Goal: Task Accomplishment & Management: Manage account settings

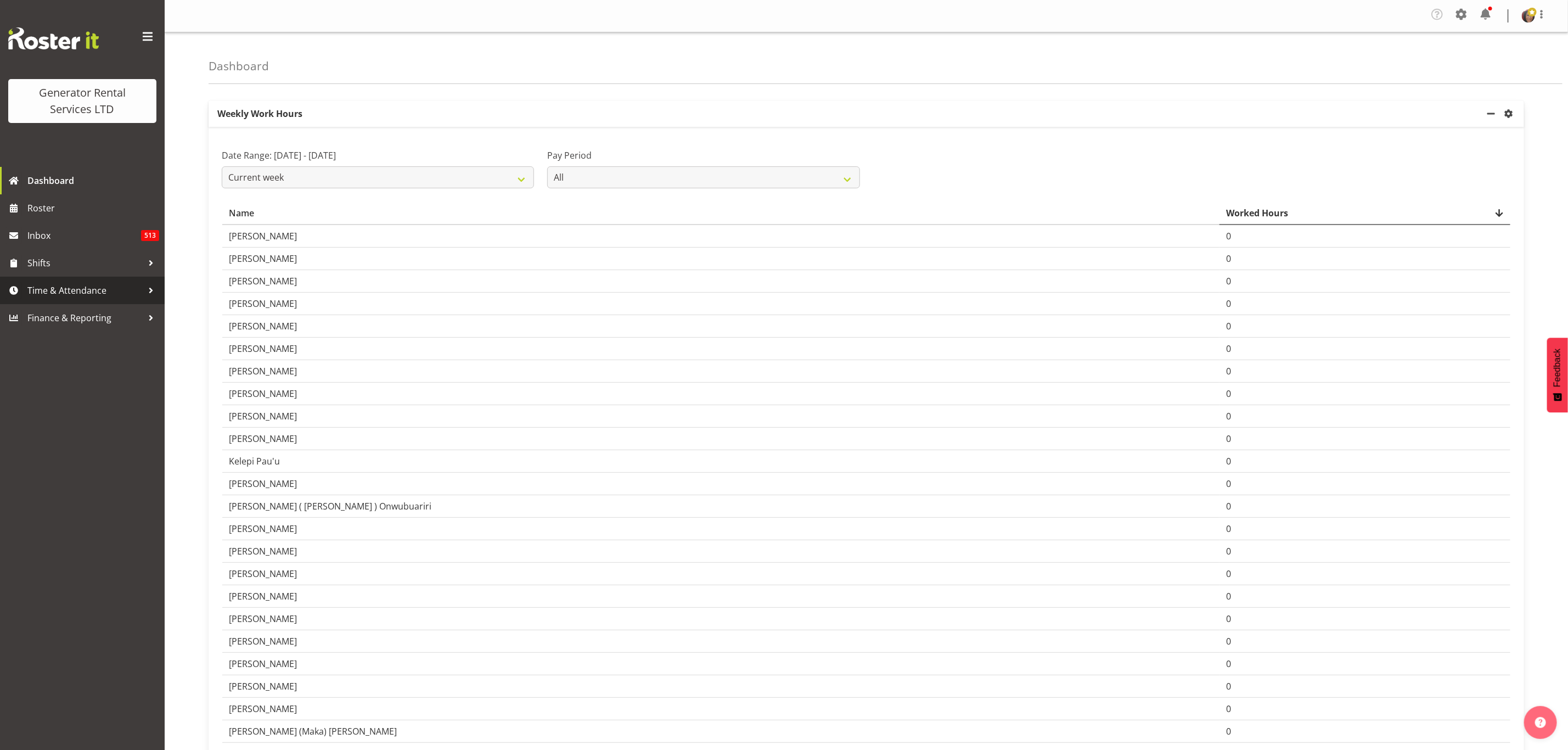
click at [87, 287] on span "Time & Attendance" at bounding box center [85, 290] width 115 height 17
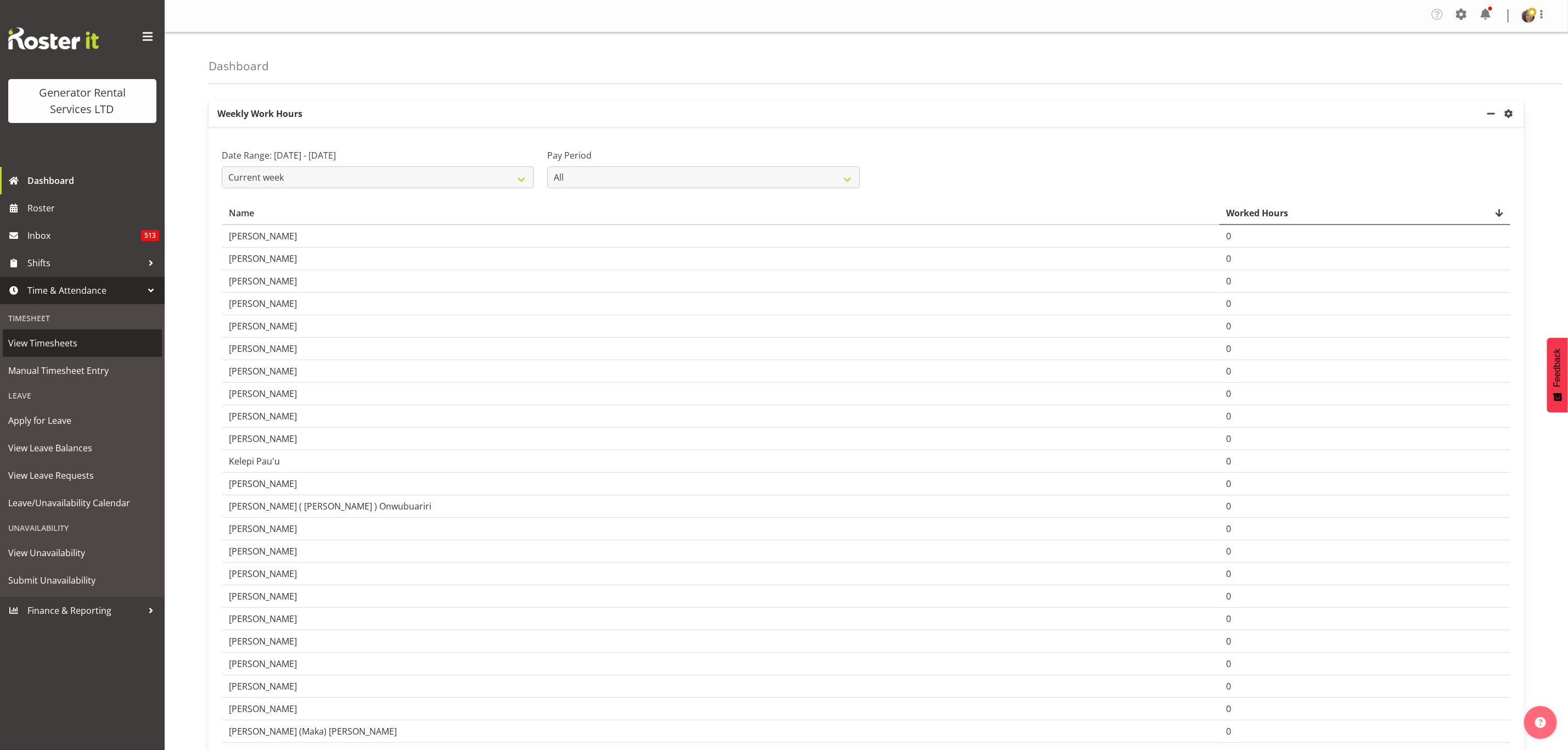
click at [50, 341] on span "View Timesheets" at bounding box center [82, 343] width 149 height 17
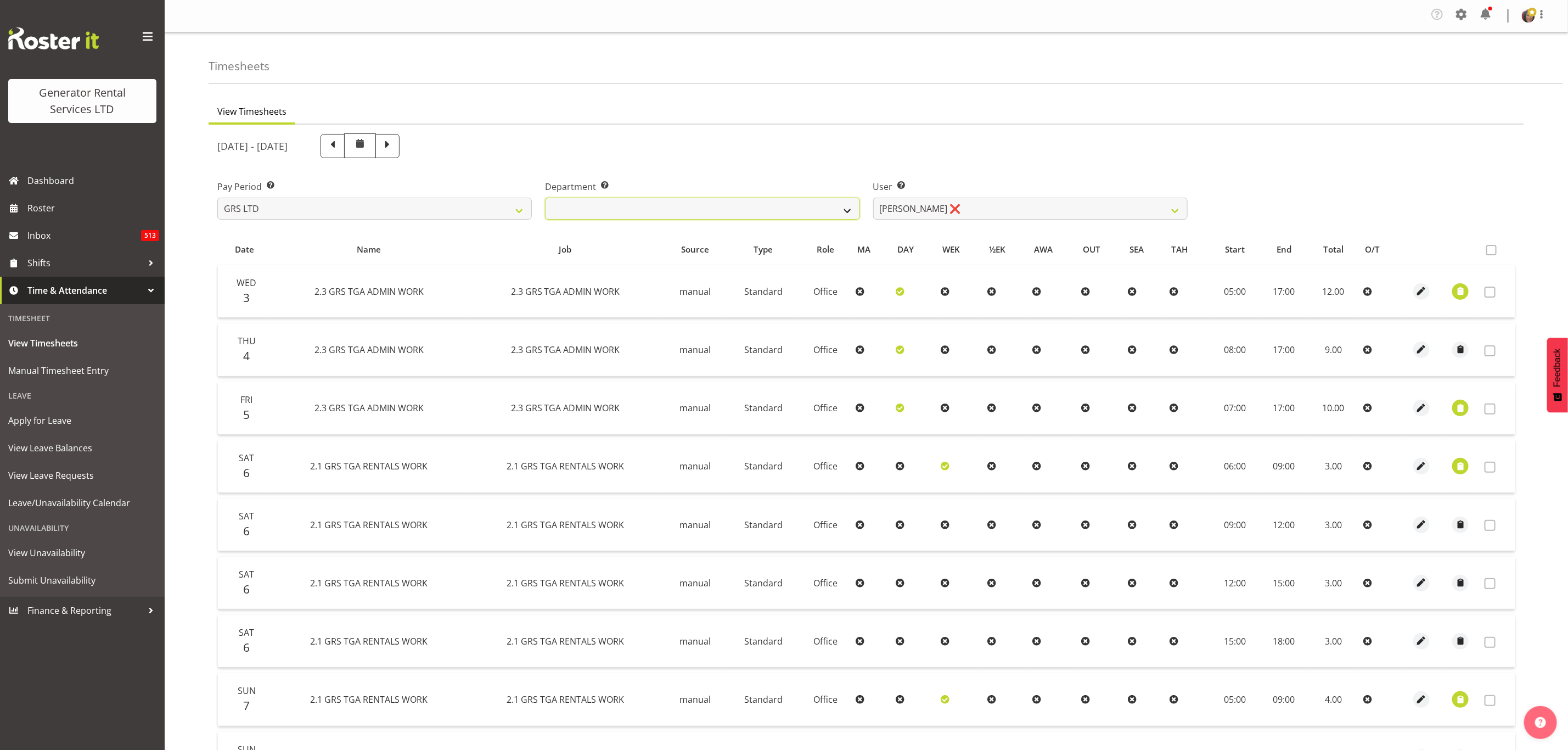
click at [840, 209] on select "GRS ADMIN TGA GRS HIRE TGA GRS SALES TGA" at bounding box center [702, 209] width 315 height 22
select select "21"
click at [545, 198] on select "GRS ADMIN TGA GRS HIRE TGA GRS SALES TGA" at bounding box center [702, 209] width 315 height 22
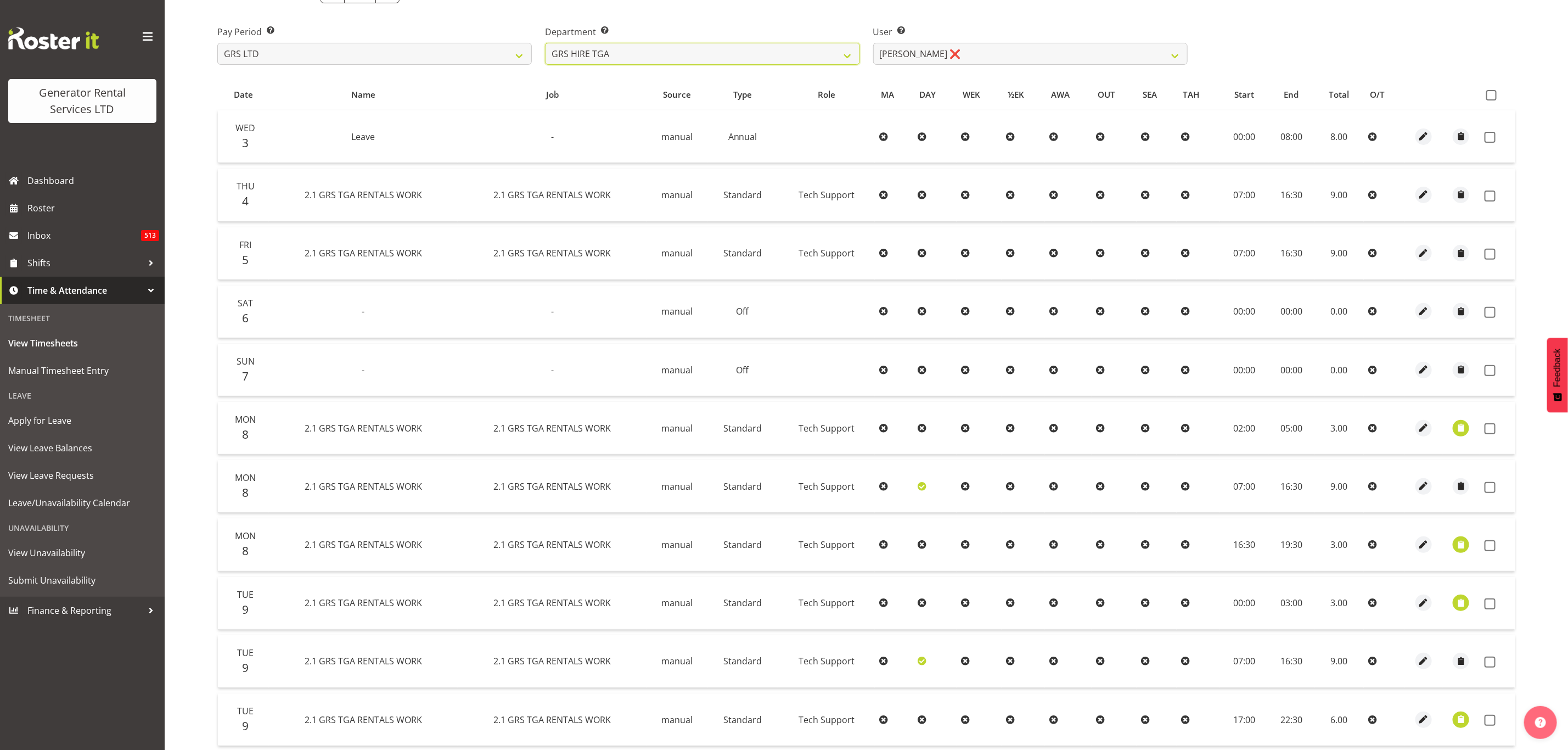
scroll to position [304, 0]
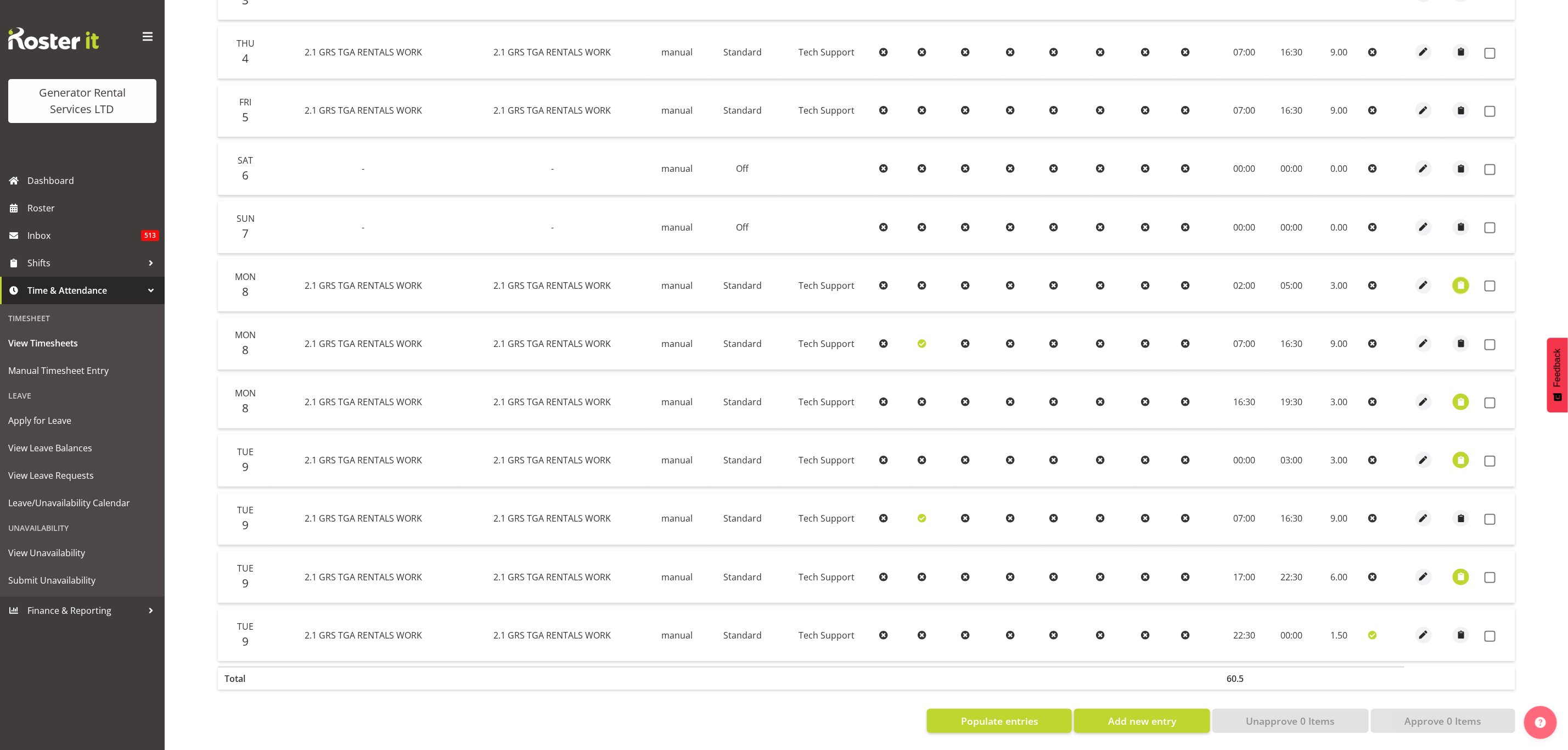
click at [1459, 279] on span "button" at bounding box center [1461, 285] width 13 height 13
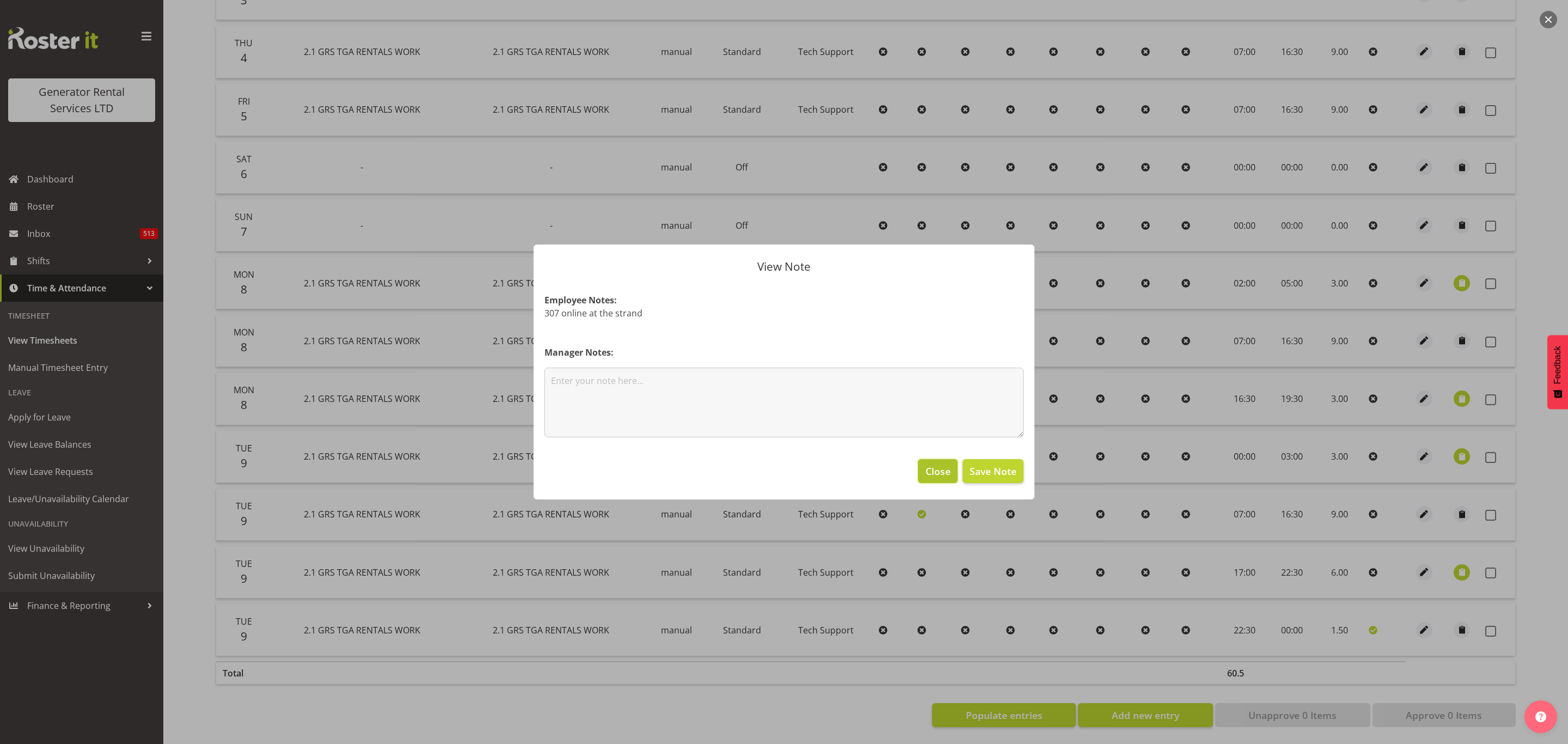
click at [934, 471] on span "Close" at bounding box center [938, 471] width 25 height 14
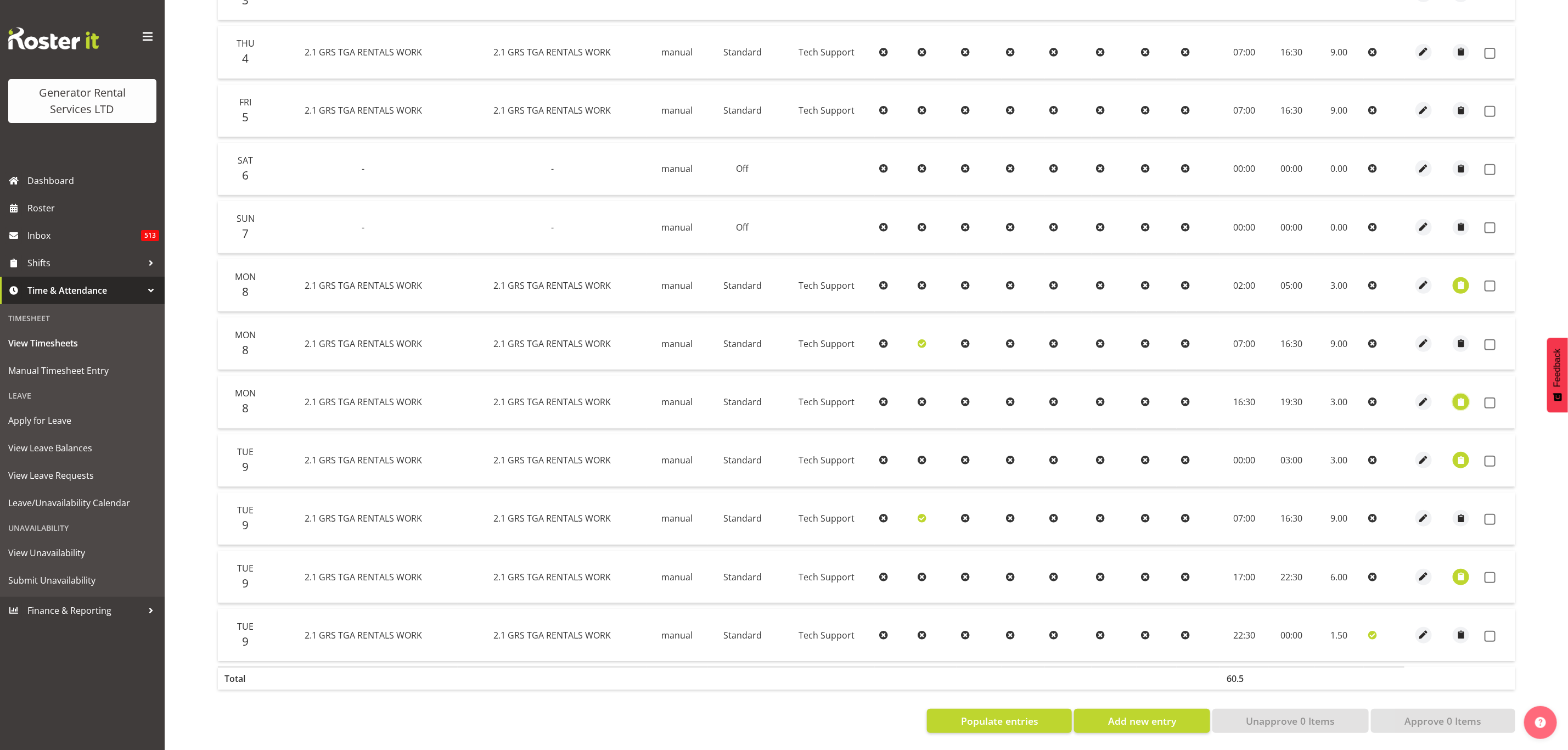
click at [1461, 396] on span "button" at bounding box center [1461, 402] width 13 height 13
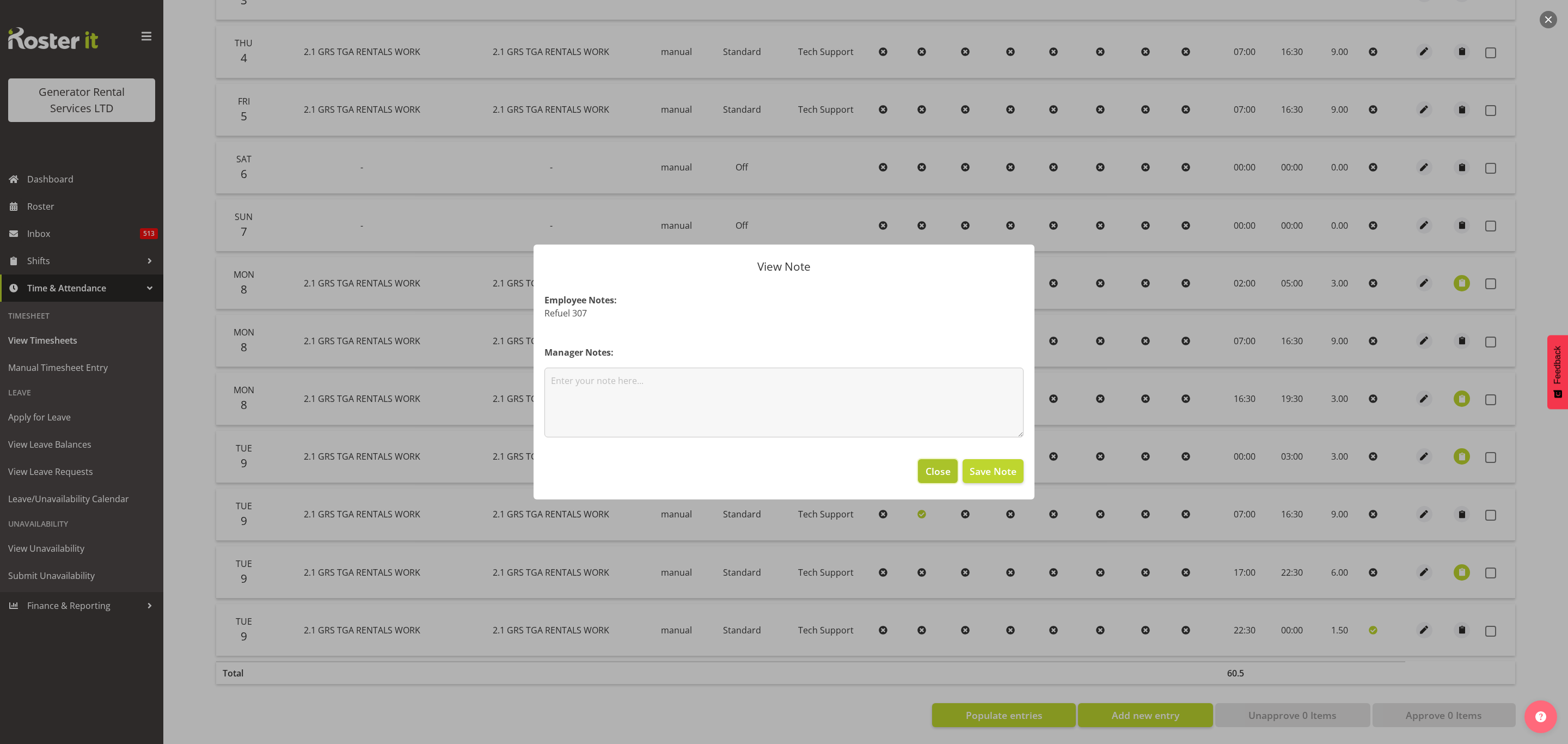
click at [939, 476] on span "Close" at bounding box center [938, 471] width 25 height 14
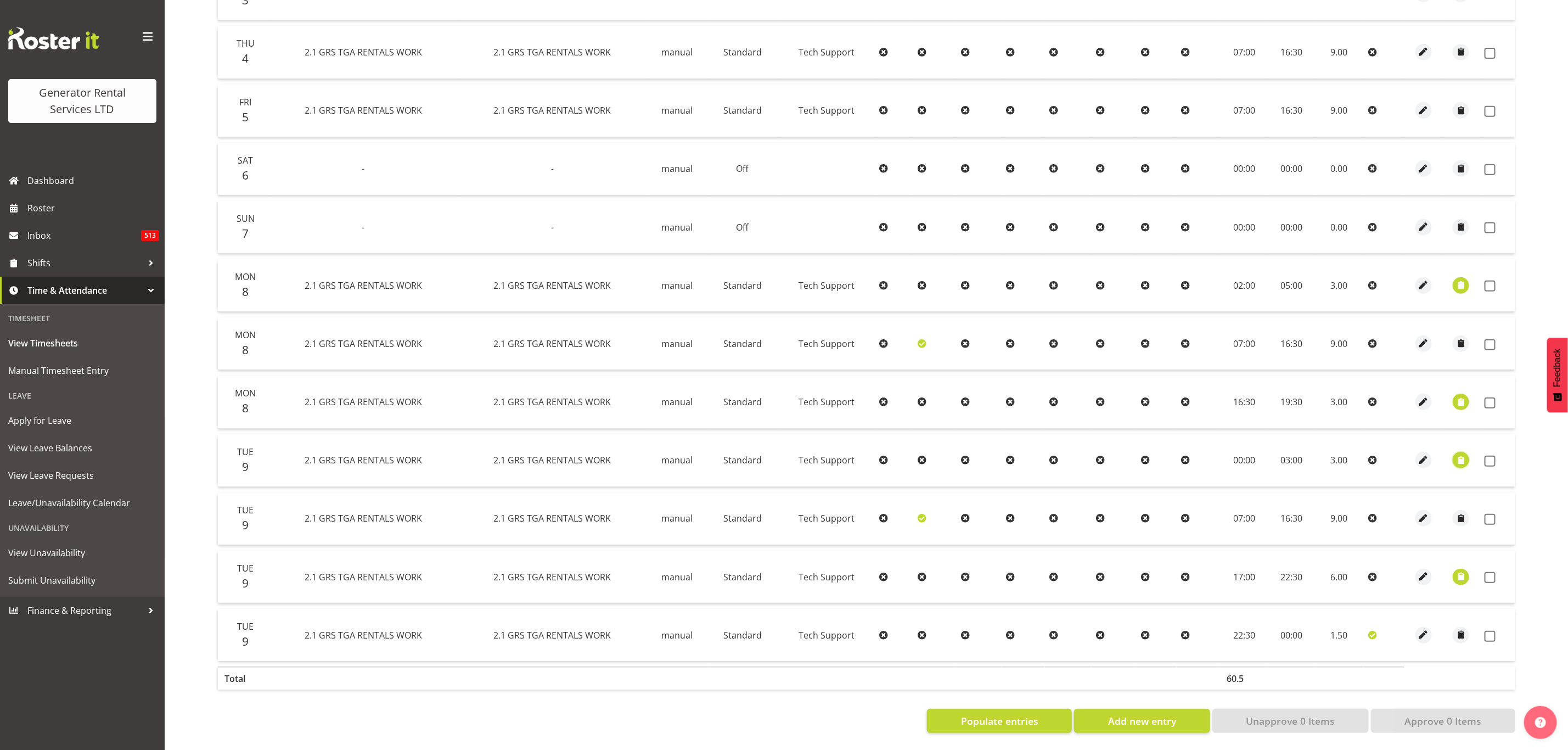
click at [1461, 451] on span "button" at bounding box center [1461, 460] width 13 height 18
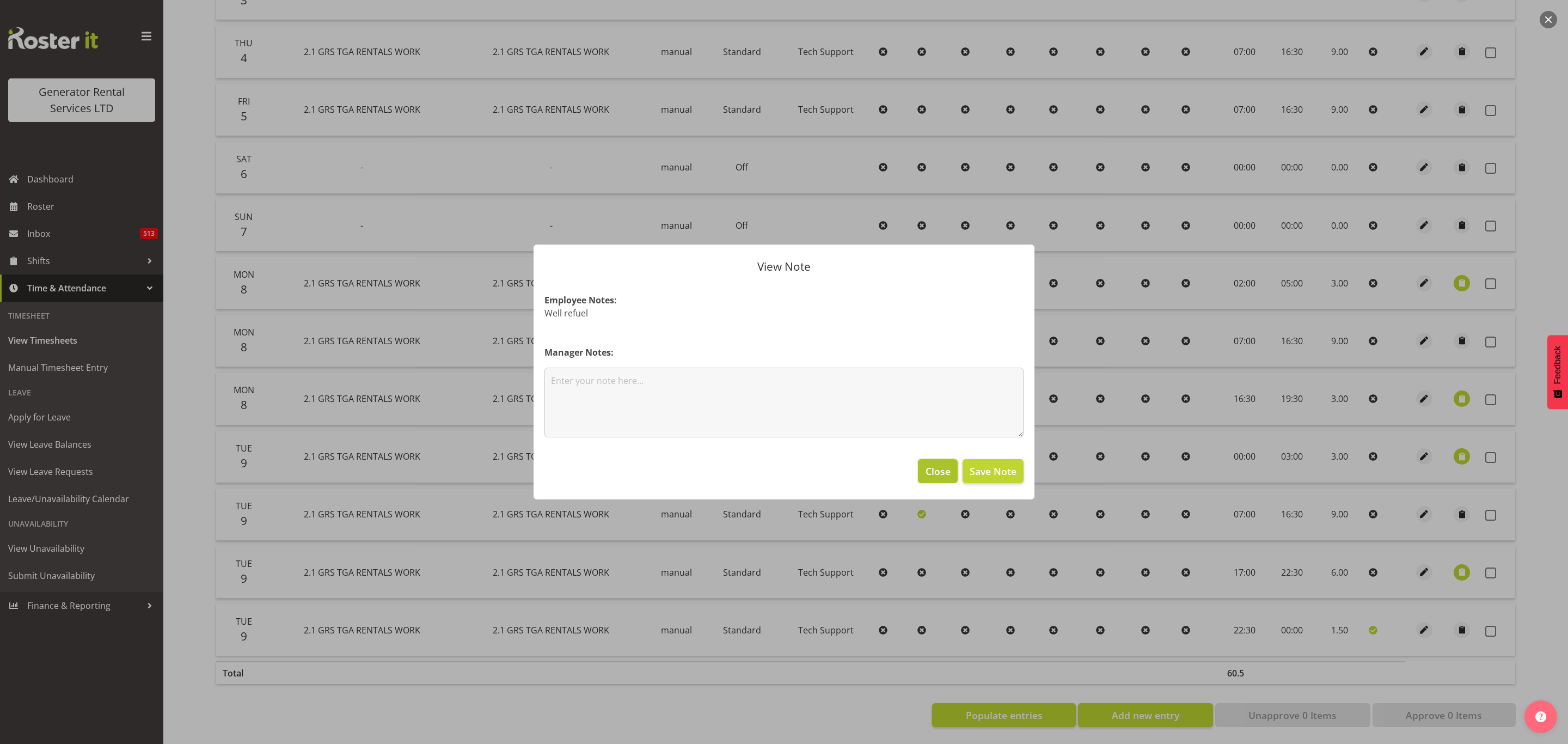
click at [926, 480] on button "Close" at bounding box center [937, 471] width 39 height 24
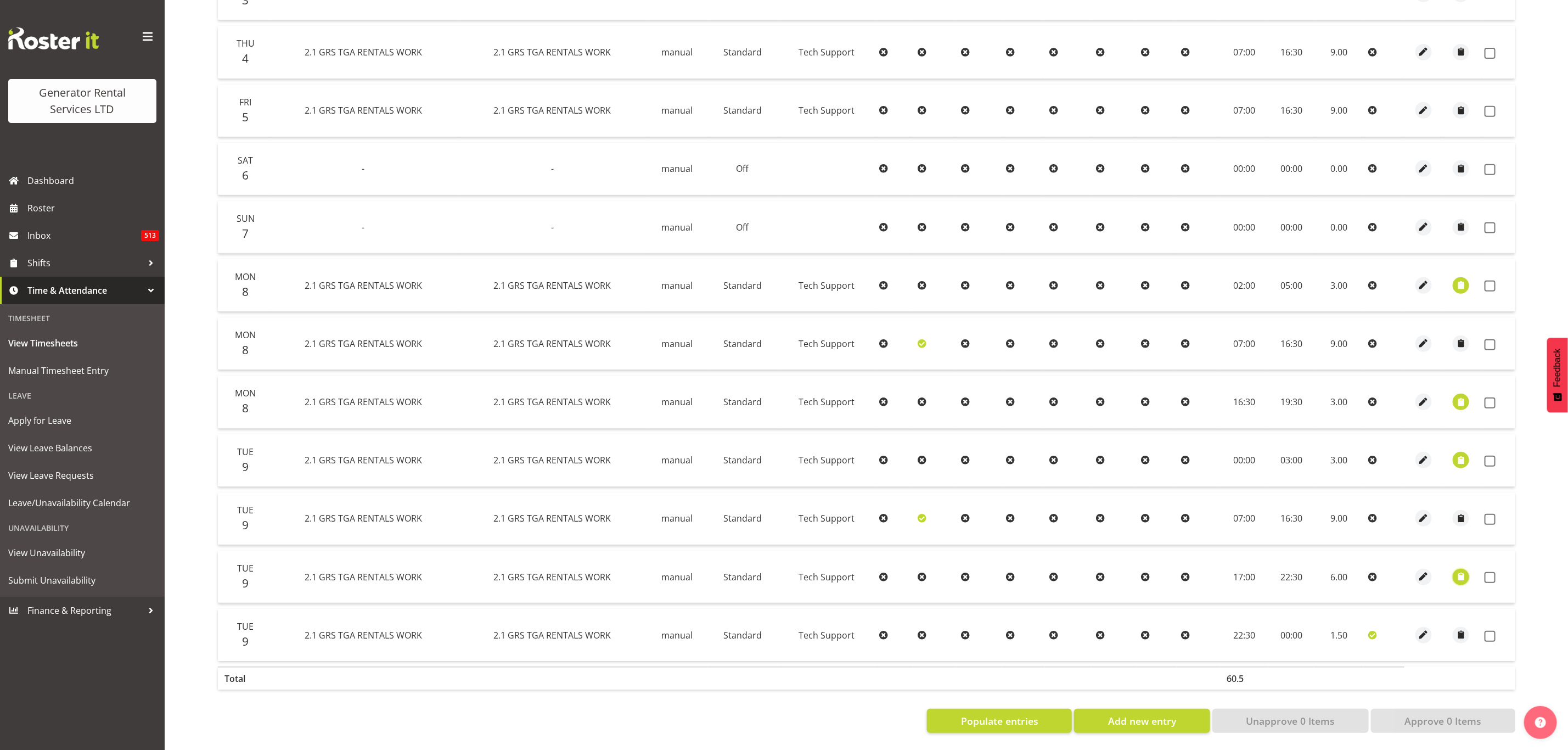
click at [1459, 570] on span "button" at bounding box center [1461, 576] width 13 height 13
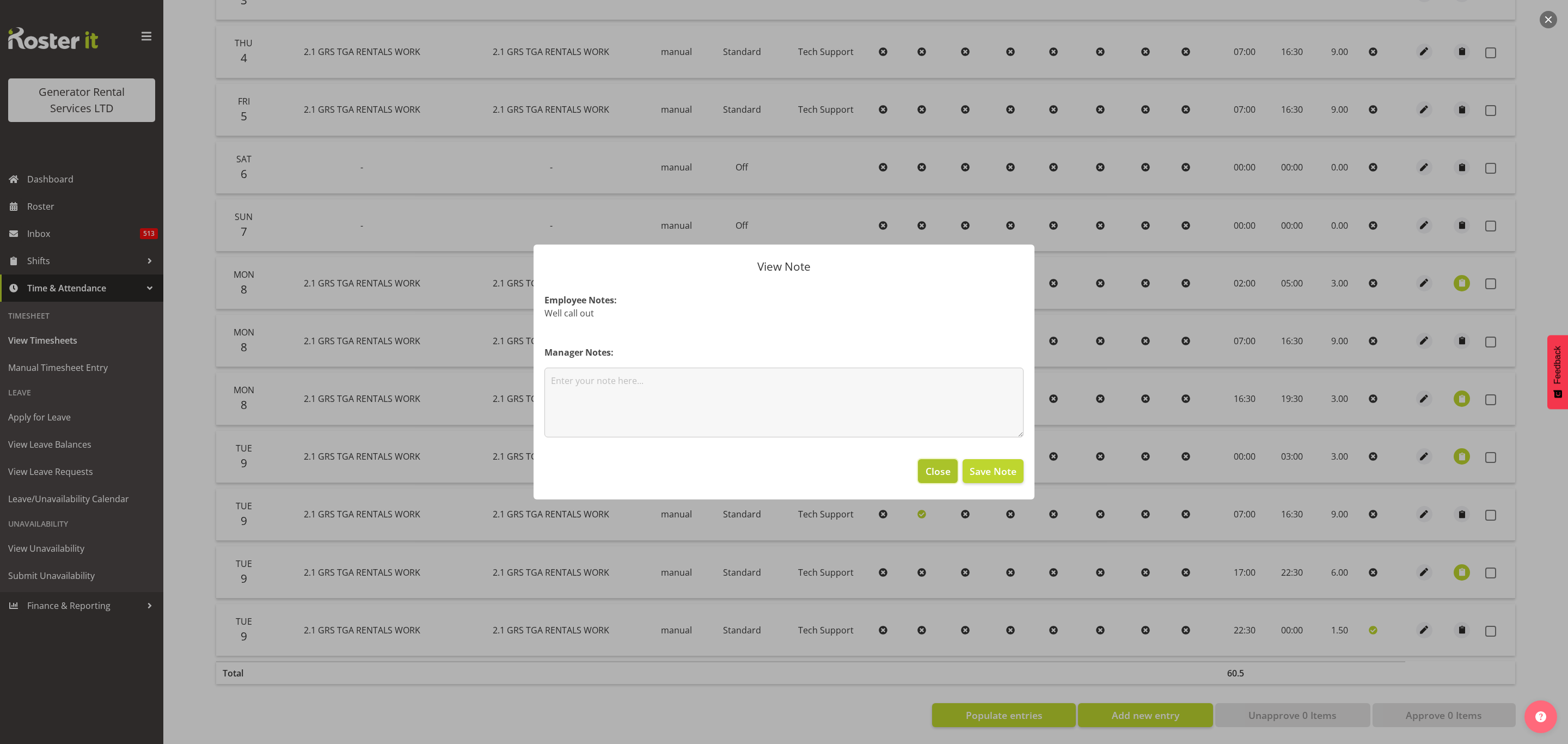
click at [940, 479] on button "Close" at bounding box center [937, 471] width 39 height 24
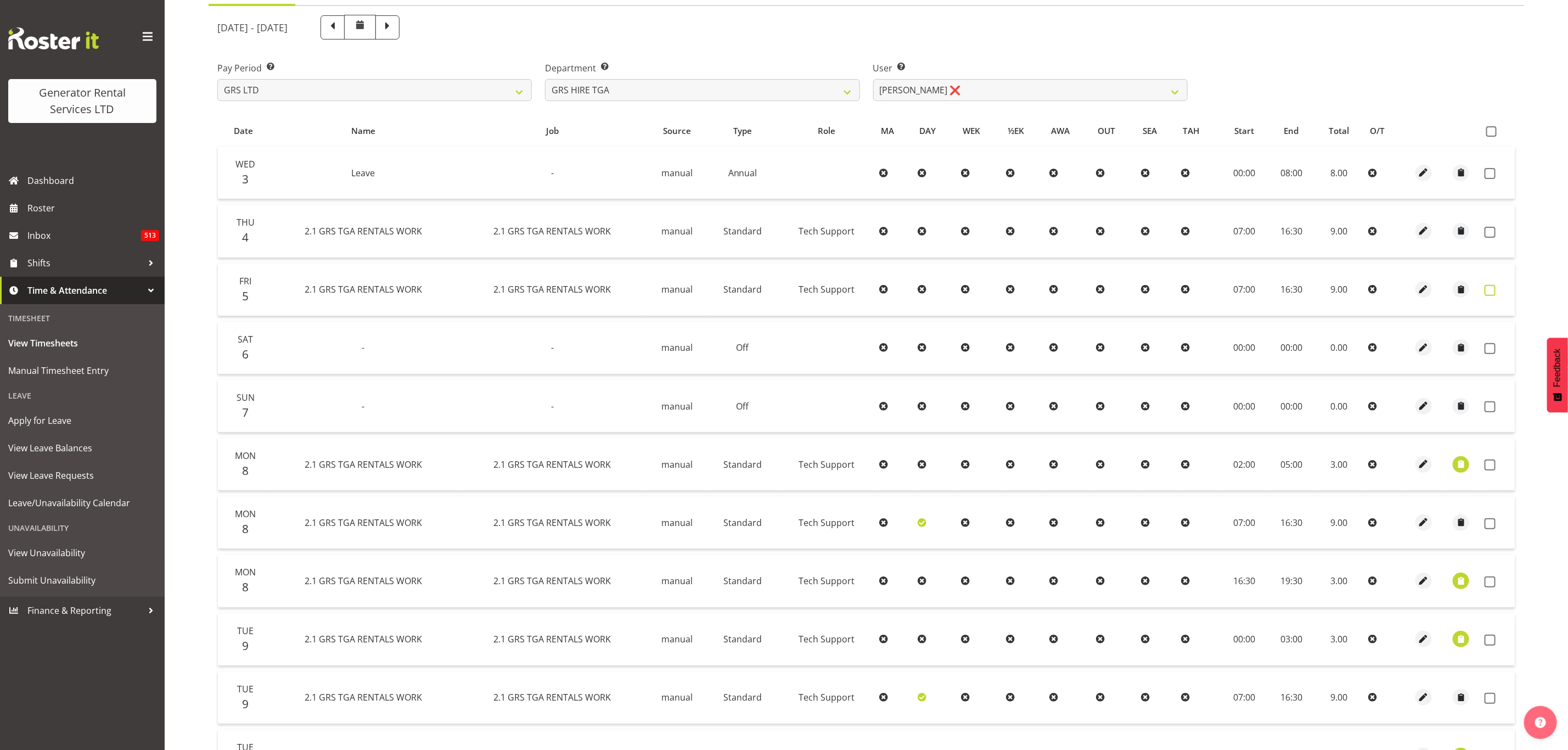
scroll to position [58, 0]
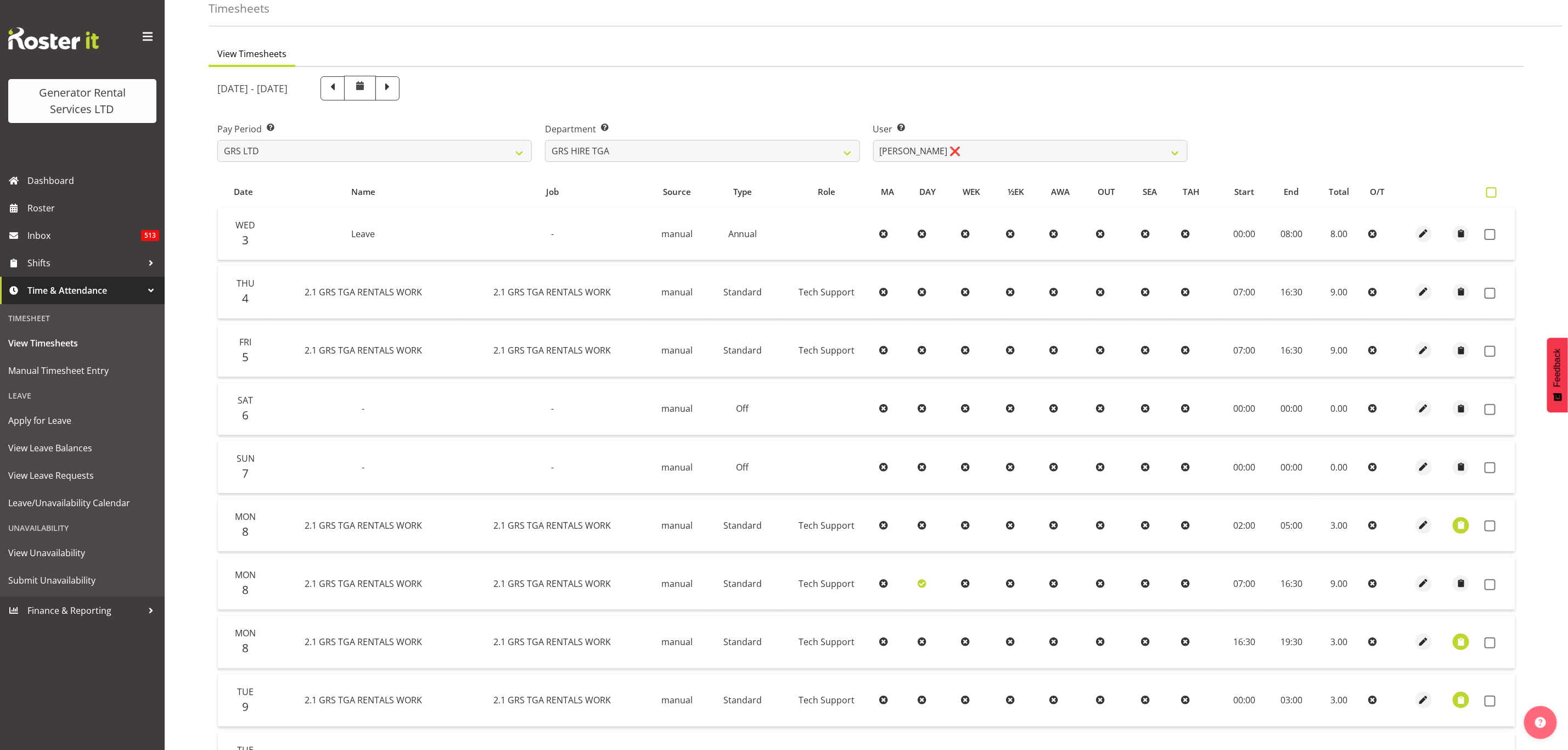
click at [1489, 191] on span at bounding box center [1491, 192] width 10 height 10
click at [1489, 191] on input "checkbox" at bounding box center [1490, 193] width 7 height 7
checkbox input "true"
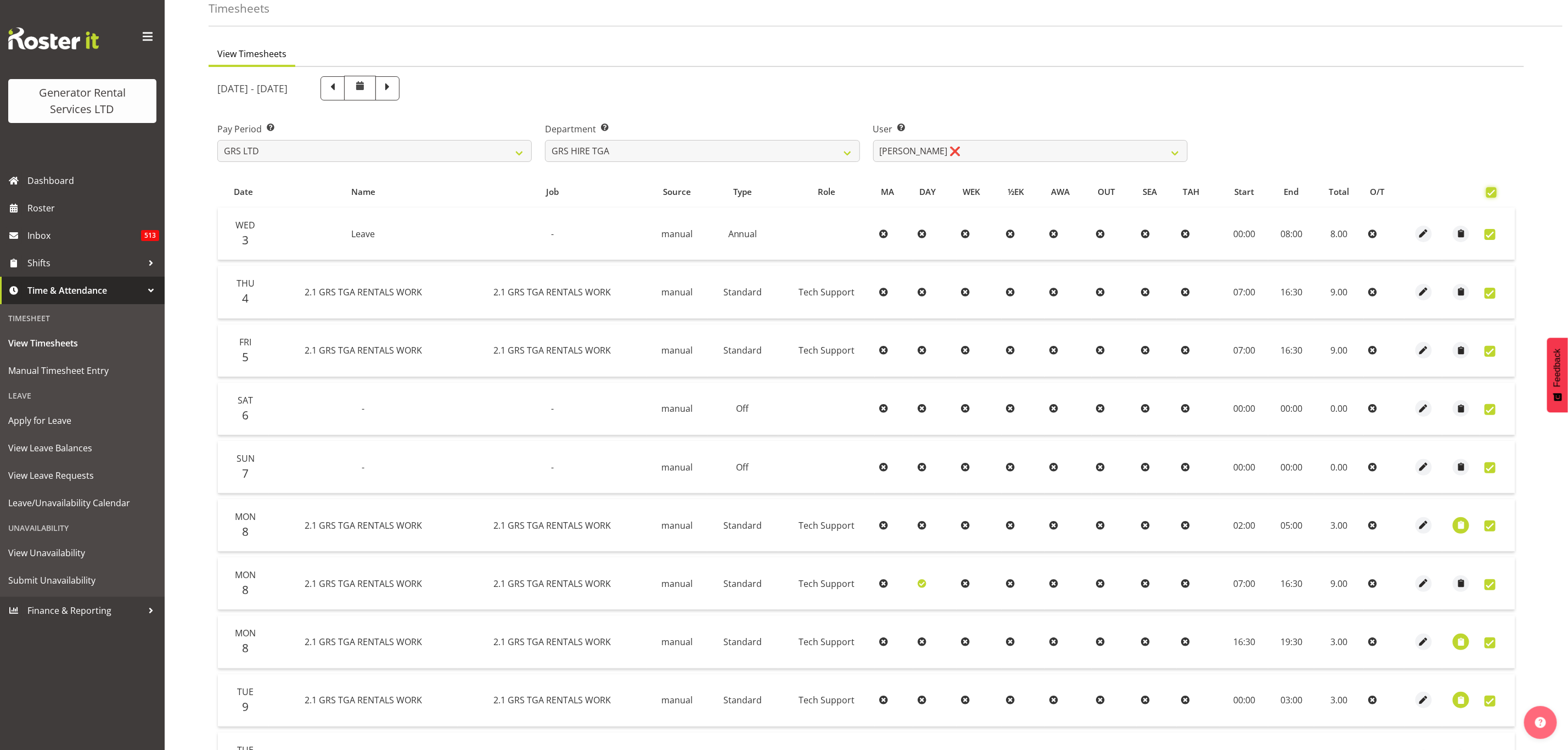
checkbox input "true"
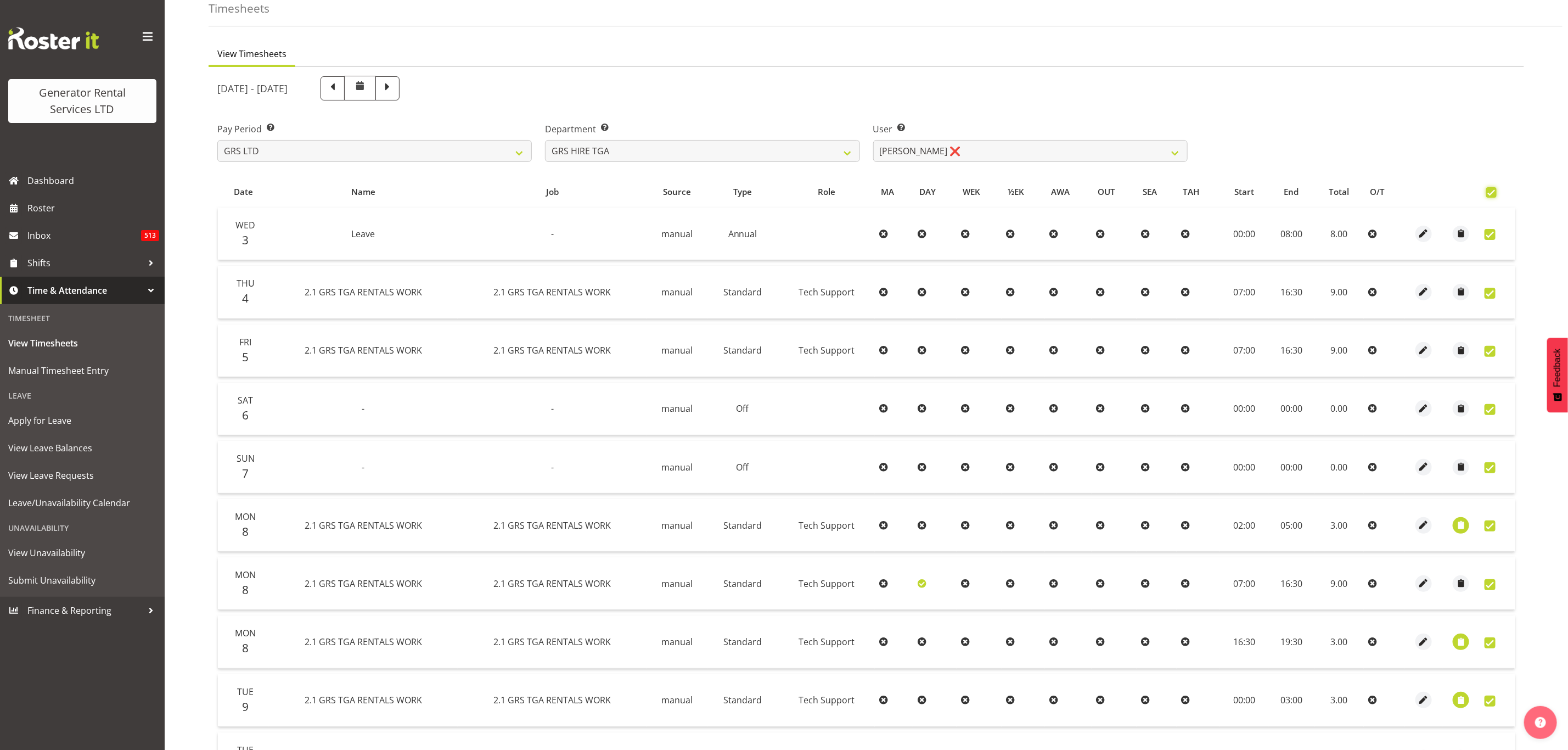
checkbox input "true"
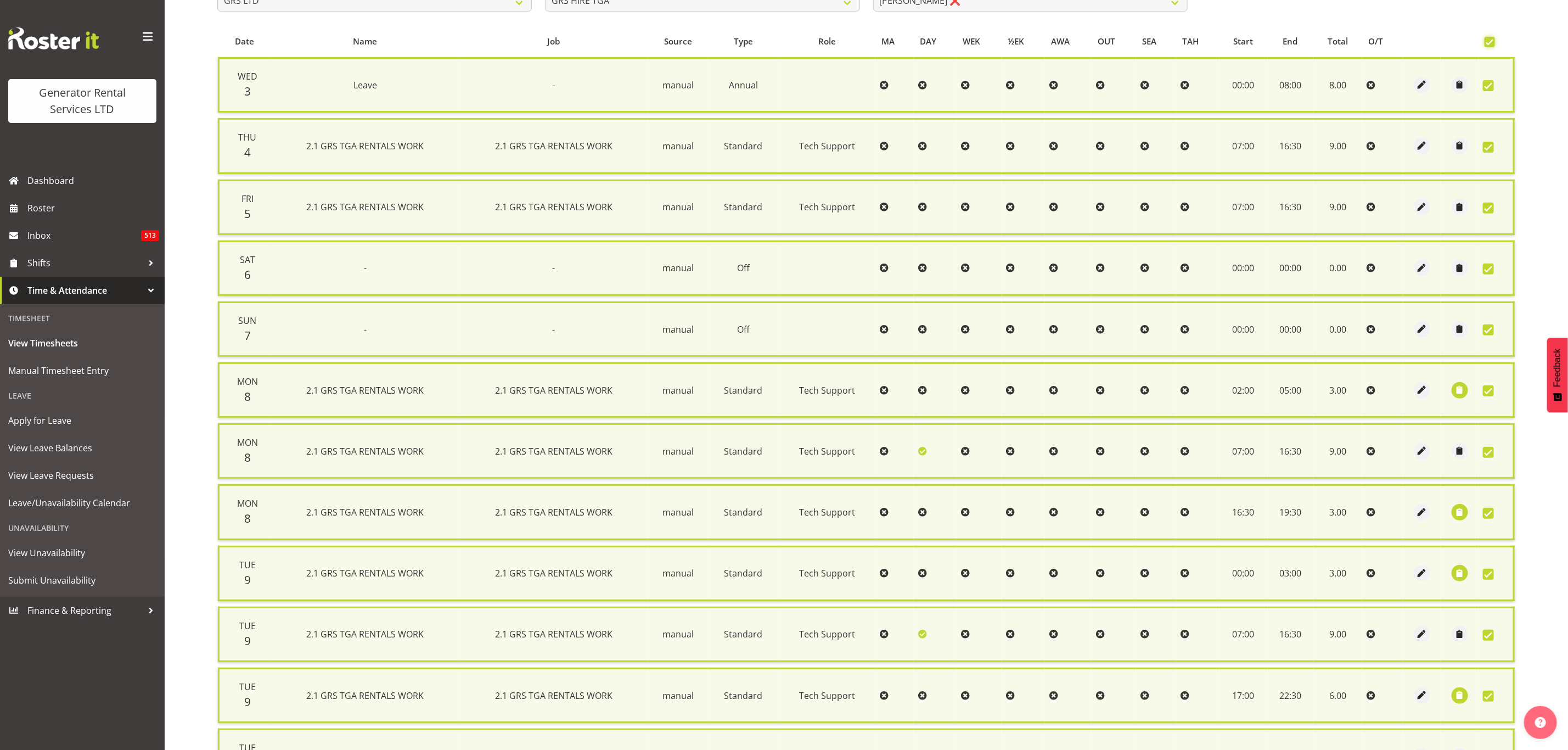
scroll to position [333, 0]
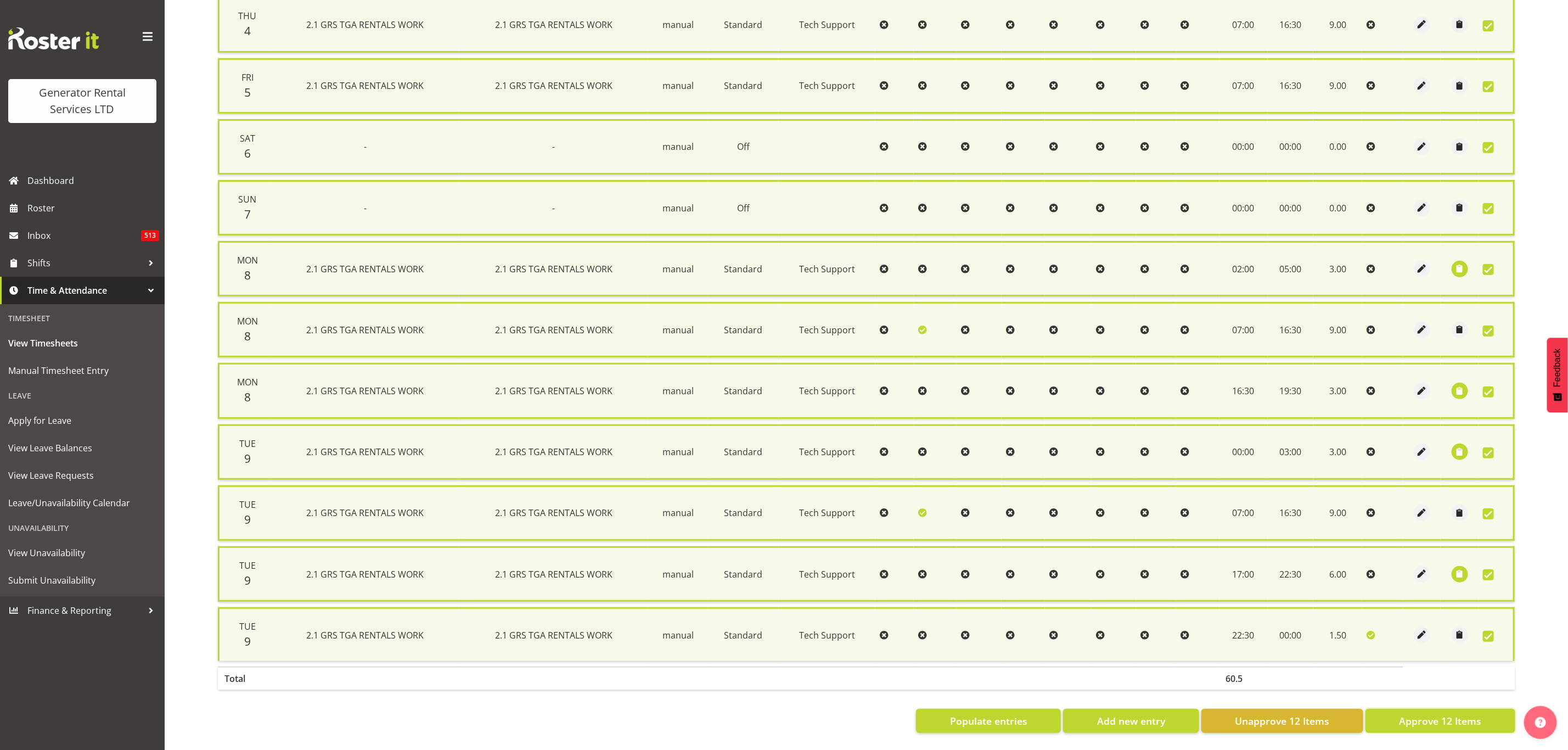
click at [1408, 714] on span "Approve 12 Items" at bounding box center [1440, 721] width 82 height 14
checkbox input "false"
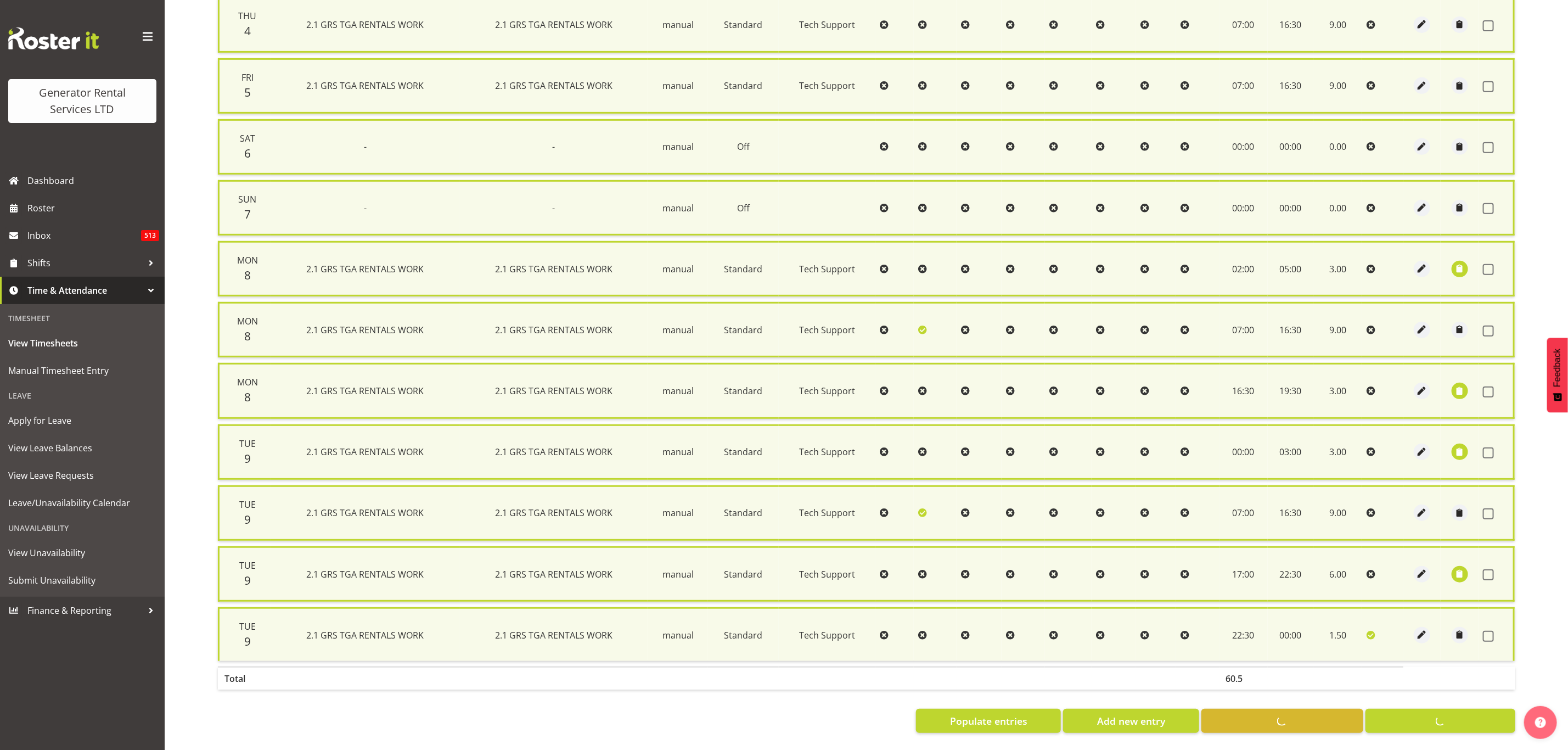
checkbox input "false"
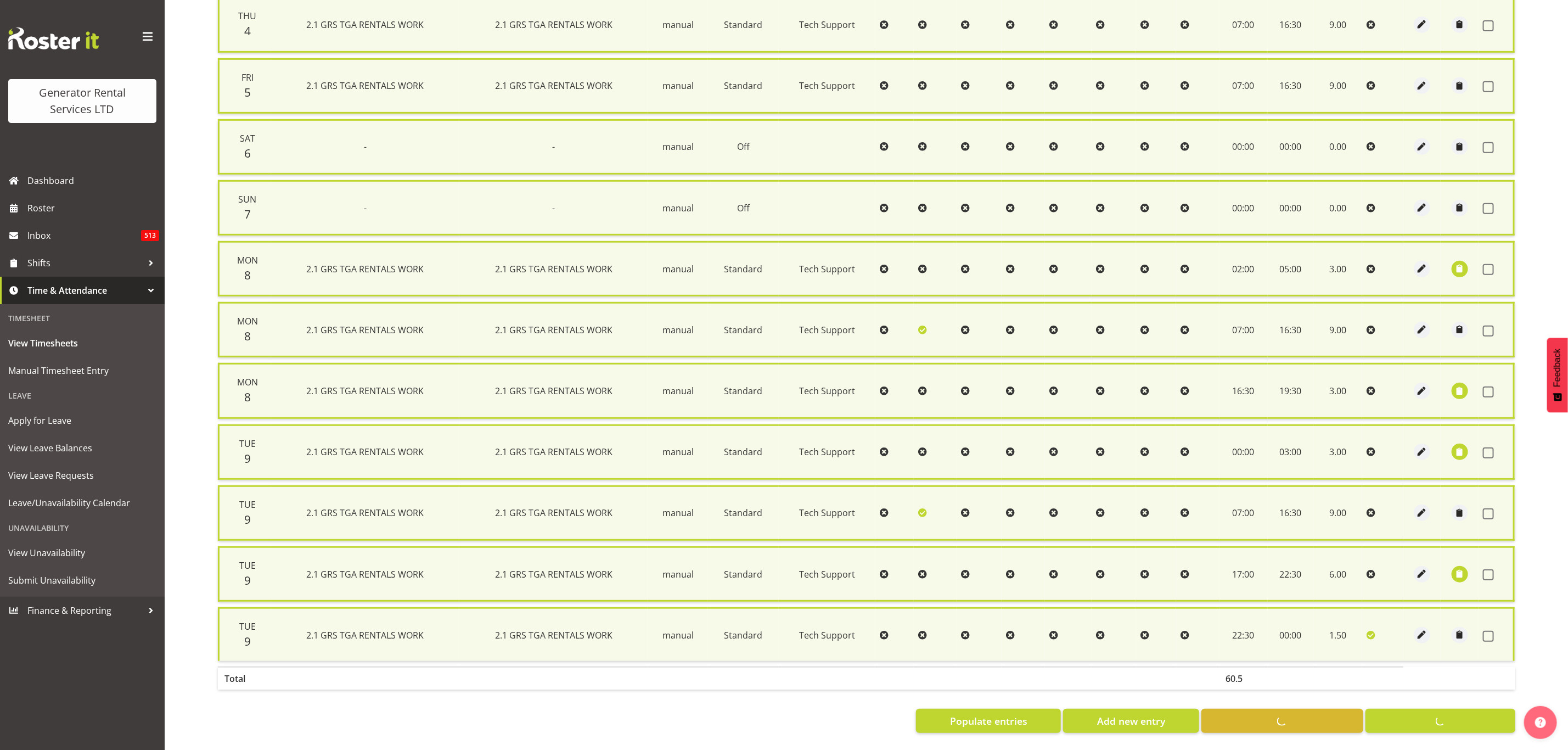
checkbox input "false"
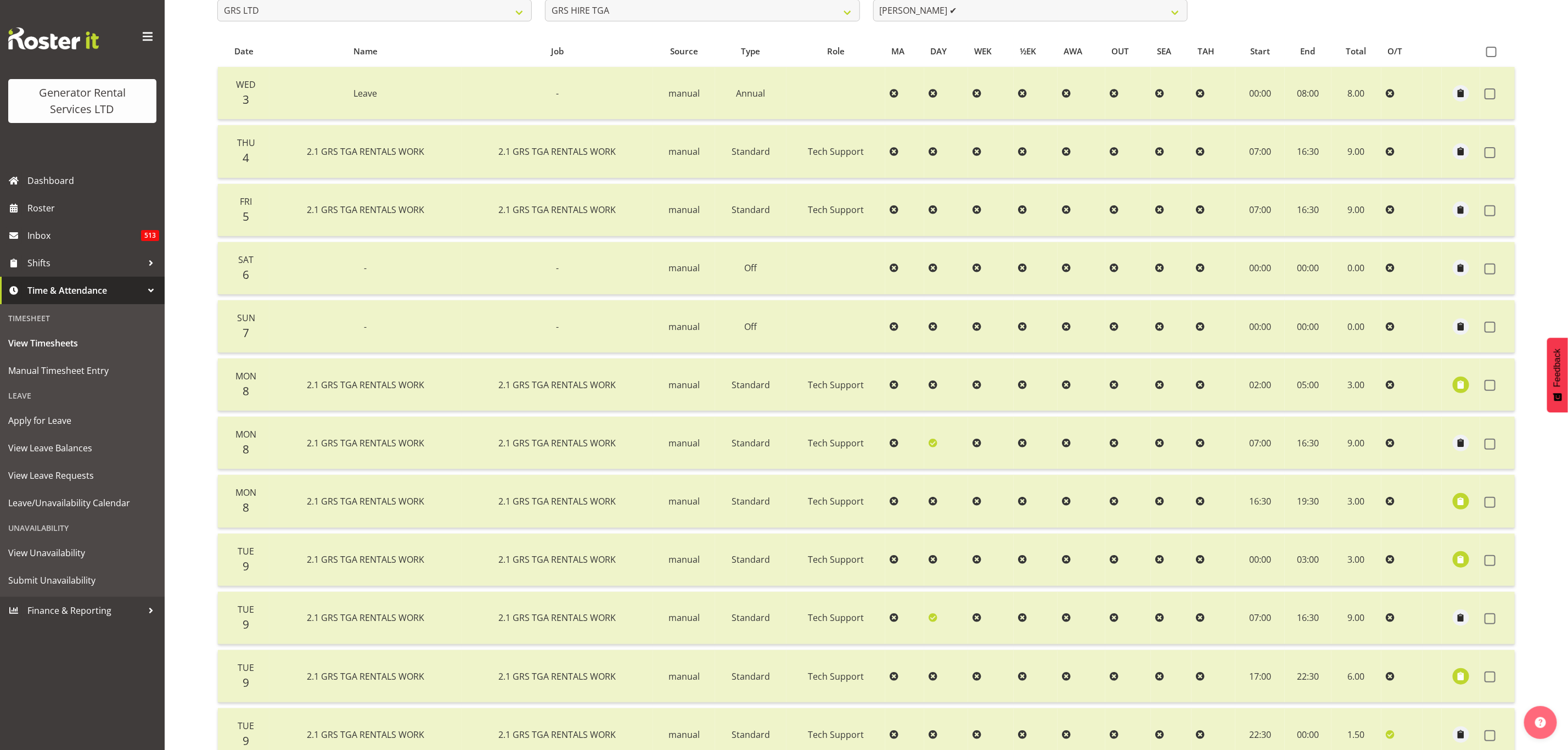
scroll to position [0, 0]
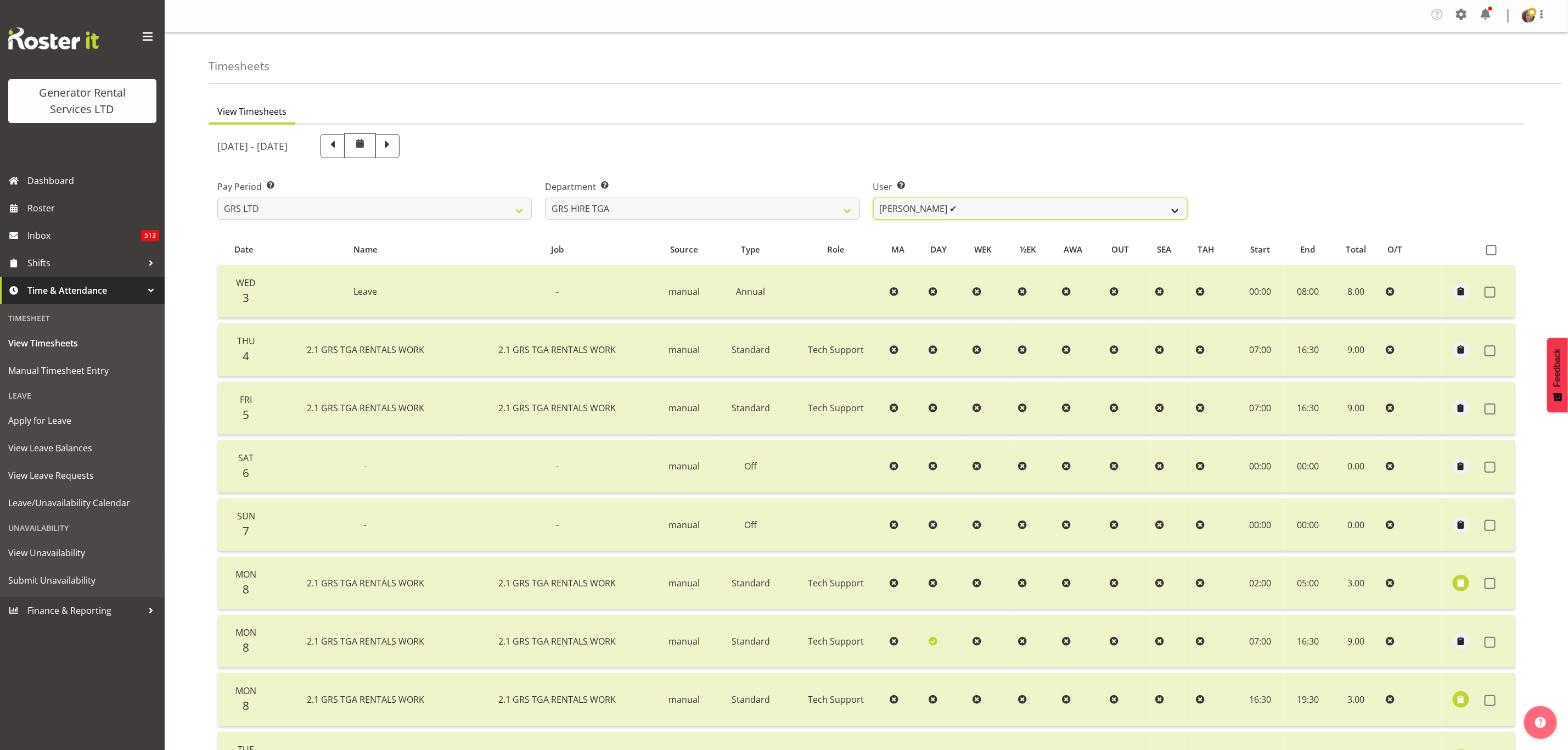
click at [996, 203] on select "Brenton Vanzwol ✔ James Hilhorst ❌ Nathan Maxwell ❌ Rob Wallace ❌ Steve Knill ❌" at bounding box center [1030, 209] width 315 height 22
select select "5206"
click at [873, 198] on select "Brenton Vanzwol ✔ James Hilhorst ❌ Nathan Maxwell ❌ Rob Wallace ❌ Steve Knill ❌" at bounding box center [1030, 209] width 315 height 22
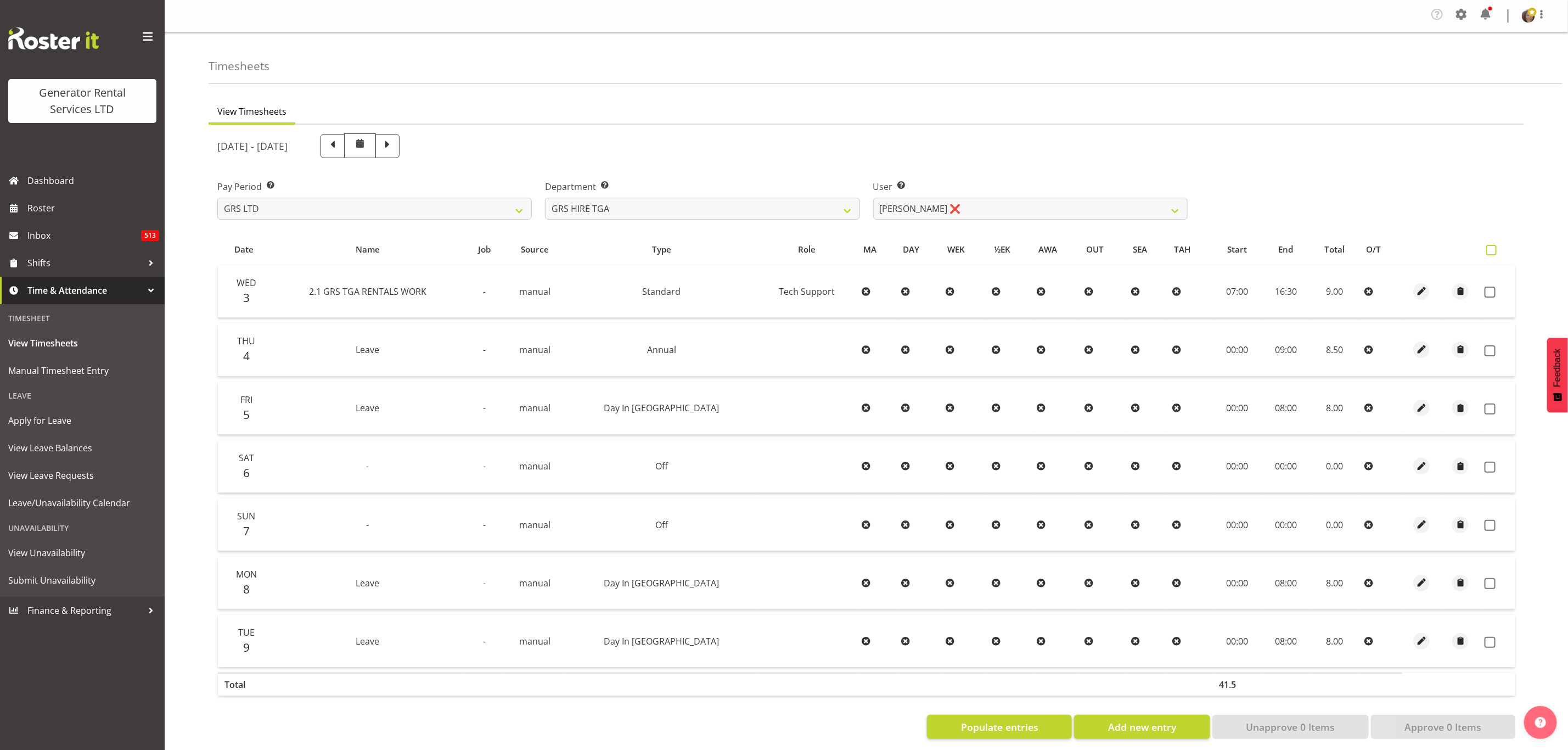
click at [1491, 247] on span at bounding box center [1491, 250] width 10 height 10
click at [1491, 247] on input "checkbox" at bounding box center [1490, 250] width 7 height 7
checkbox input "true"
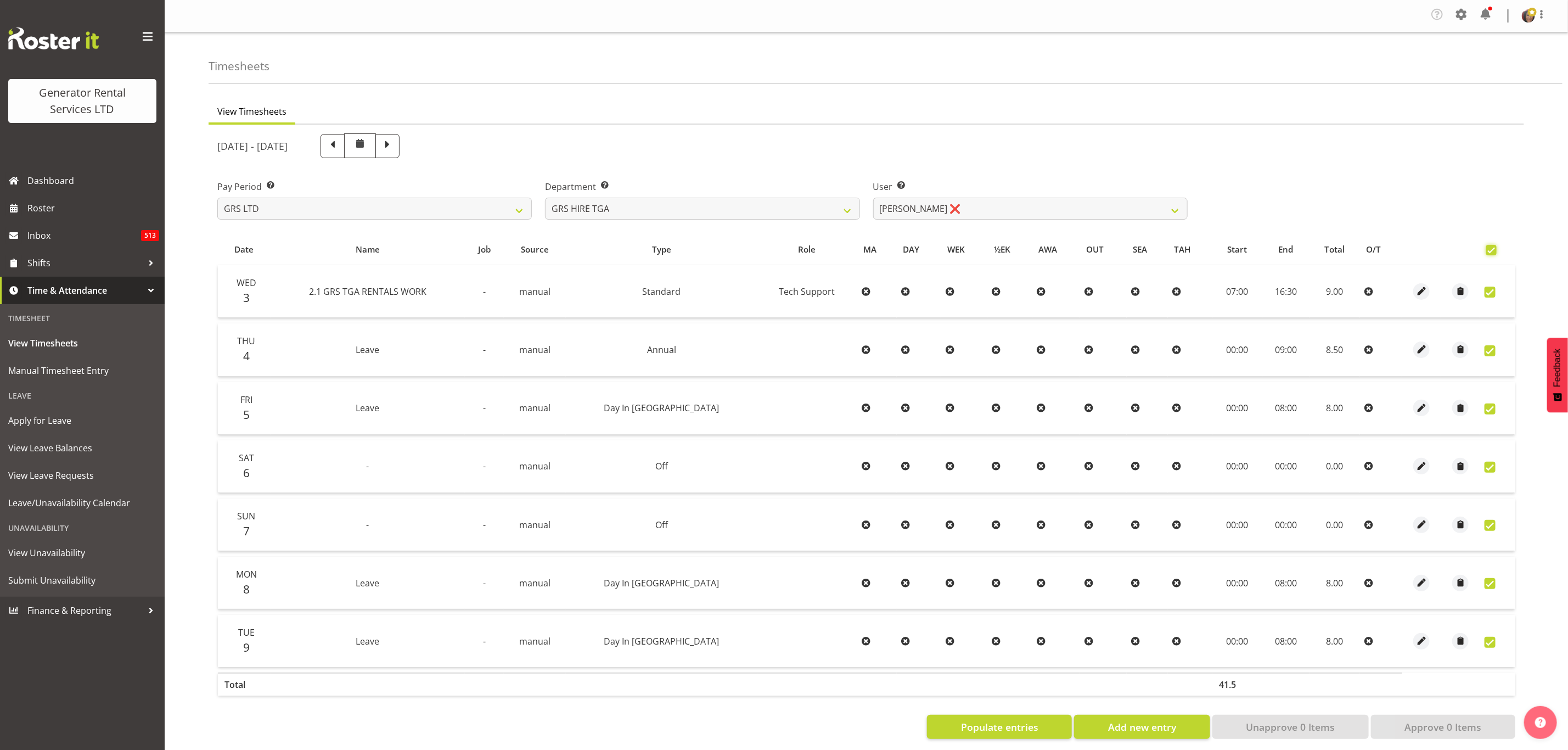
checkbox input "true"
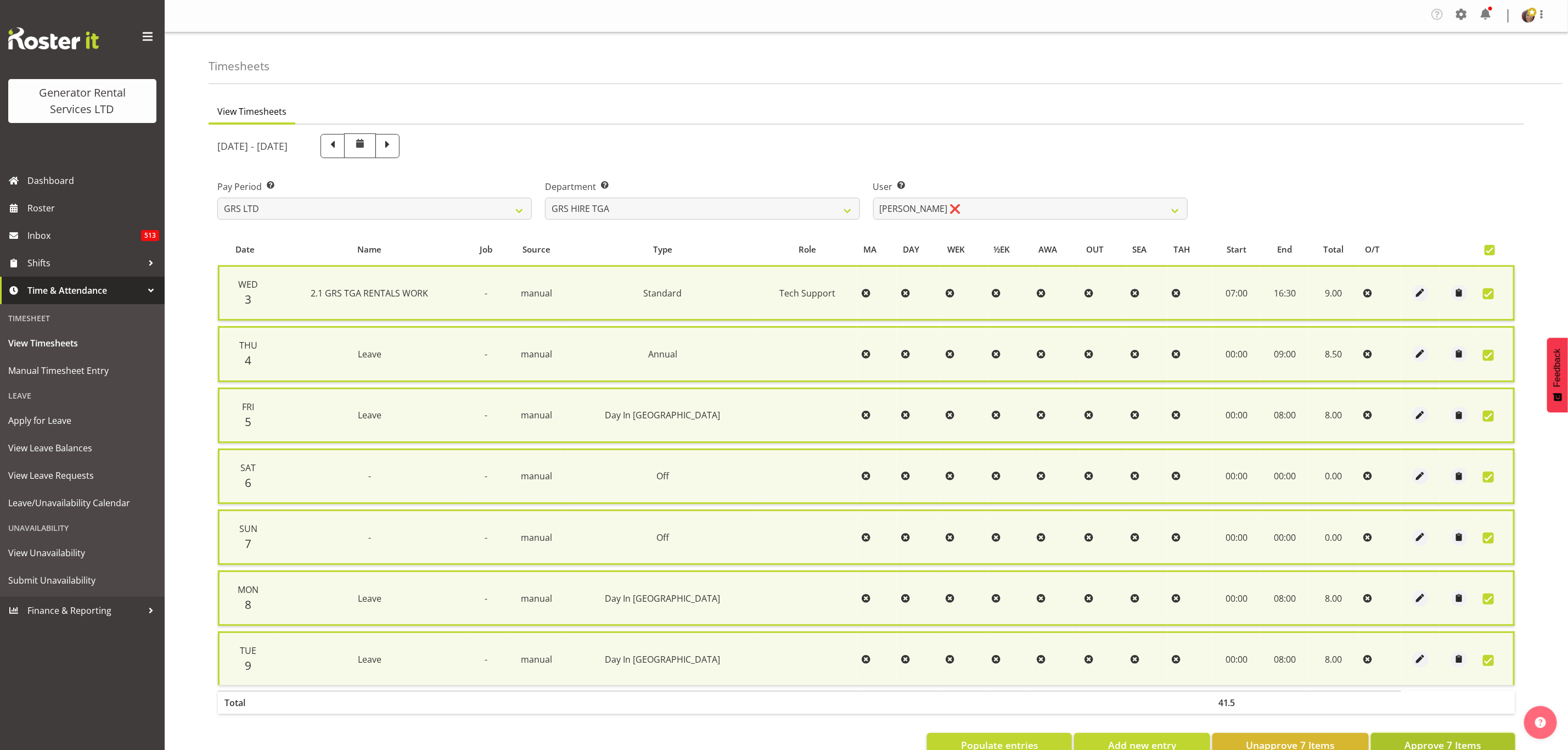
click at [1437, 738] on span "Approve 7 Items" at bounding box center [1443, 744] width 77 height 14
checkbox input "false"
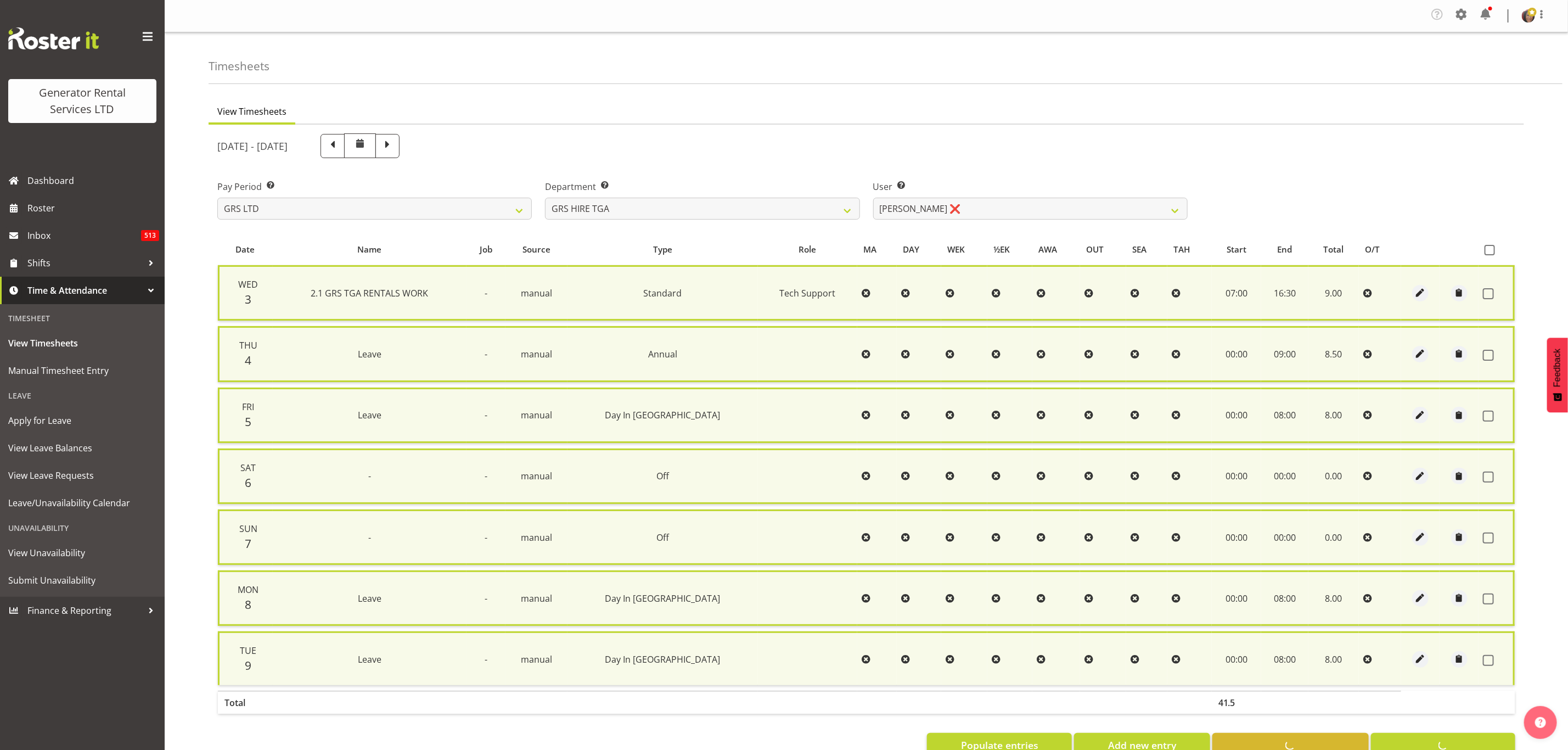
checkbox input "false"
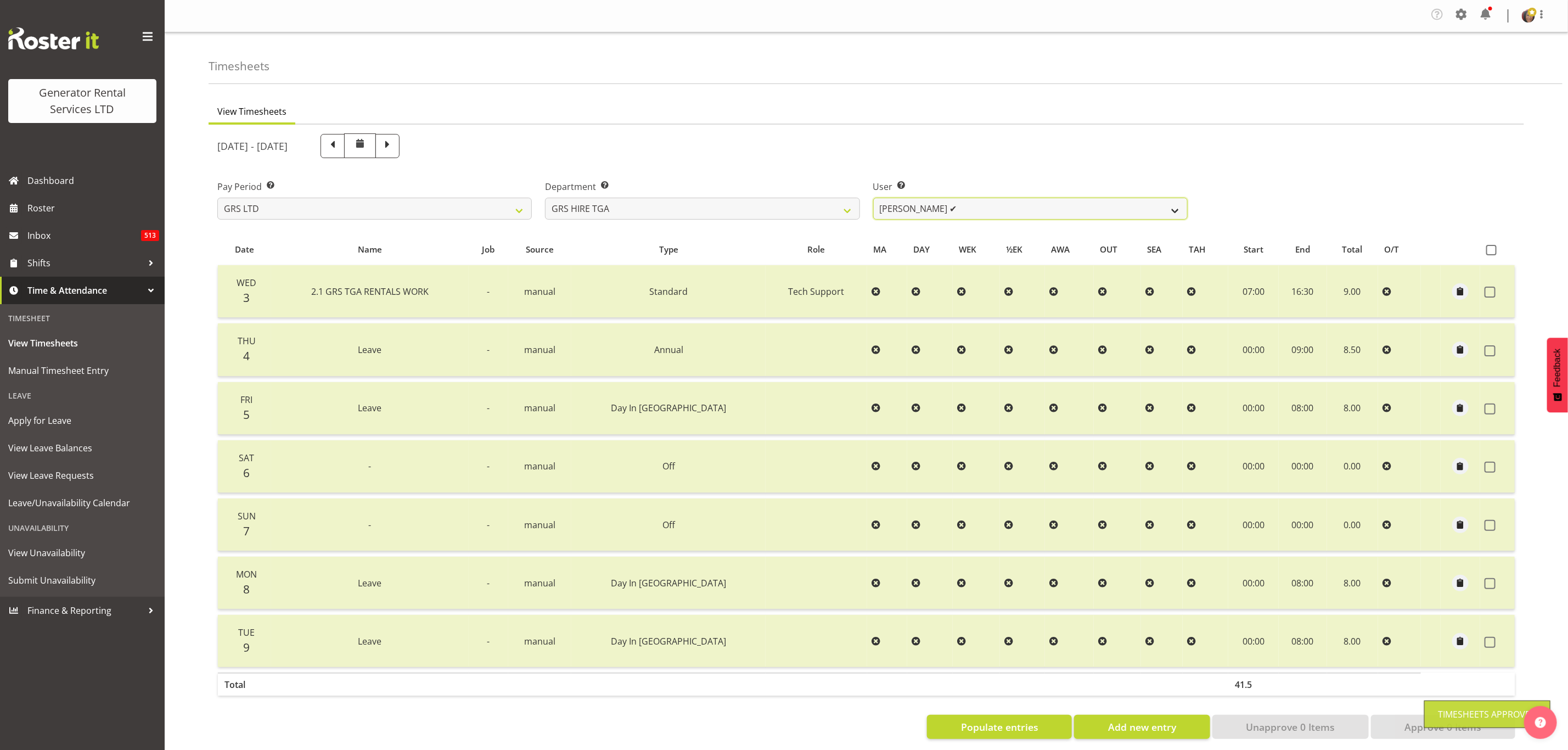
click at [1005, 204] on select "Brenton Vanzwol ✔ James Hilhorst ✔ Nathan Maxwell ❌ Rob Wallace ❌ Steve Knill ❌" at bounding box center [1030, 209] width 315 height 22
select select "11248"
click at [873, 198] on select "Brenton Vanzwol ✔ James Hilhorst ✔ Nathan Maxwell ❌ Rob Wallace ❌ Steve Knill ❌" at bounding box center [1030, 209] width 315 height 22
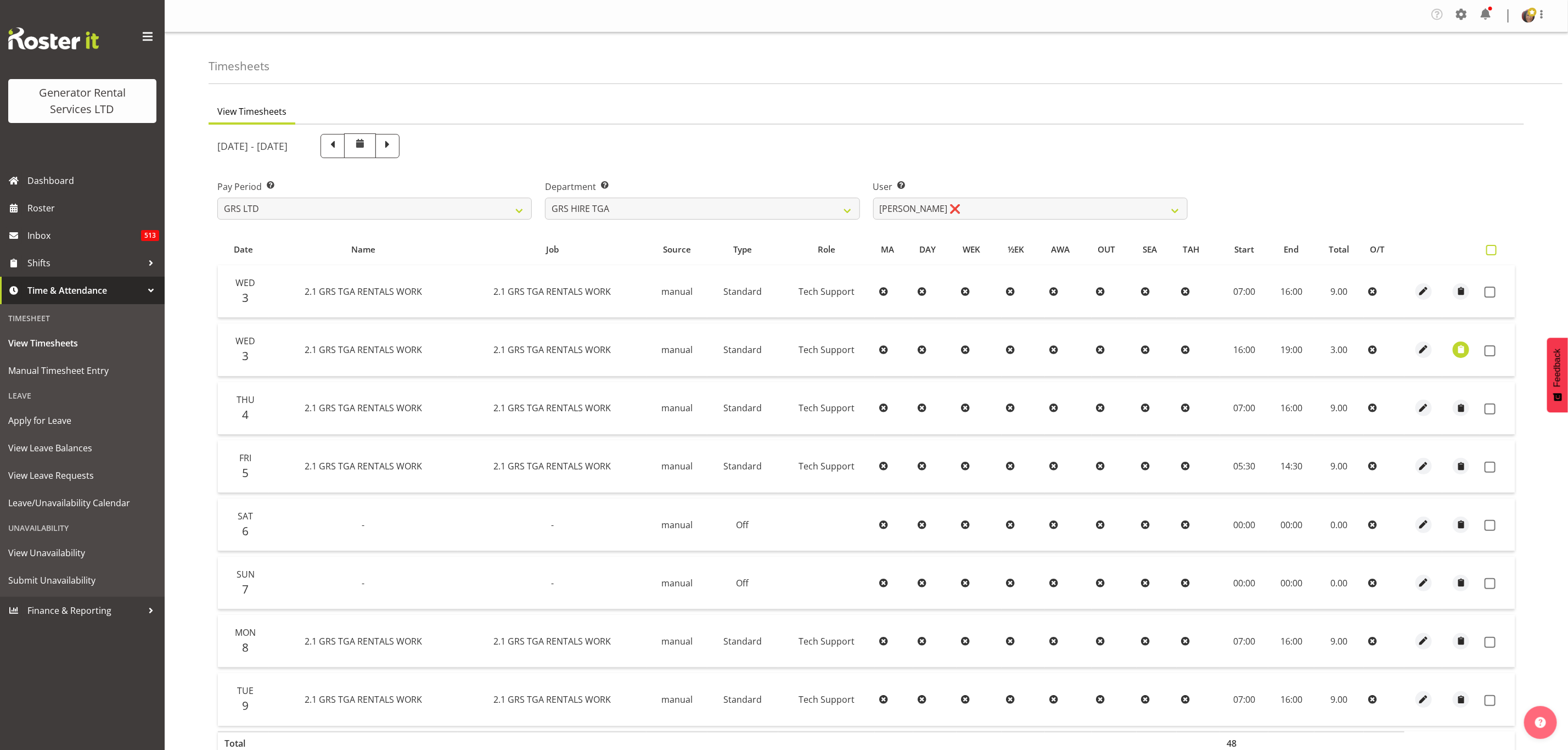
click at [1493, 249] on span at bounding box center [1491, 250] width 10 height 10
click at [1493, 249] on input "checkbox" at bounding box center [1490, 250] width 7 height 7
checkbox input "true"
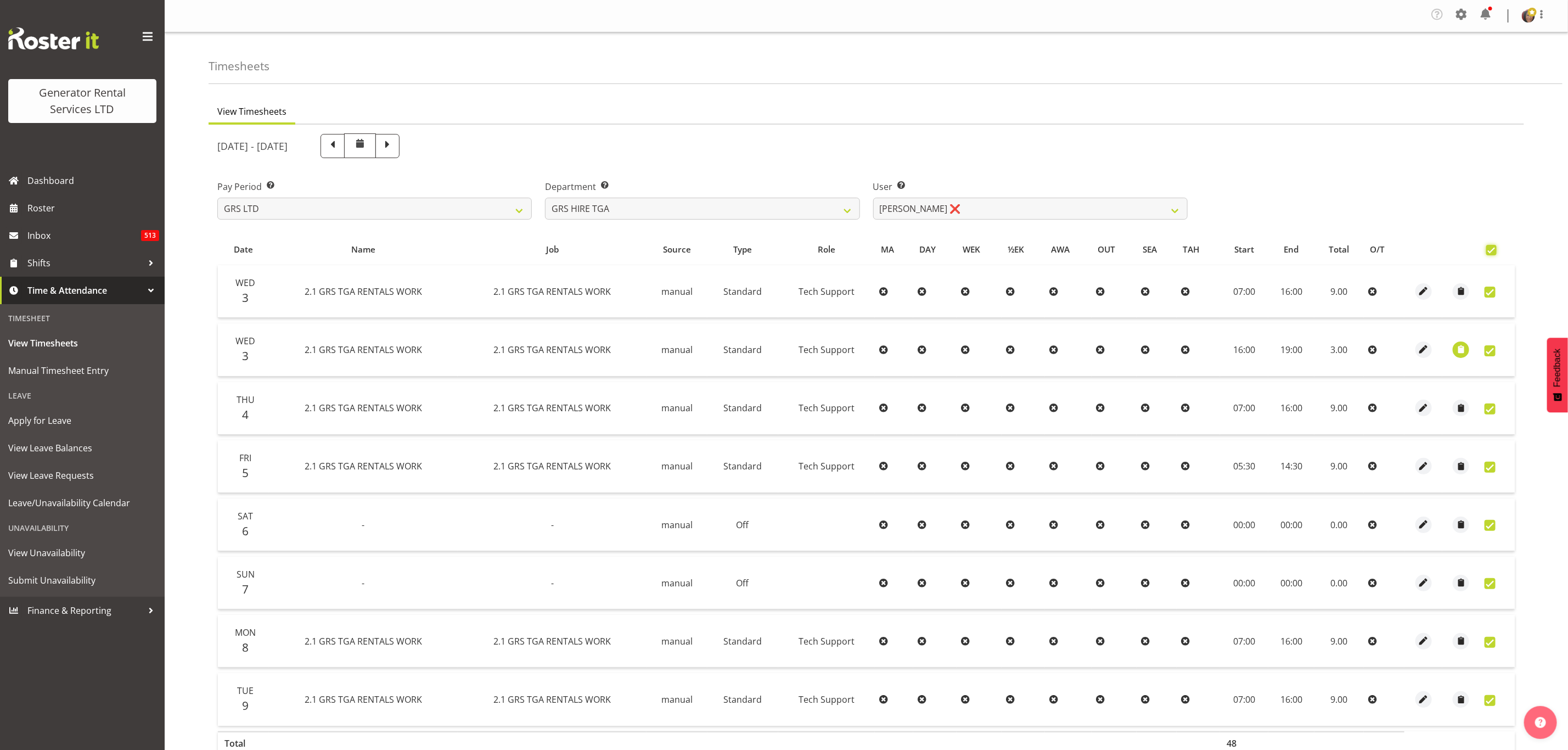
checkbox input "true"
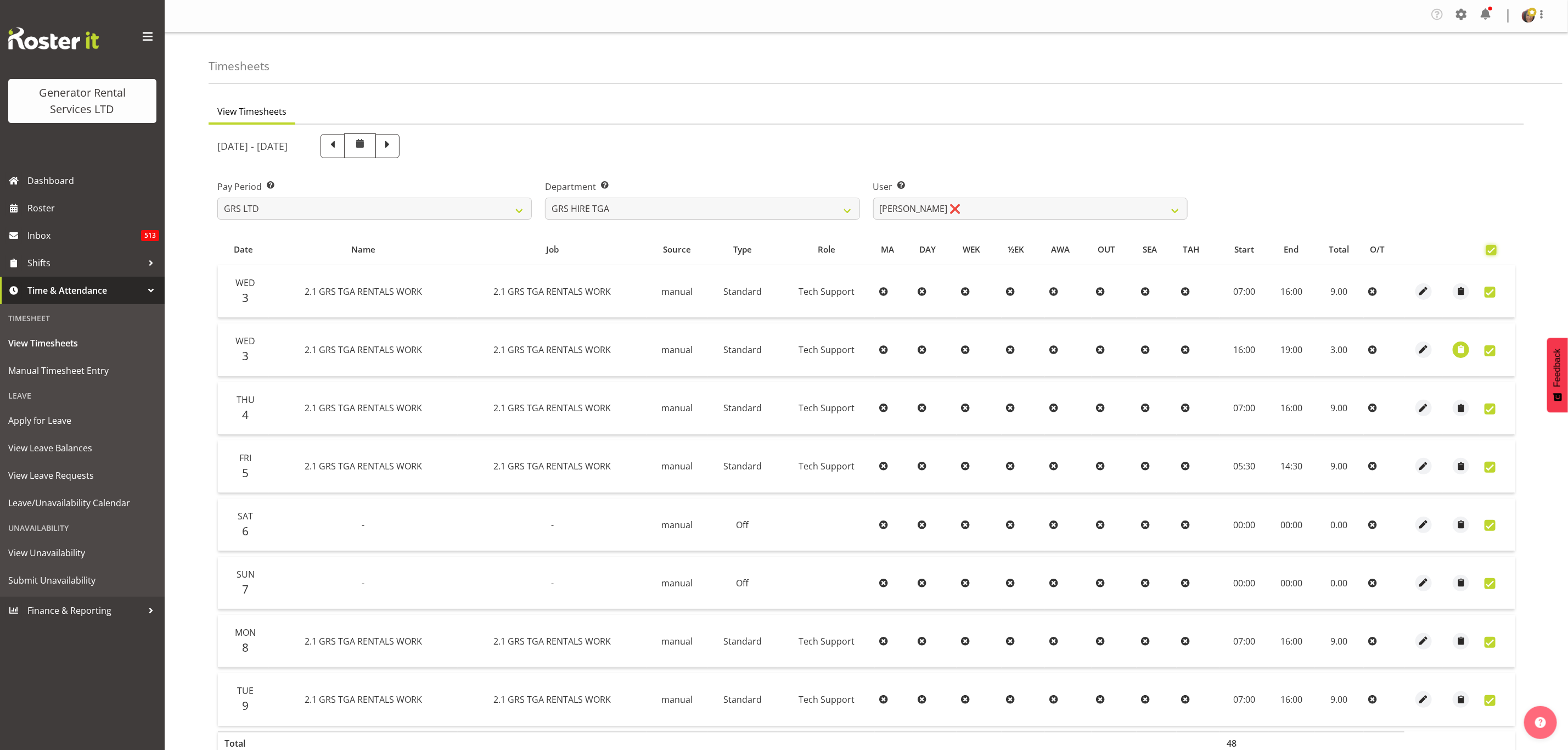
checkbox input "true"
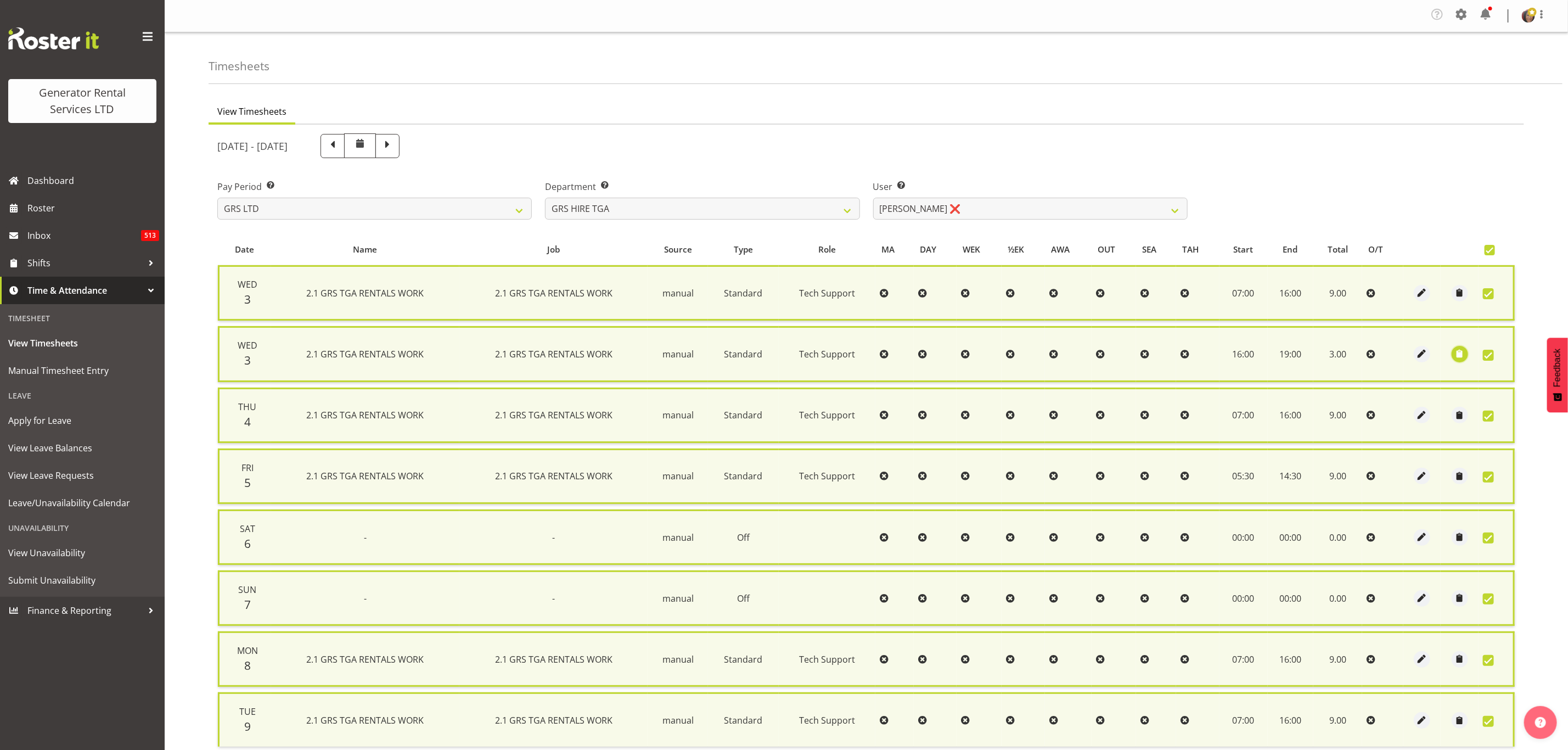
click at [1462, 355] on span "button" at bounding box center [1459, 354] width 13 height 13
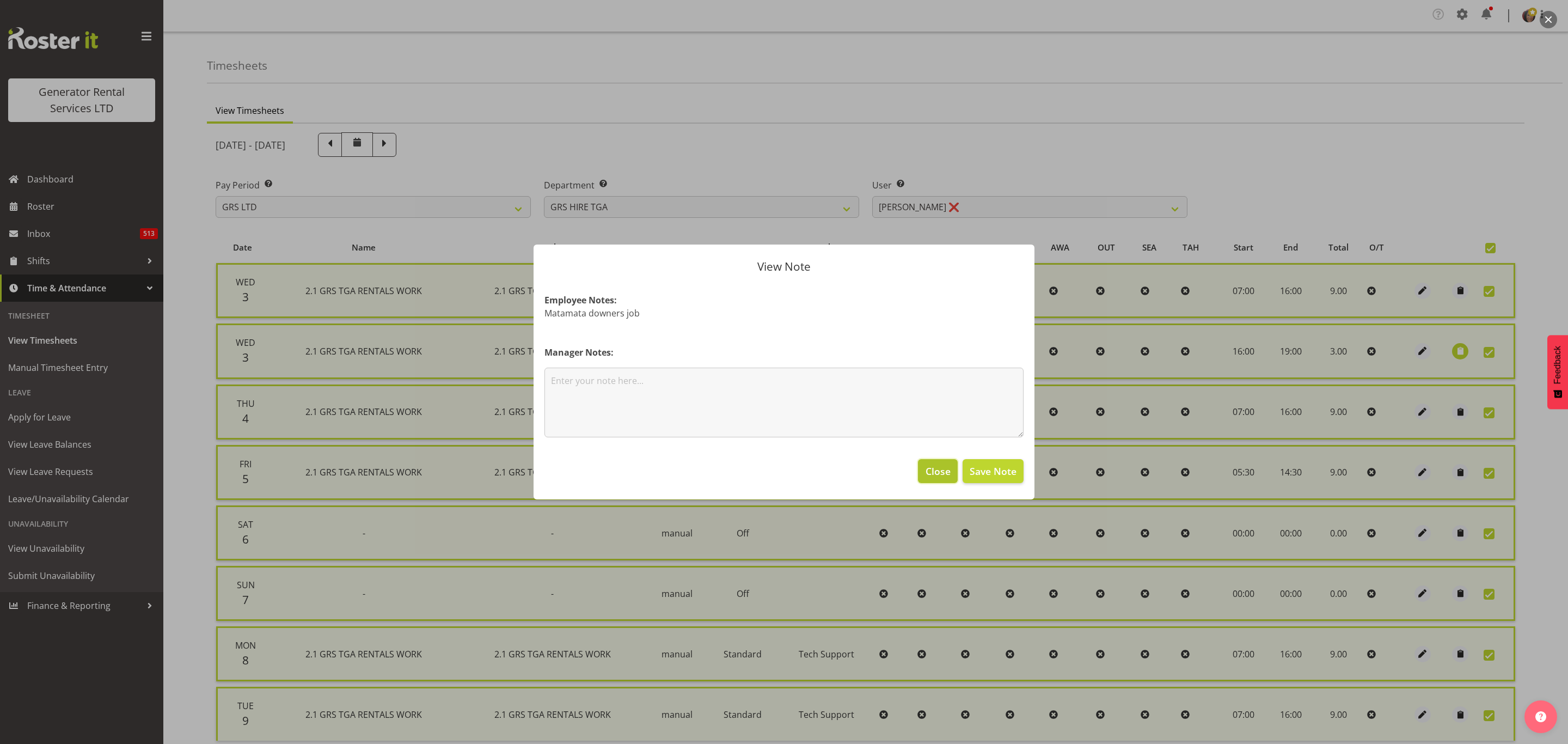
click at [935, 474] on span "Close" at bounding box center [938, 471] width 25 height 14
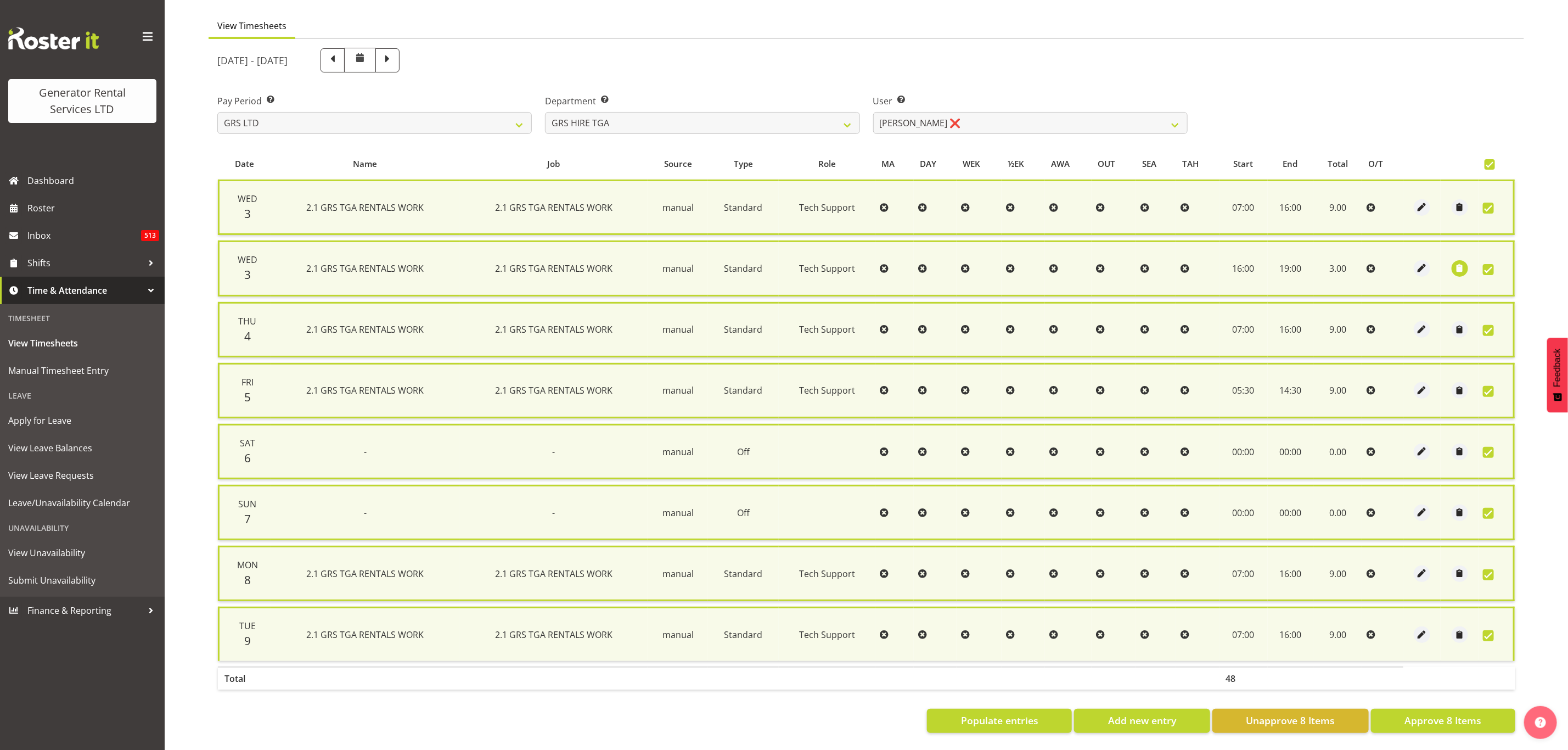
scroll to position [91, 0]
click at [1432, 713] on span "Approve 8 Items" at bounding box center [1443, 720] width 77 height 14
checkbox input "false"
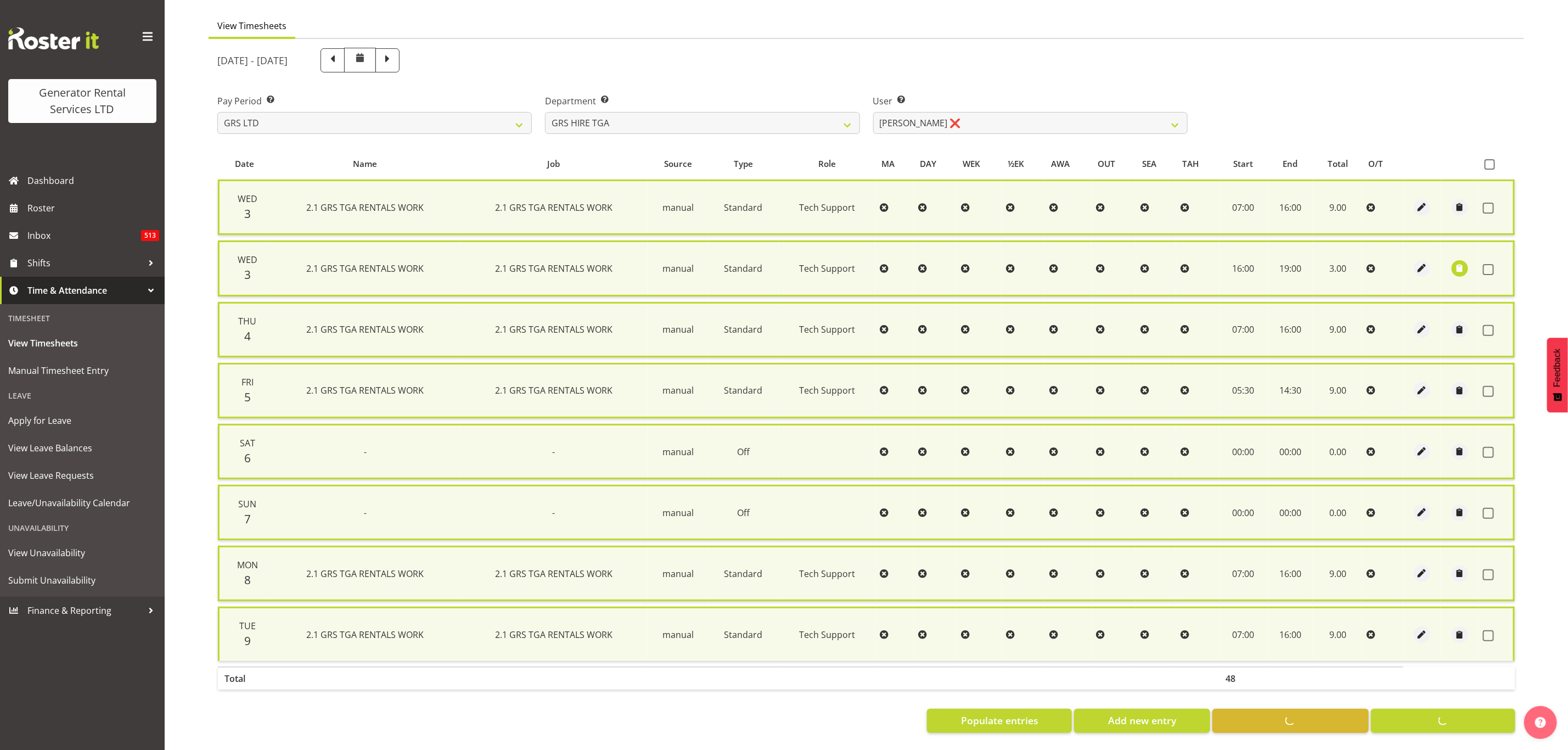
checkbox input "false"
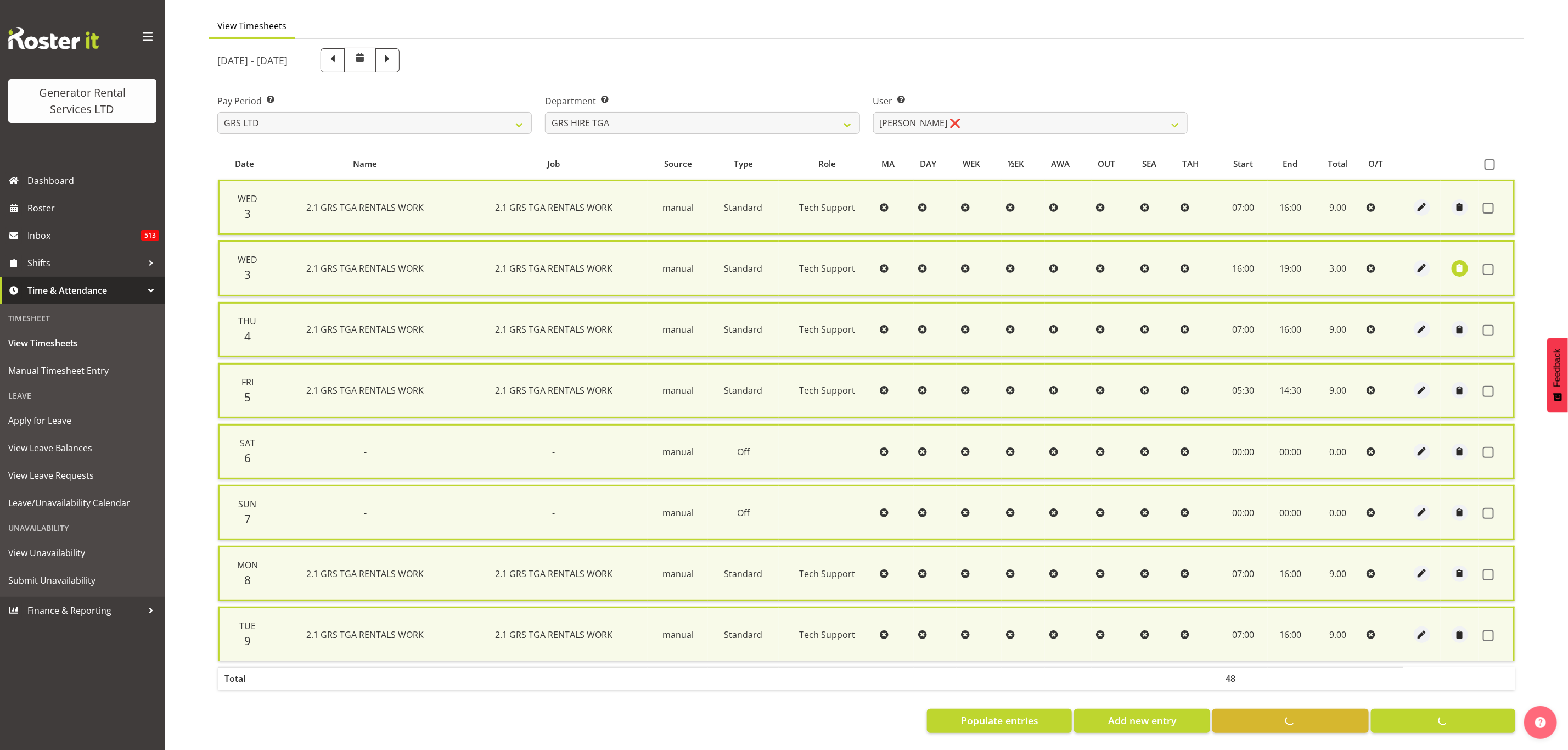
checkbox input "false"
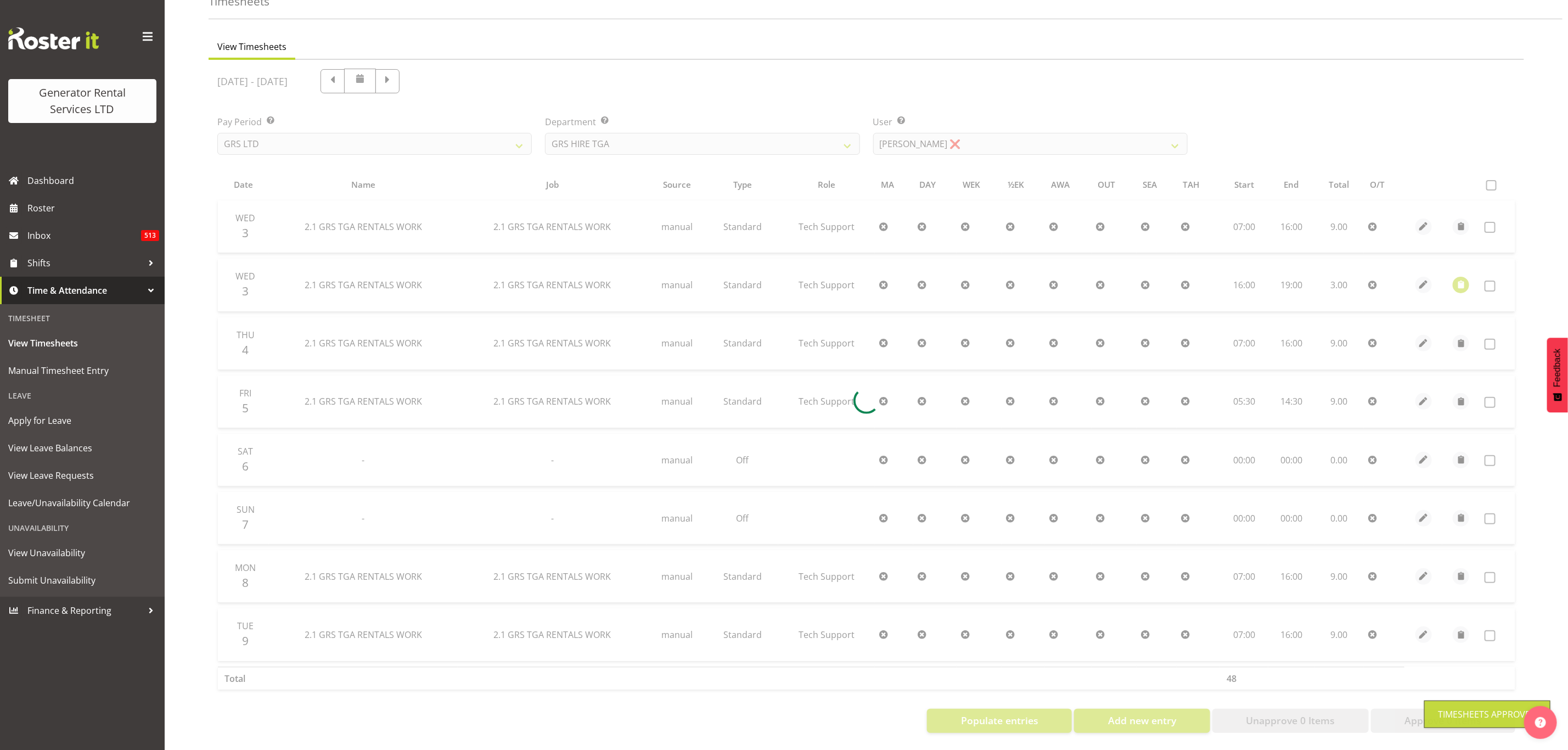
scroll to position [72, 0]
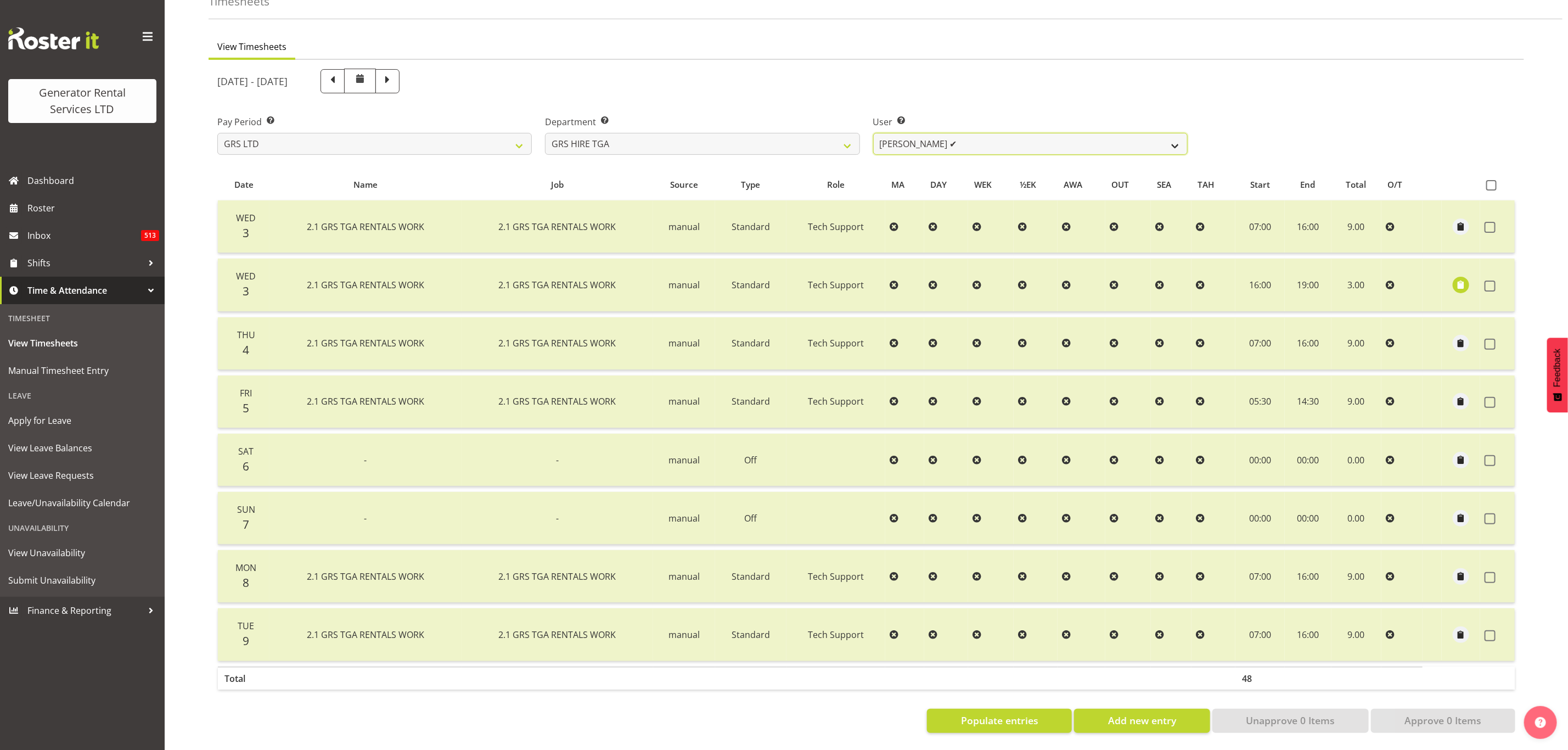
click at [916, 135] on select "Brenton Vanzwol ✔ James Hilhorst ✔ Nathan Maxwell ✔ Rob Wallace ❌ Steve Knill ❌" at bounding box center [1030, 144] width 315 height 22
select select "184"
click at [873, 133] on select "Brenton Vanzwol ✔ James Hilhorst ✔ Nathan Maxwell ✔ Rob Wallace ❌ Steve Knill ❌" at bounding box center [1030, 144] width 315 height 22
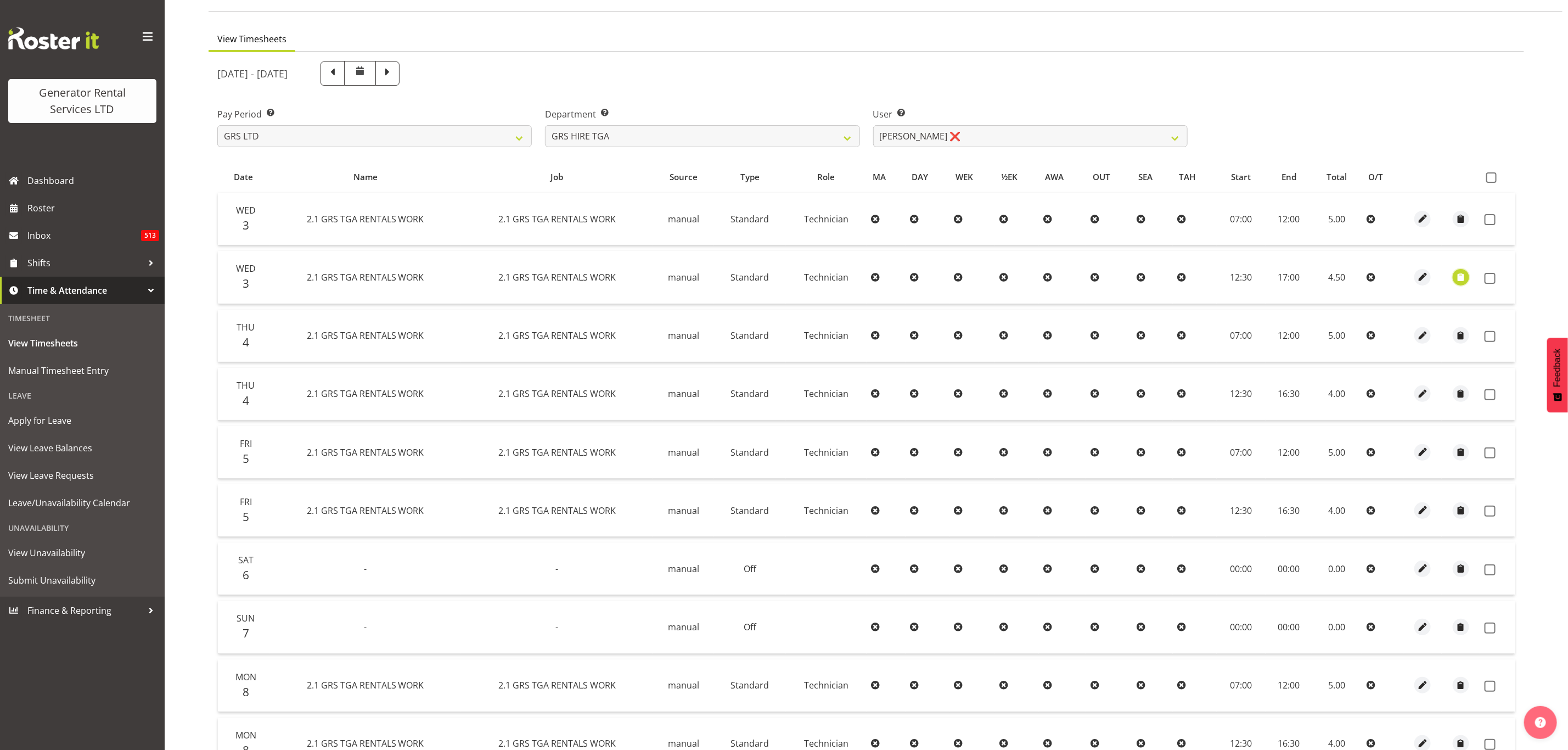
click at [1461, 277] on span "button" at bounding box center [1461, 277] width 13 height 13
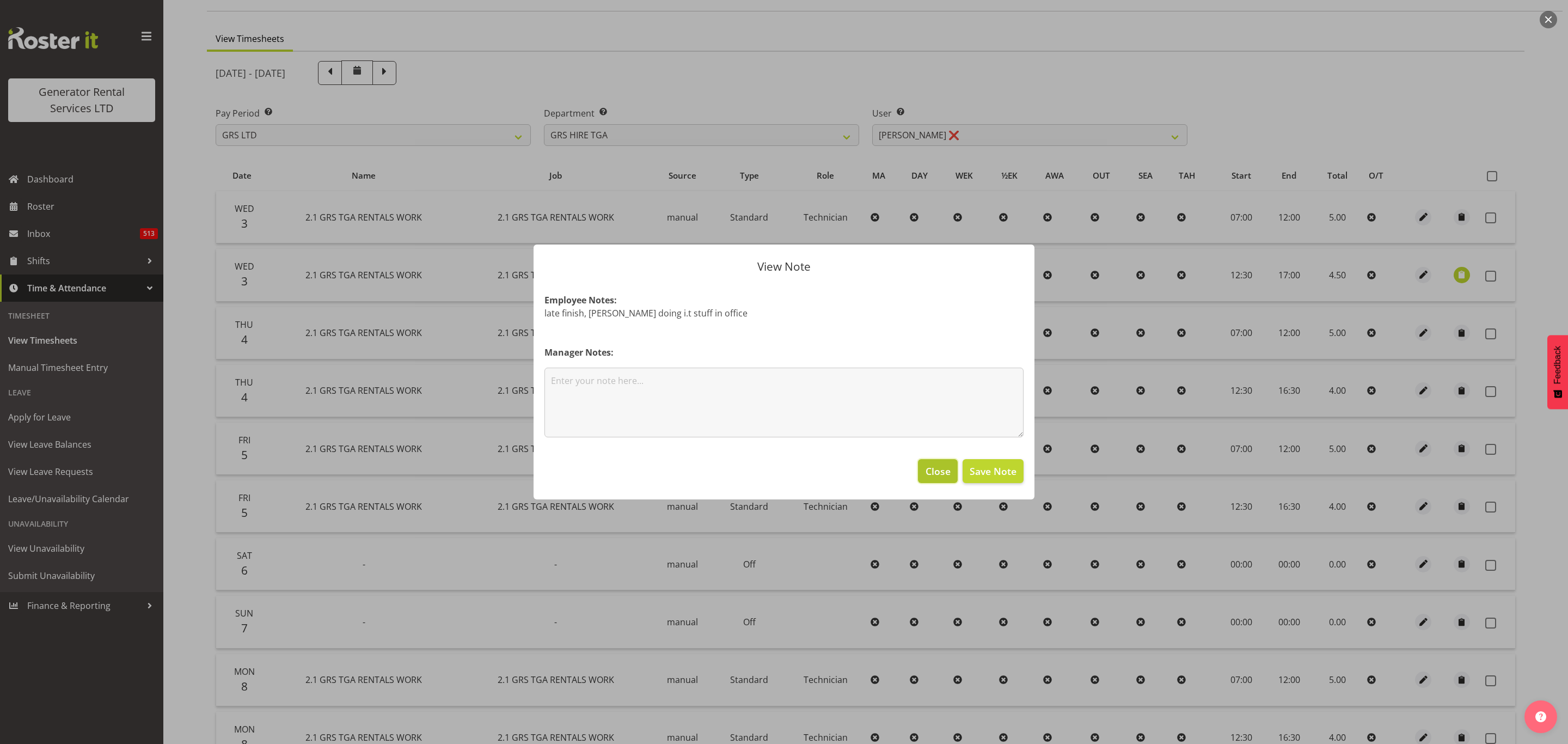
click at [933, 471] on span "Close" at bounding box center [938, 471] width 25 height 14
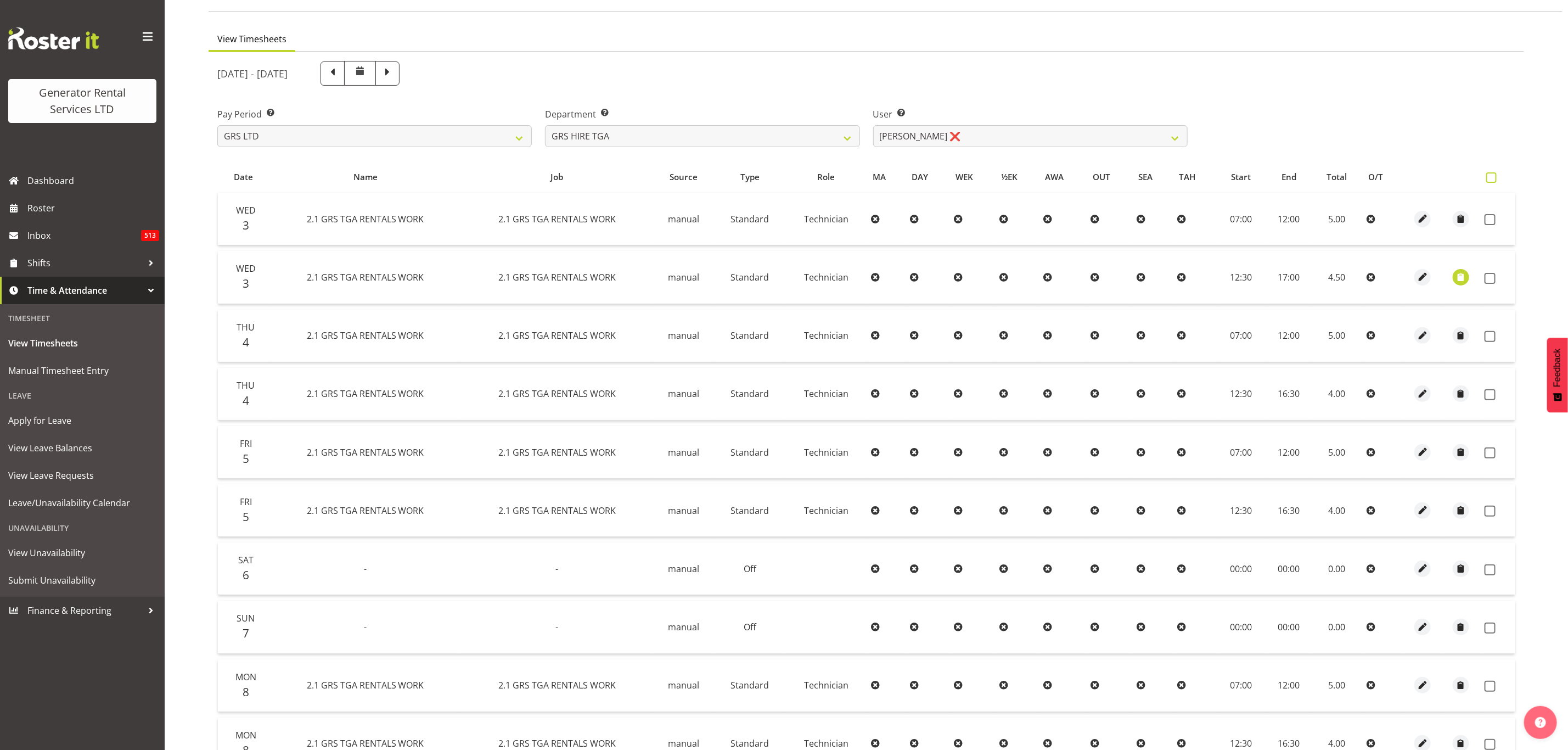
click at [1495, 174] on span at bounding box center [1491, 177] width 10 height 10
click at [1494, 174] on input "checkbox" at bounding box center [1490, 178] width 7 height 7
checkbox input "true"
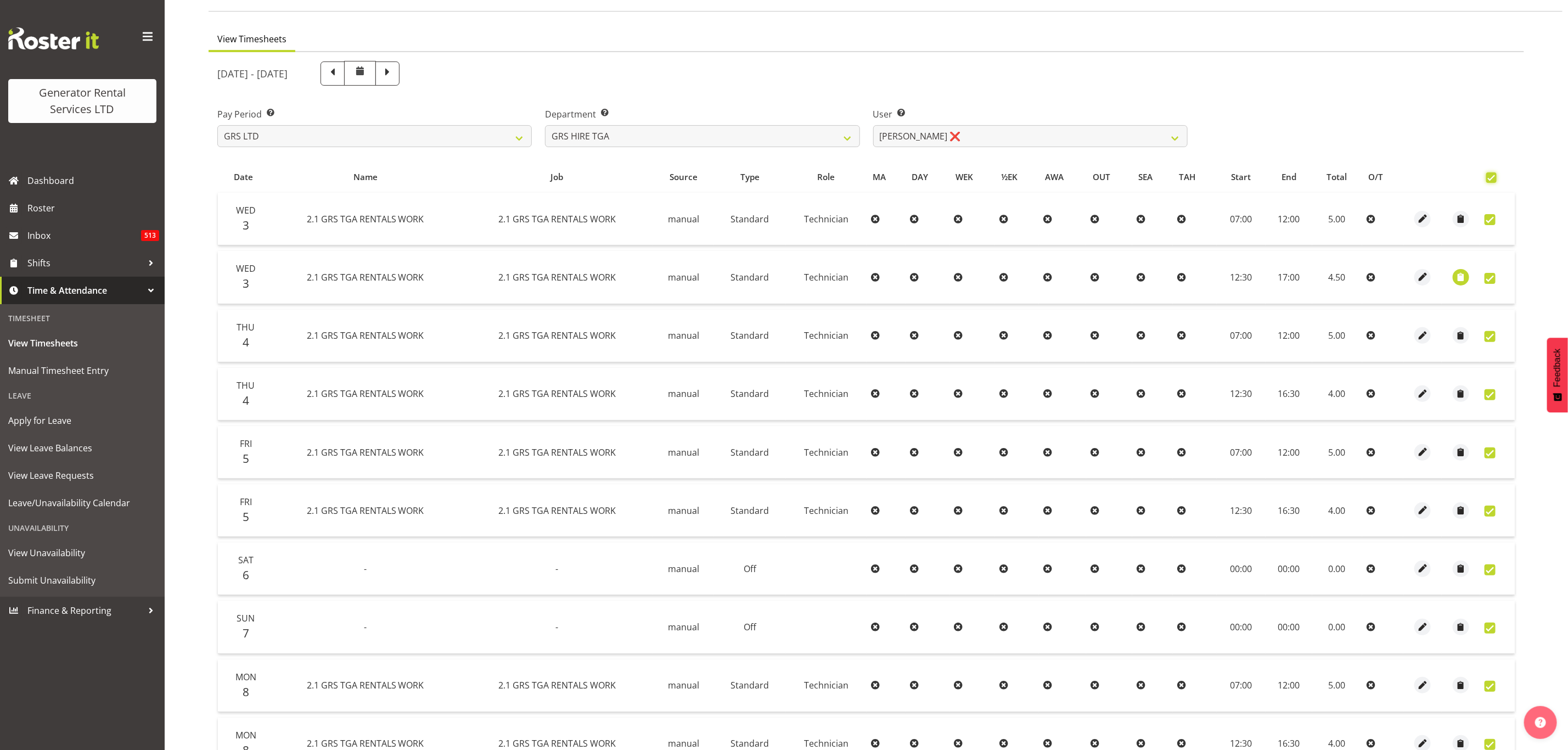
checkbox input "true"
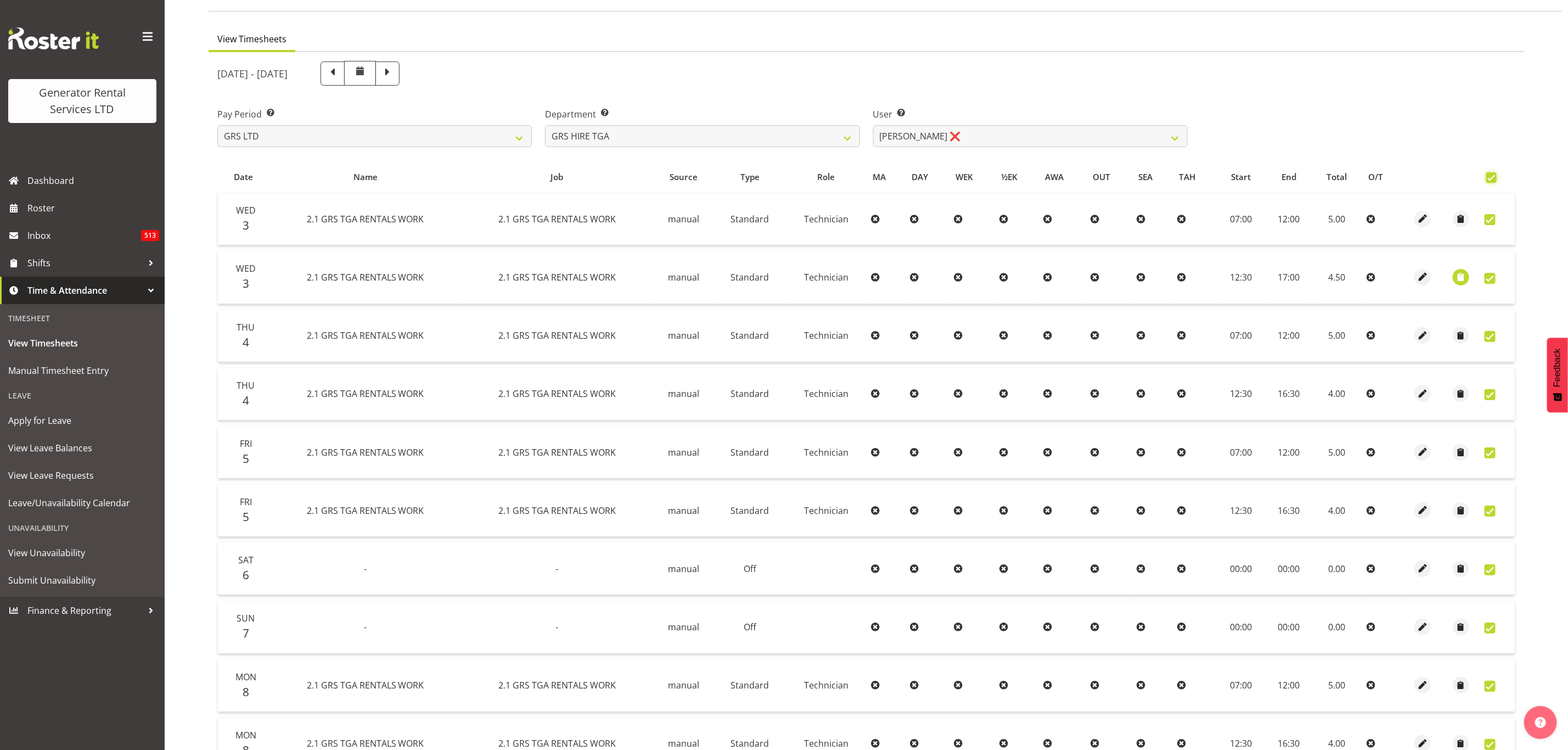
checkbox input "true"
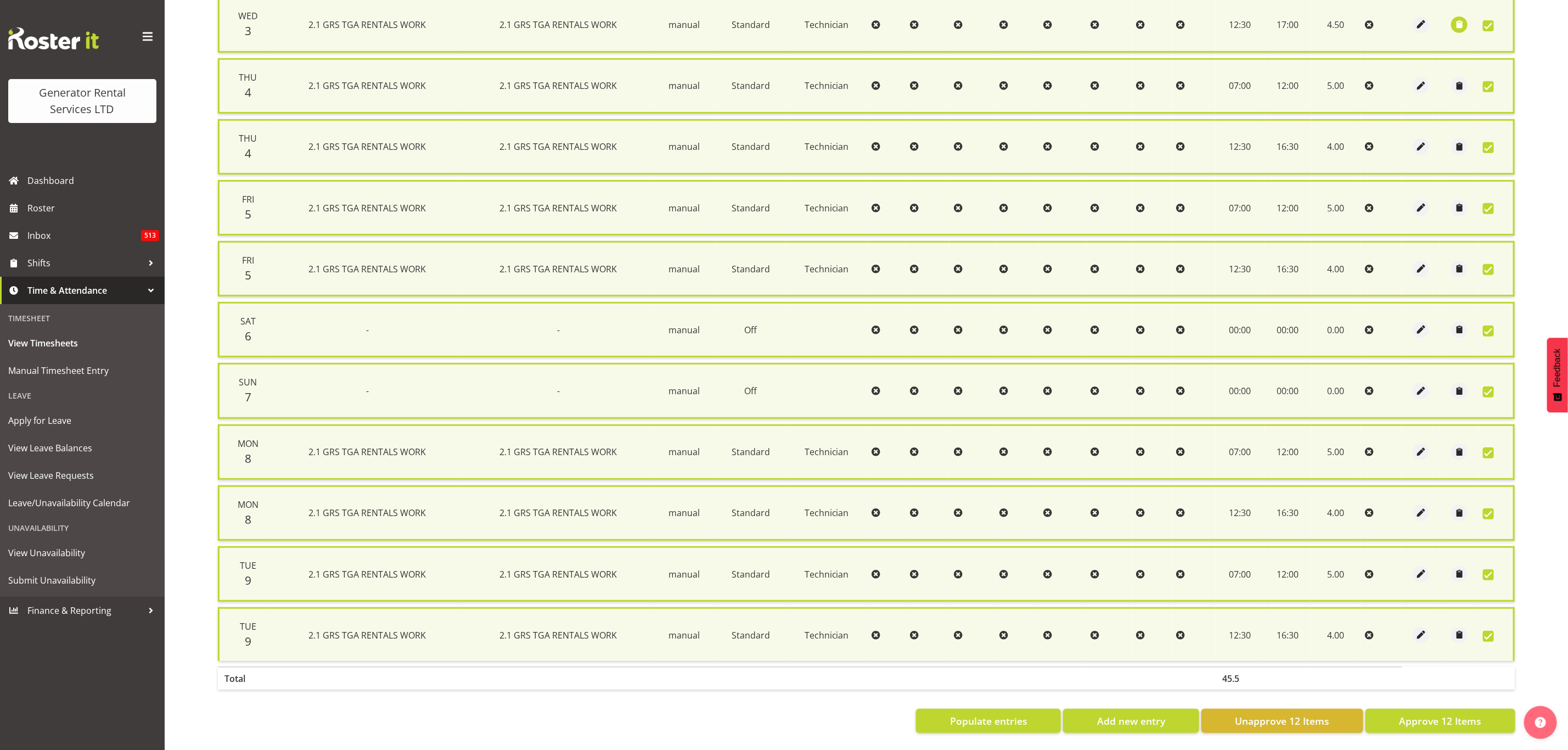
scroll to position [333, 0]
click at [1426, 714] on span "Approve 12 Items" at bounding box center [1440, 721] width 82 height 14
checkbox input "false"
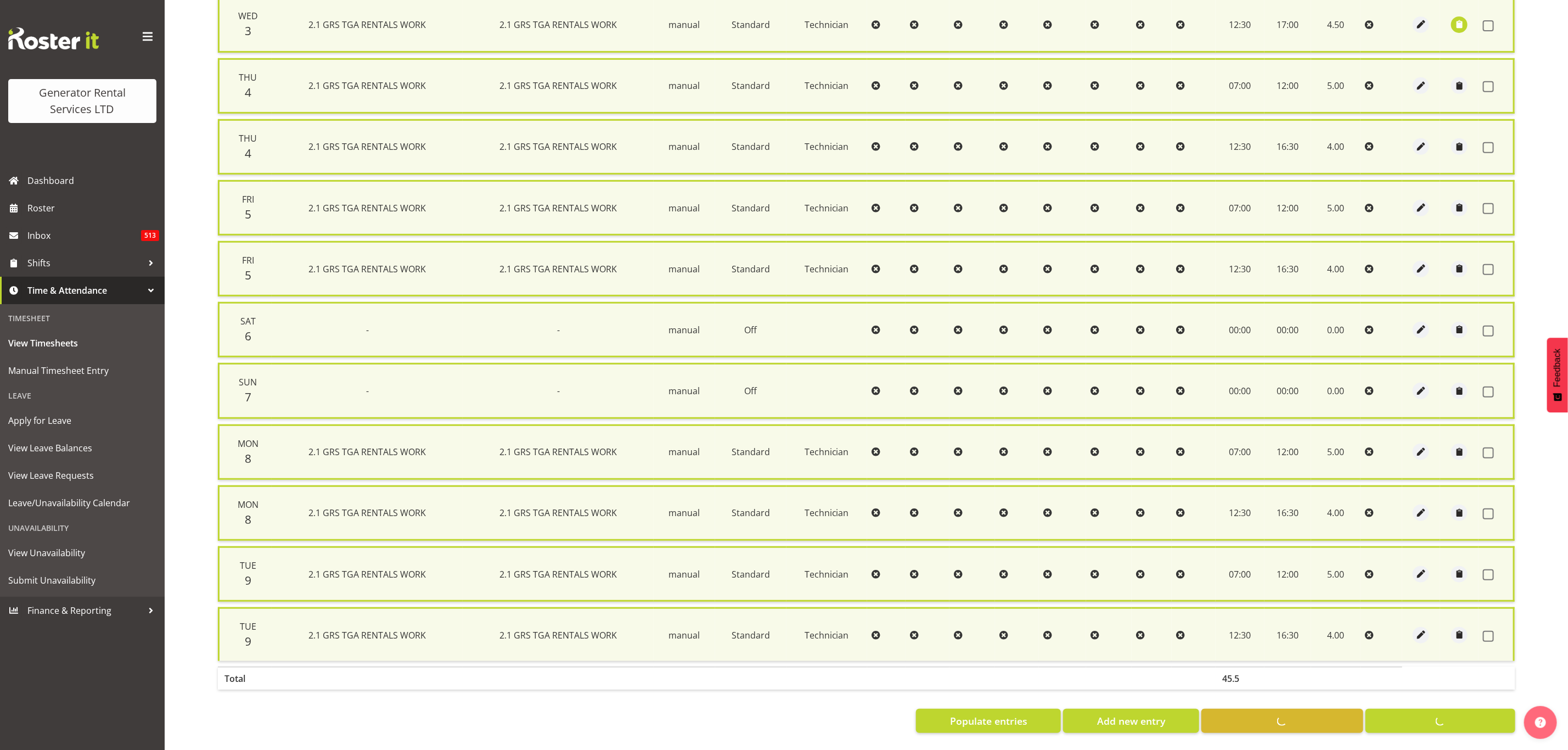
checkbox input "false"
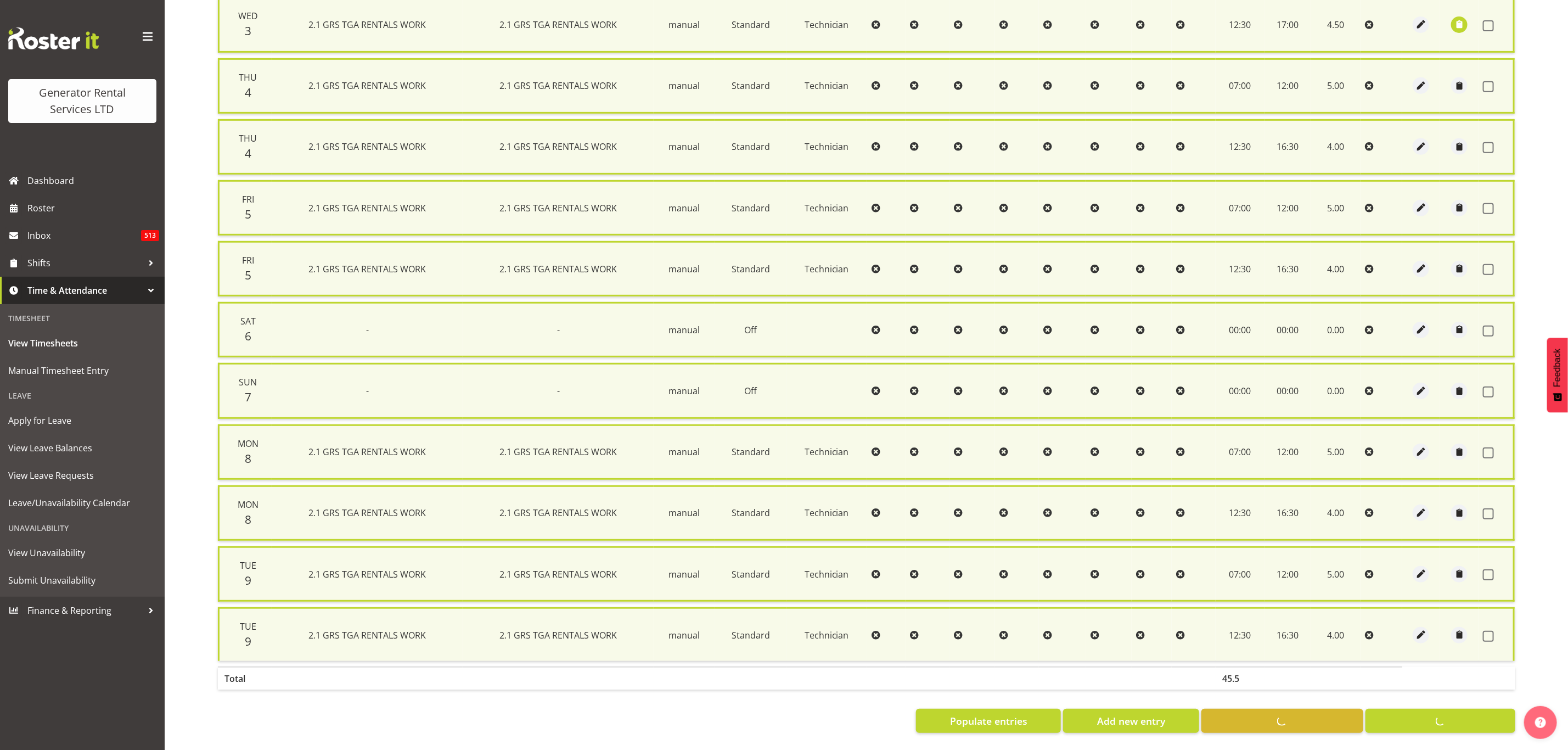
checkbox input "false"
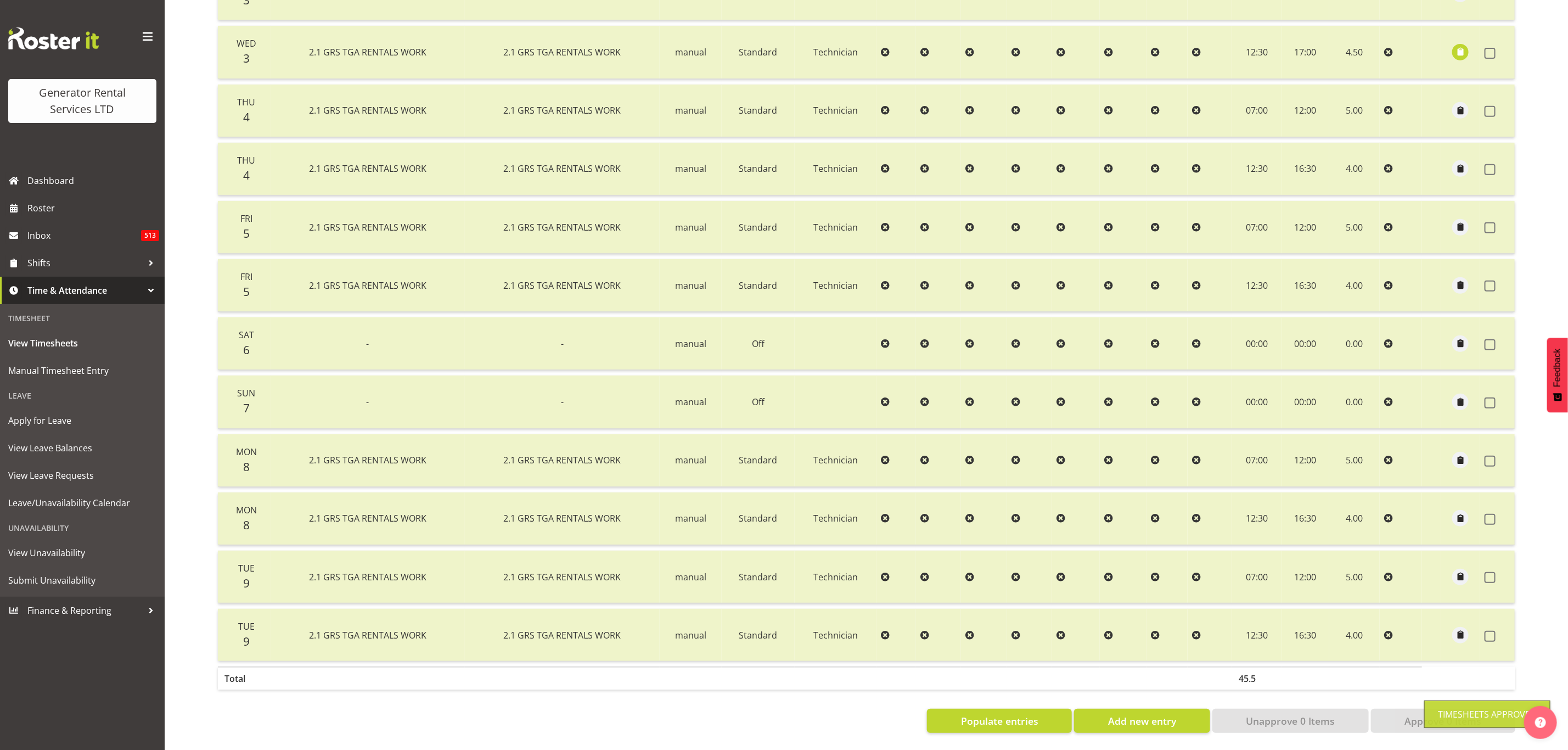
scroll to position [0, 0]
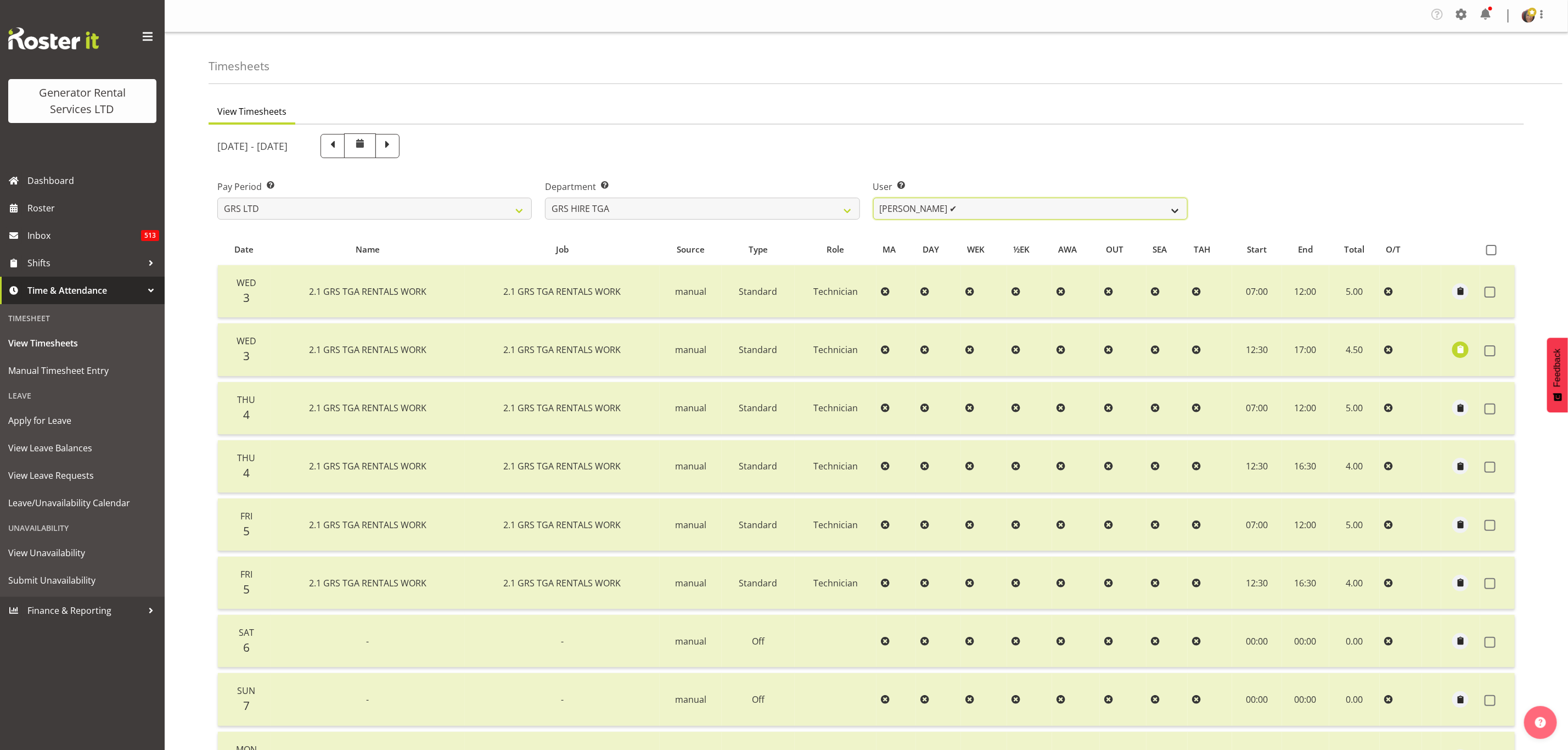
click at [1035, 213] on select "Brenton Vanzwol ✔ James Hilhorst ✔ Nathan Maxwell ✔ Rob Wallace ✔ Steve Knill ❌" at bounding box center [1030, 209] width 315 height 22
select select "195"
click at [873, 198] on select "Brenton Vanzwol ✔ James Hilhorst ✔ Nathan Maxwell ✔ Rob Wallace ✔ Steve Knill ❌" at bounding box center [1030, 209] width 315 height 22
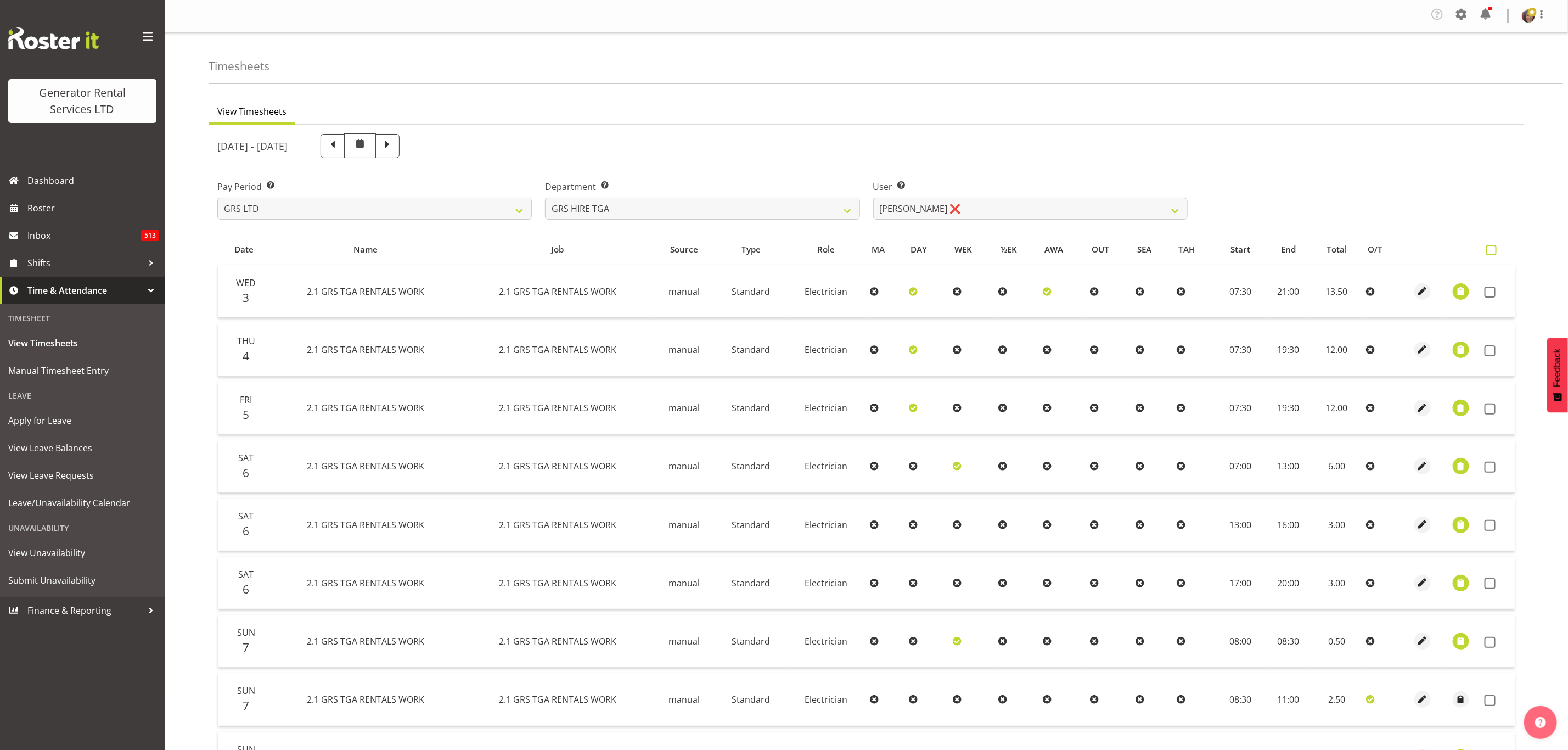
click at [1489, 247] on span at bounding box center [1491, 250] width 10 height 10
click at [1489, 247] on input "checkbox" at bounding box center [1490, 250] width 7 height 7
checkbox input "true"
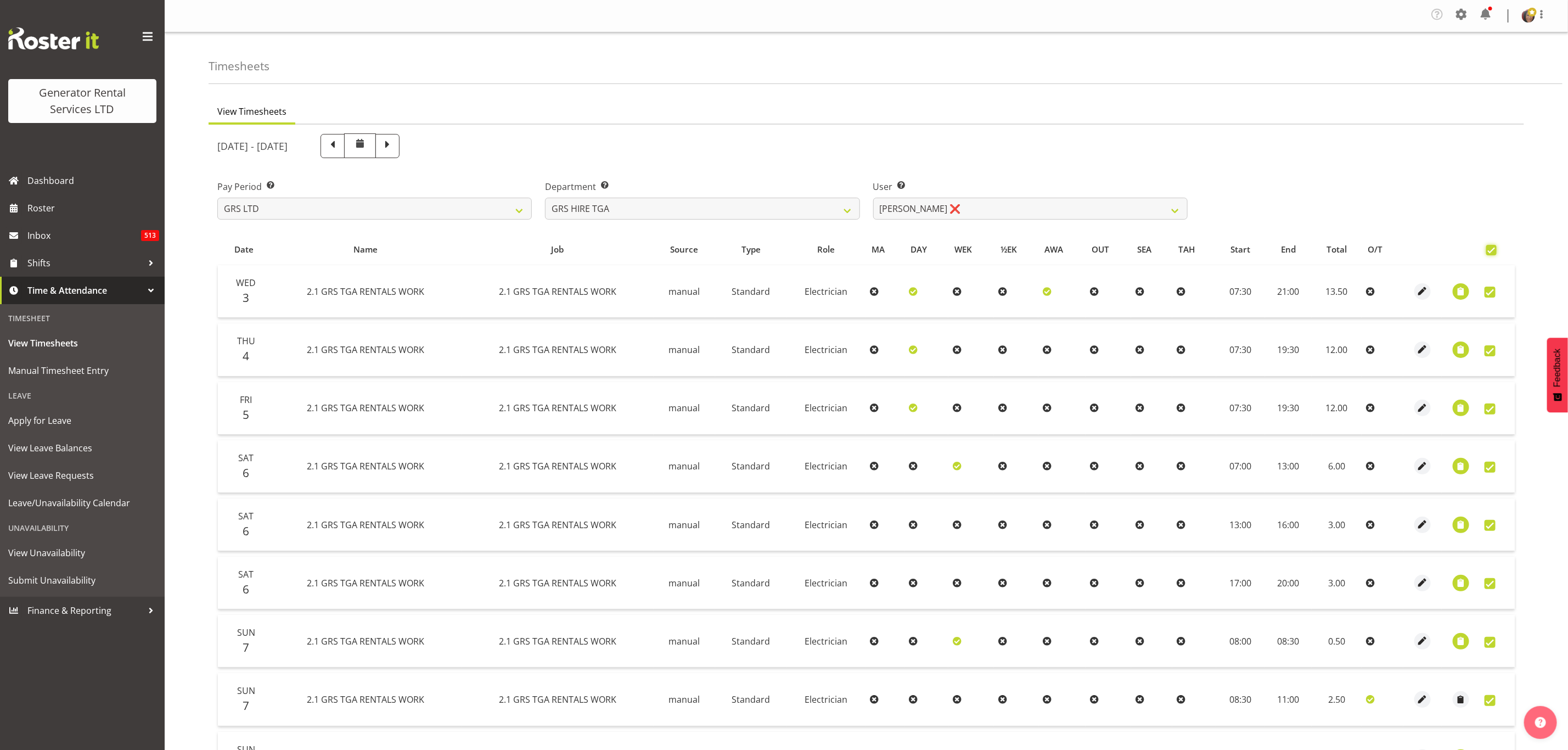
checkbox input "true"
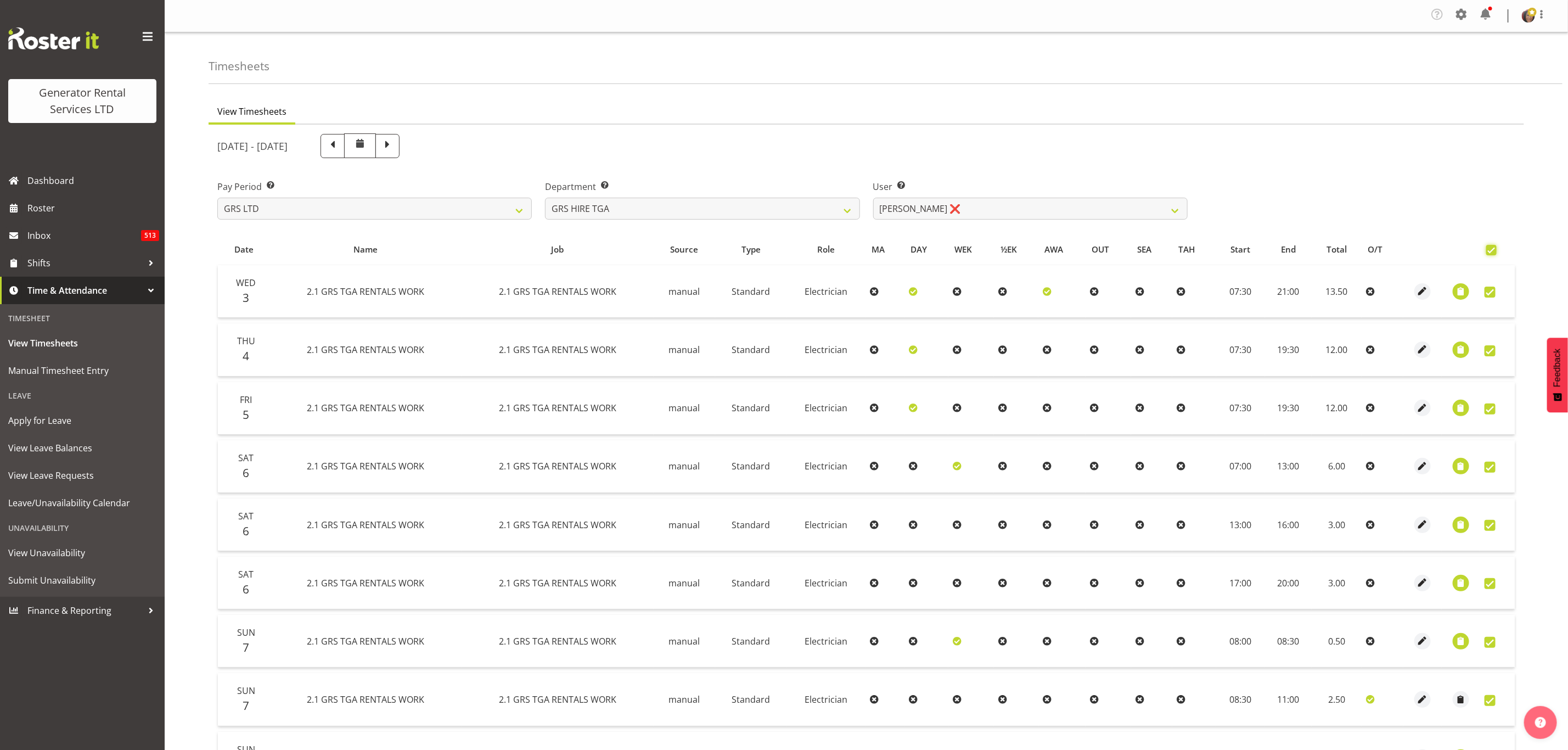
checkbox input "true"
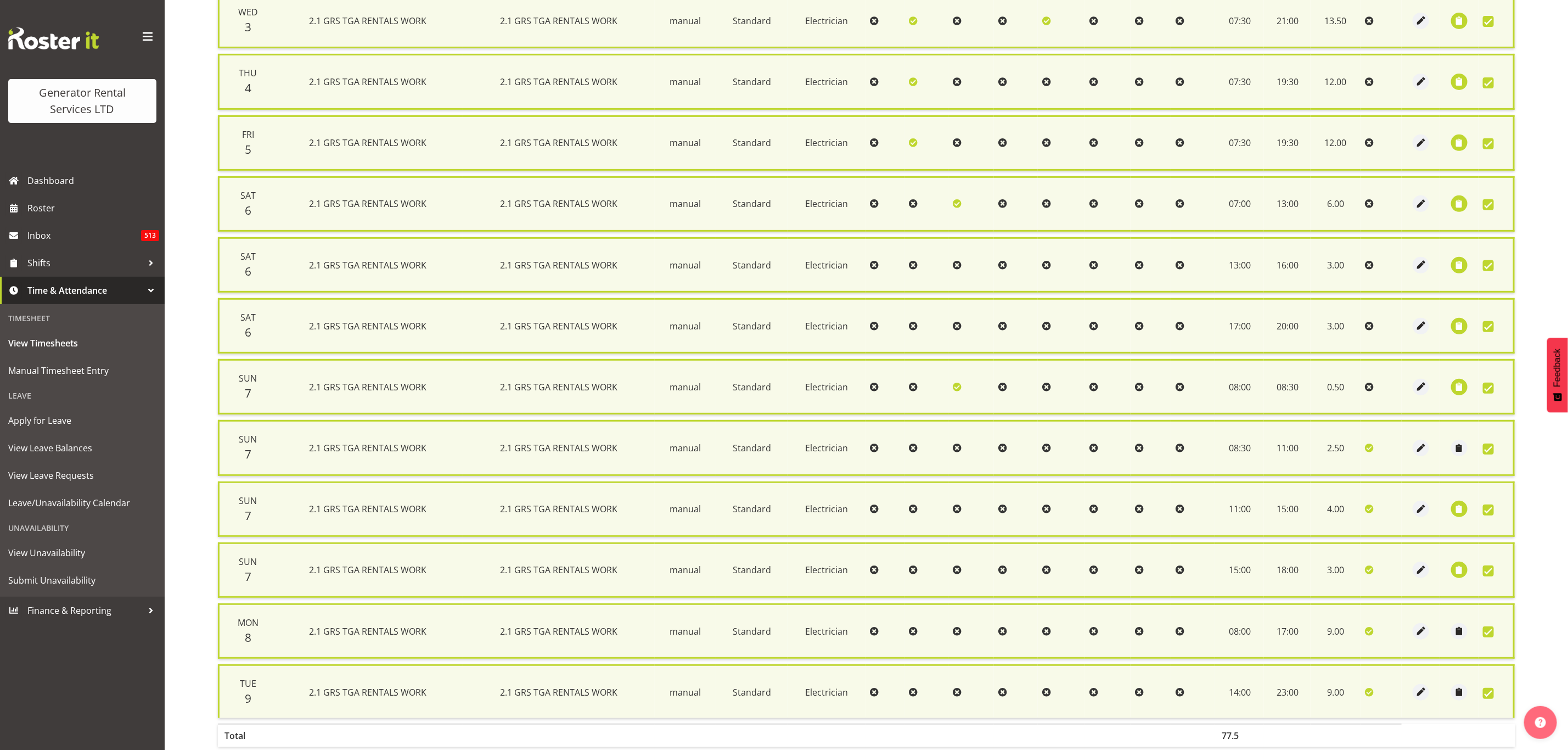
scroll to position [333, 0]
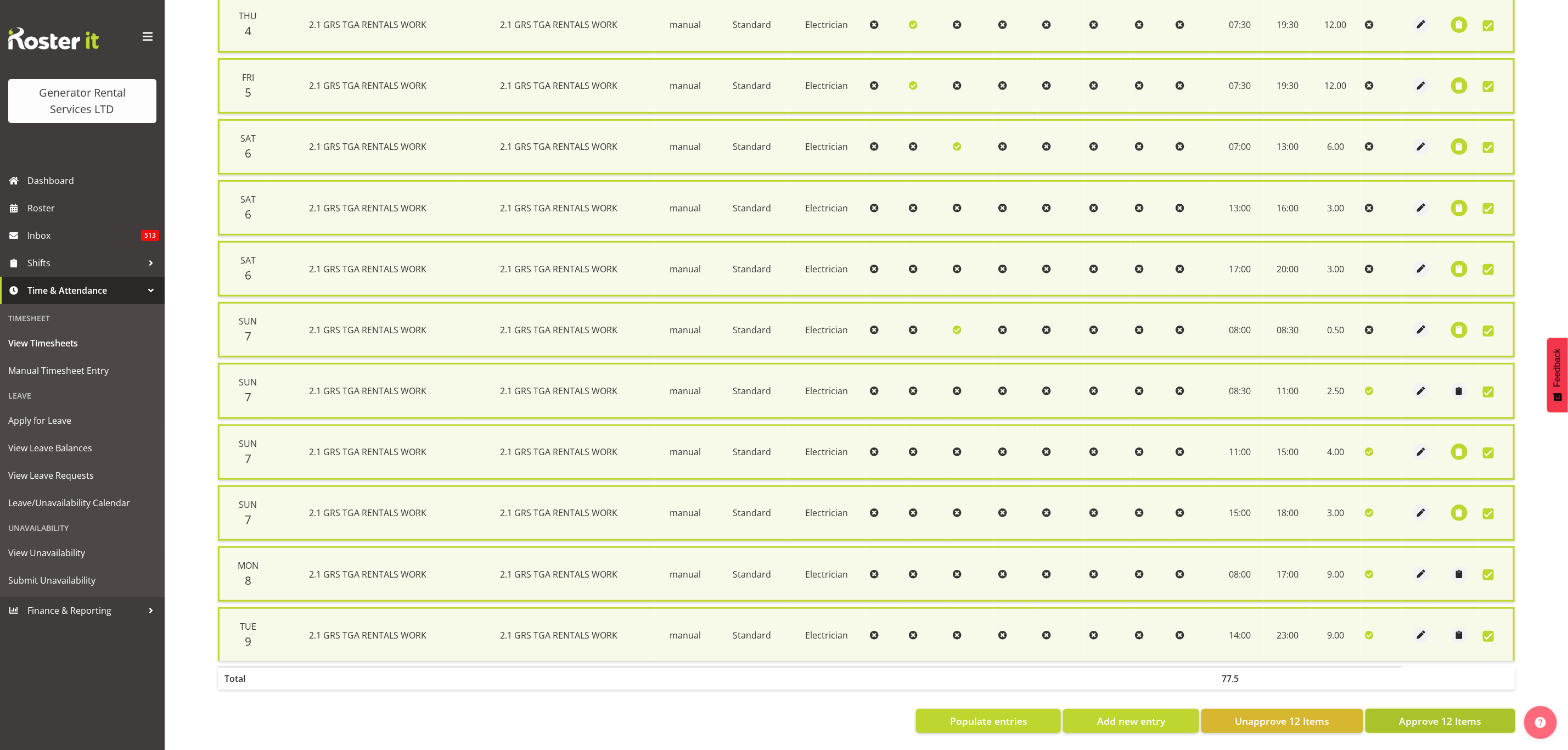
click at [1423, 714] on span "Approve 12 Items" at bounding box center [1440, 721] width 82 height 14
checkbox input "false"
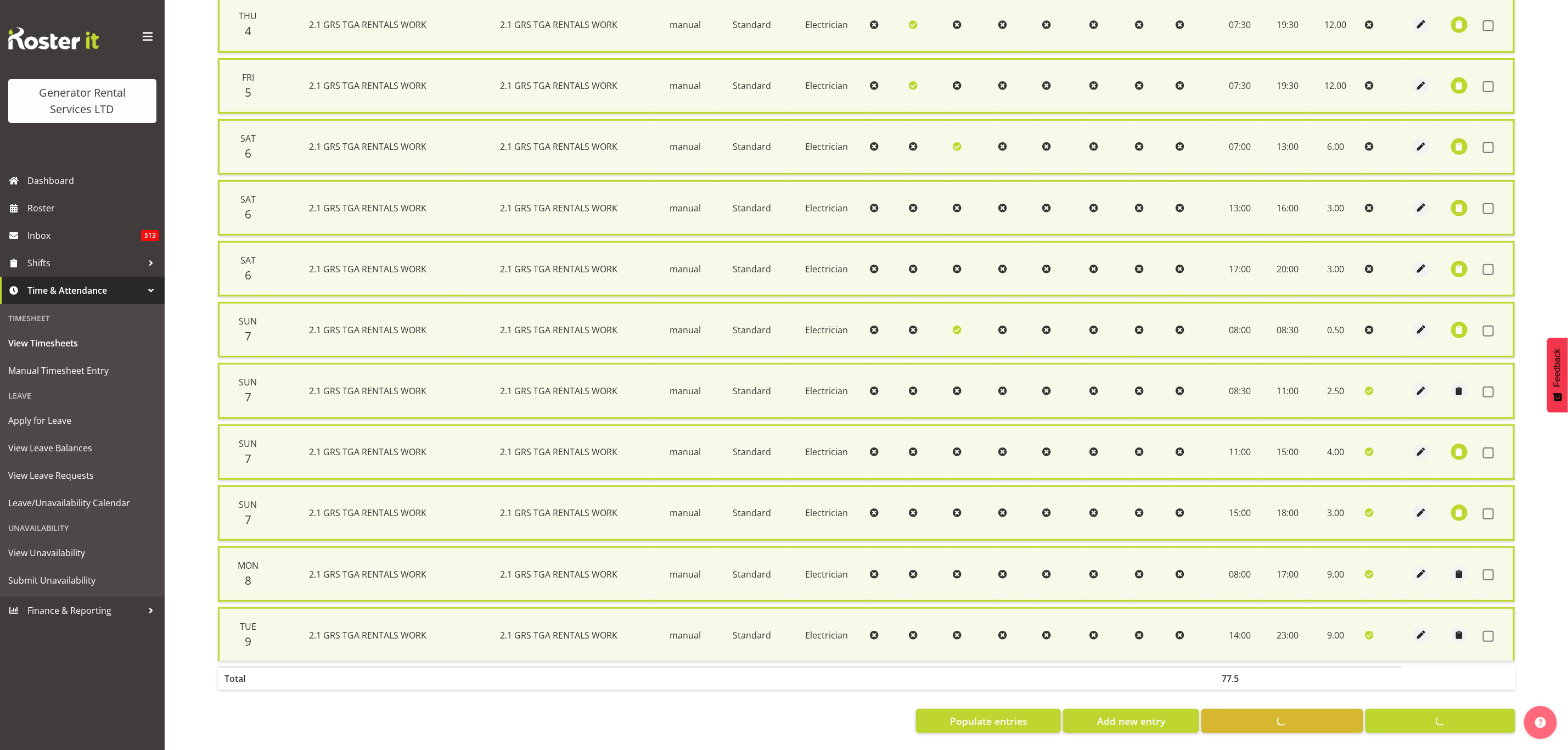
checkbox input "false"
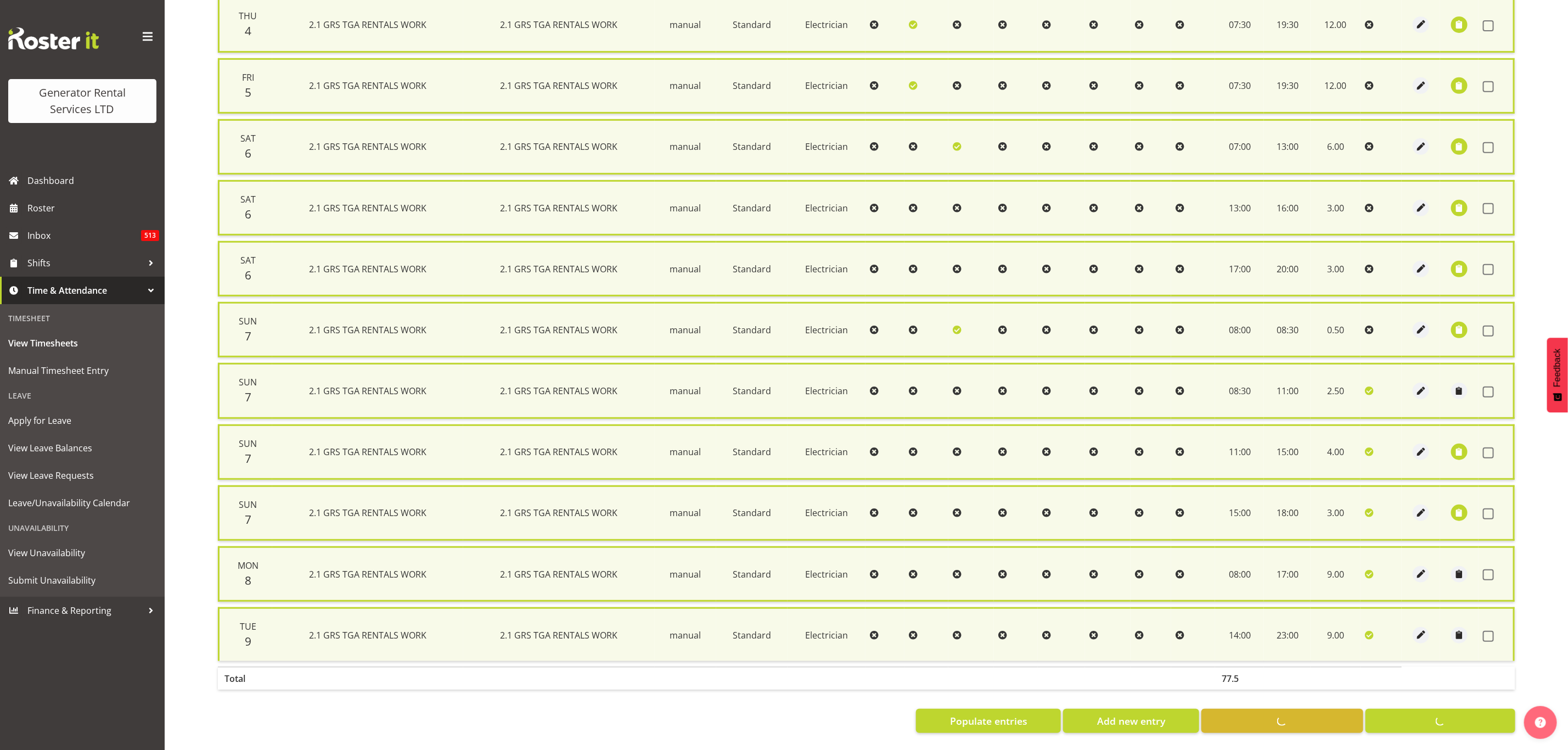
checkbox input "false"
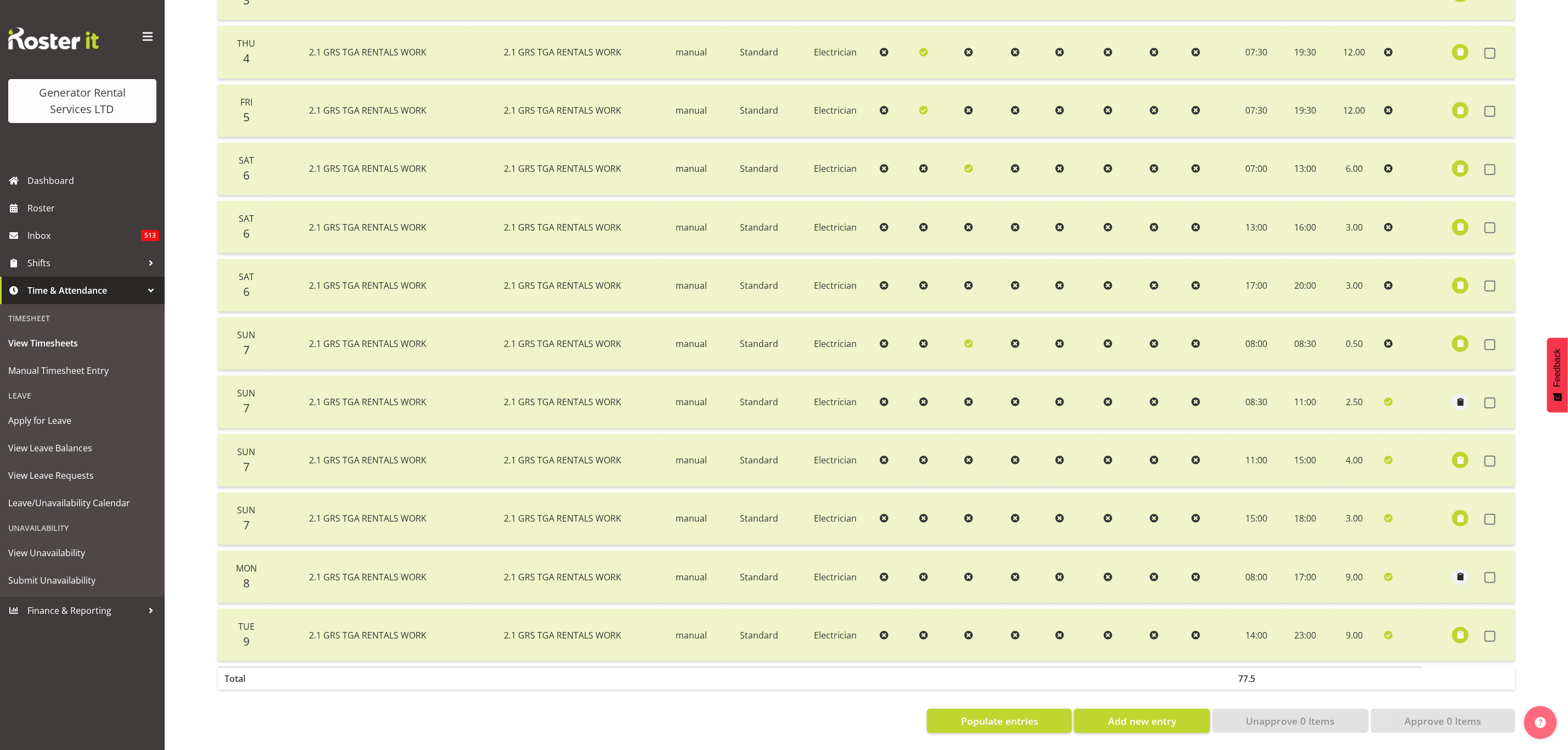
scroll to position [0, 0]
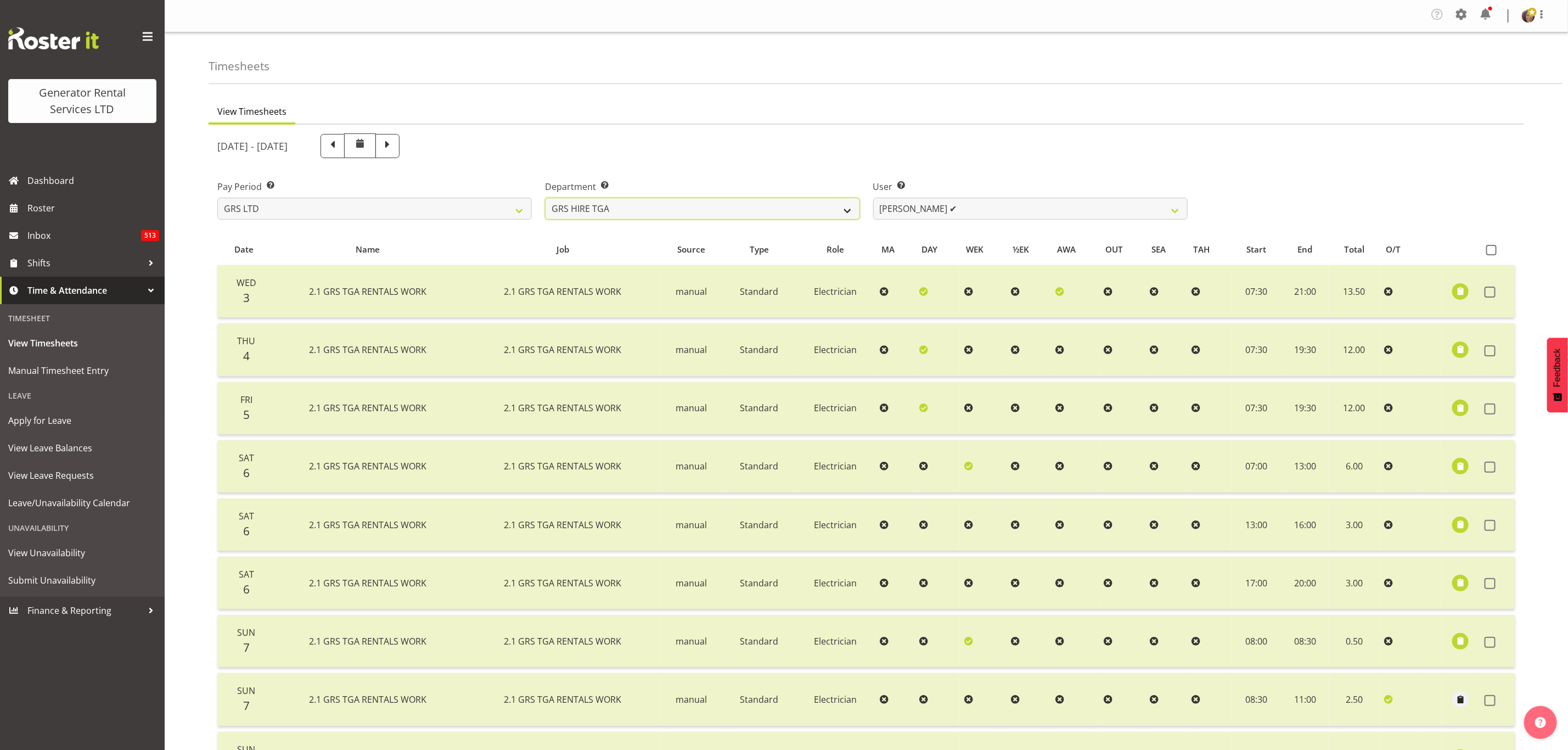
drag, startPoint x: 836, startPoint y: 212, endPoint x: 834, endPoint y: 218, distance: 6.3
click at [836, 212] on select "GRS ADMIN TGA GRS HIRE TGA GRS SALES TGA" at bounding box center [702, 209] width 315 height 22
select select "164"
click at [545, 198] on select "GRS ADMIN TGA GRS HIRE TGA GRS SALES TGA" at bounding box center [702, 209] width 315 height 22
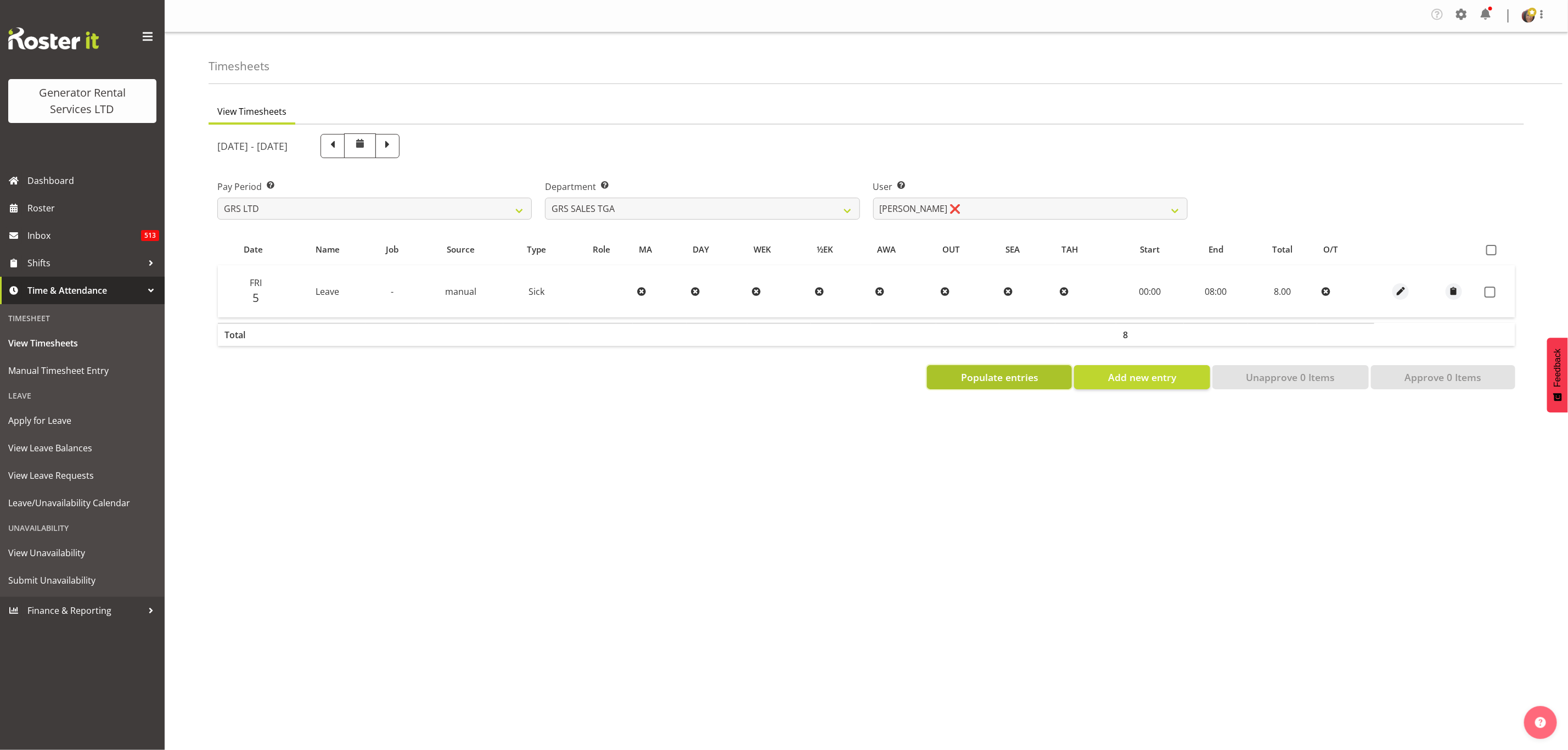
click at [1027, 374] on span "Populate entries" at bounding box center [1000, 377] width 77 height 14
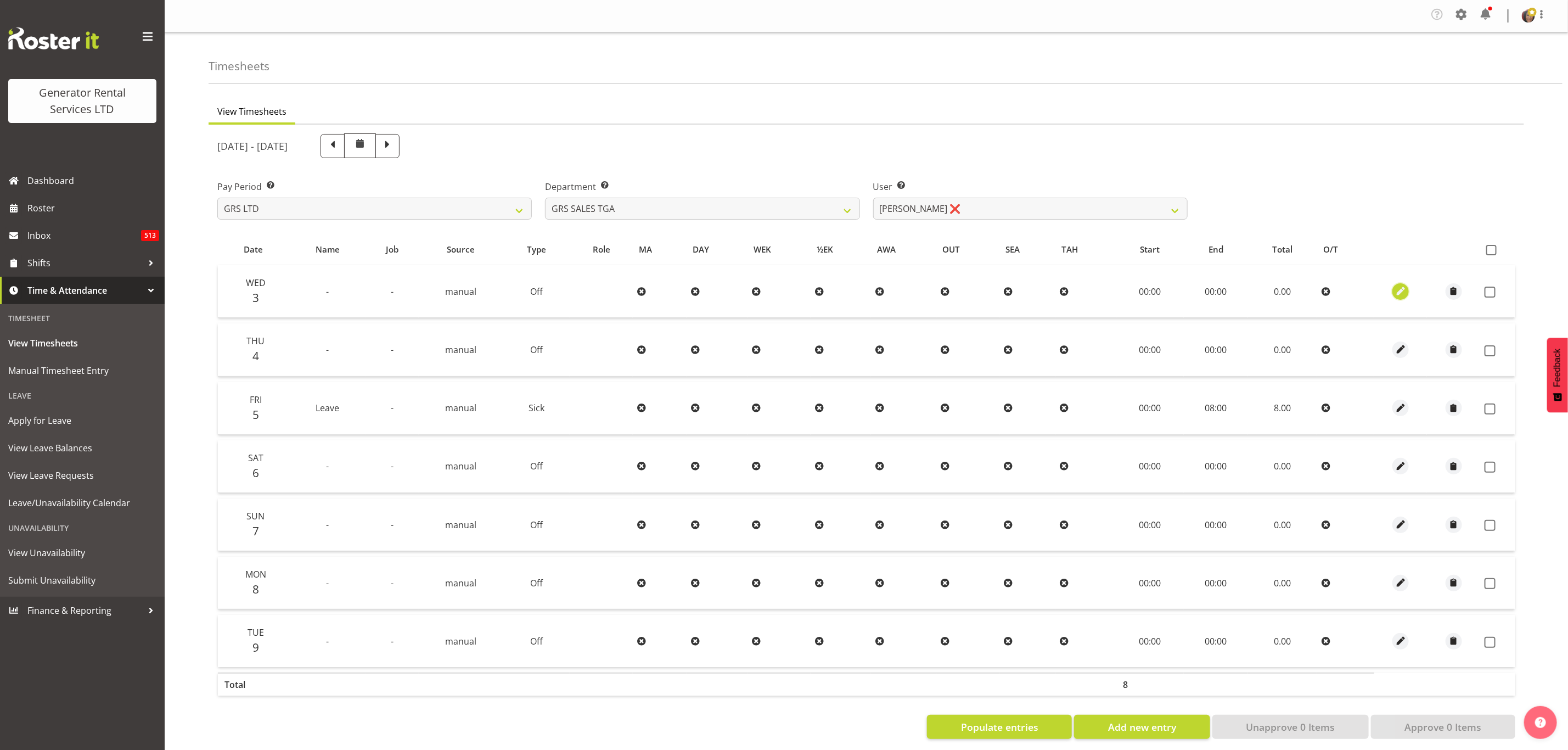
click at [1397, 287] on span "button" at bounding box center [1401, 291] width 13 height 13
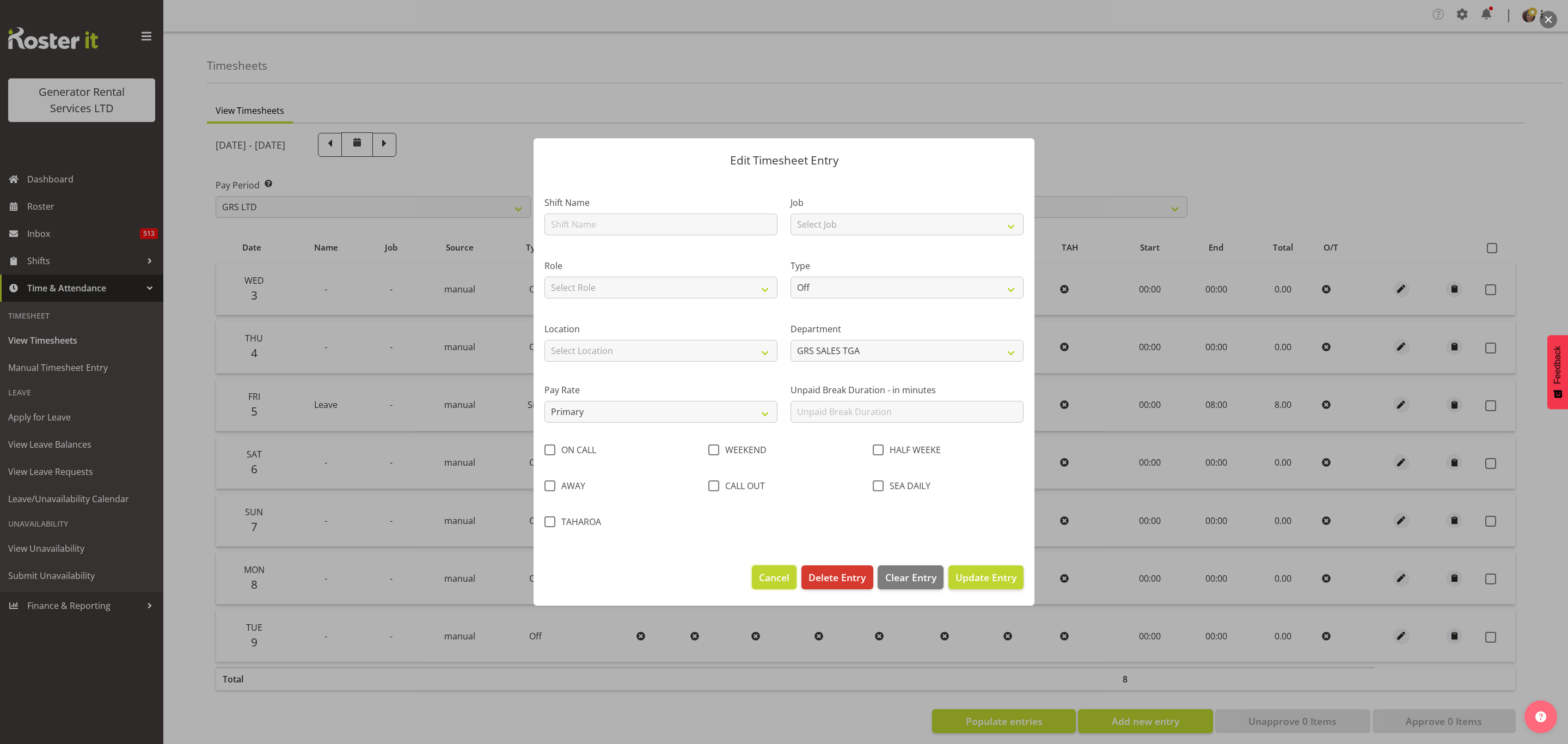
click at [765, 574] on span "Cancel" at bounding box center [774, 577] width 30 height 14
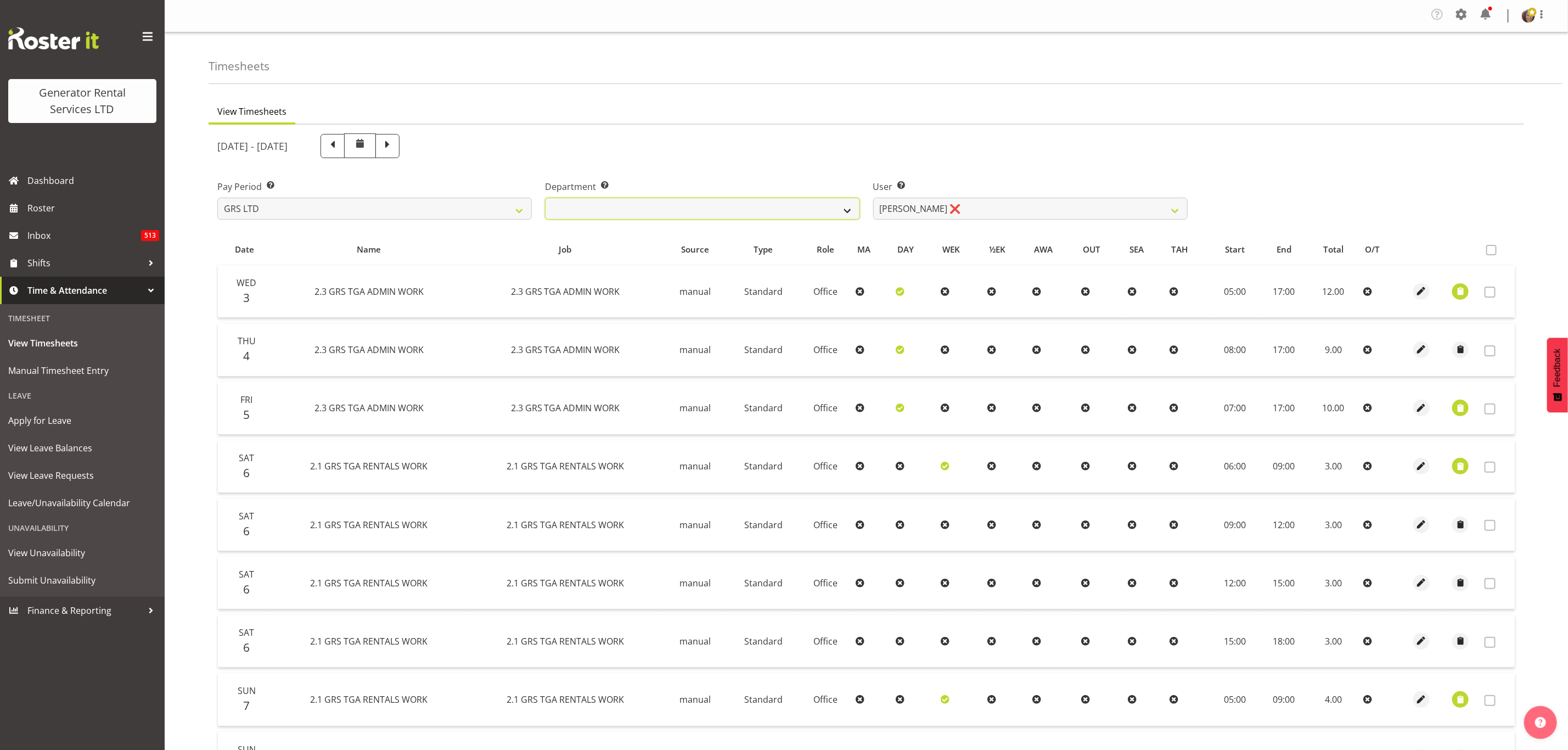
click at [791, 206] on select "GRS ADMIN TGA GRS HIRE TGA GRS SALES TGA" at bounding box center [702, 209] width 315 height 22
select select "164"
click at [545, 198] on select "GRS ADMIN TGA GRS HIRE TGA GRS SALES TGA" at bounding box center [702, 209] width 315 height 22
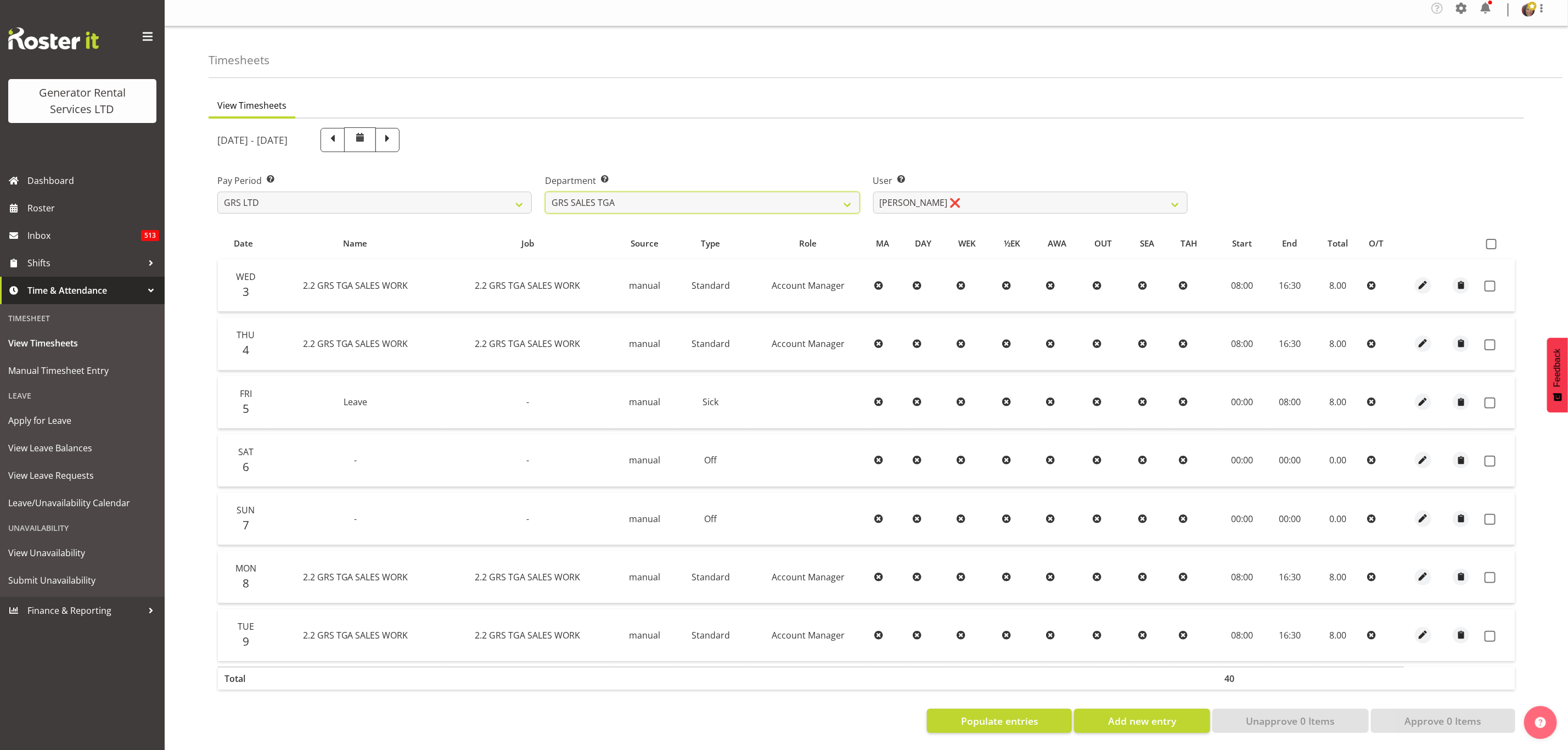
scroll to position [15, 0]
click at [1491, 239] on span at bounding box center [1491, 244] width 10 height 10
click at [1491, 241] on input "checkbox" at bounding box center [1490, 244] width 7 height 7
checkbox input "true"
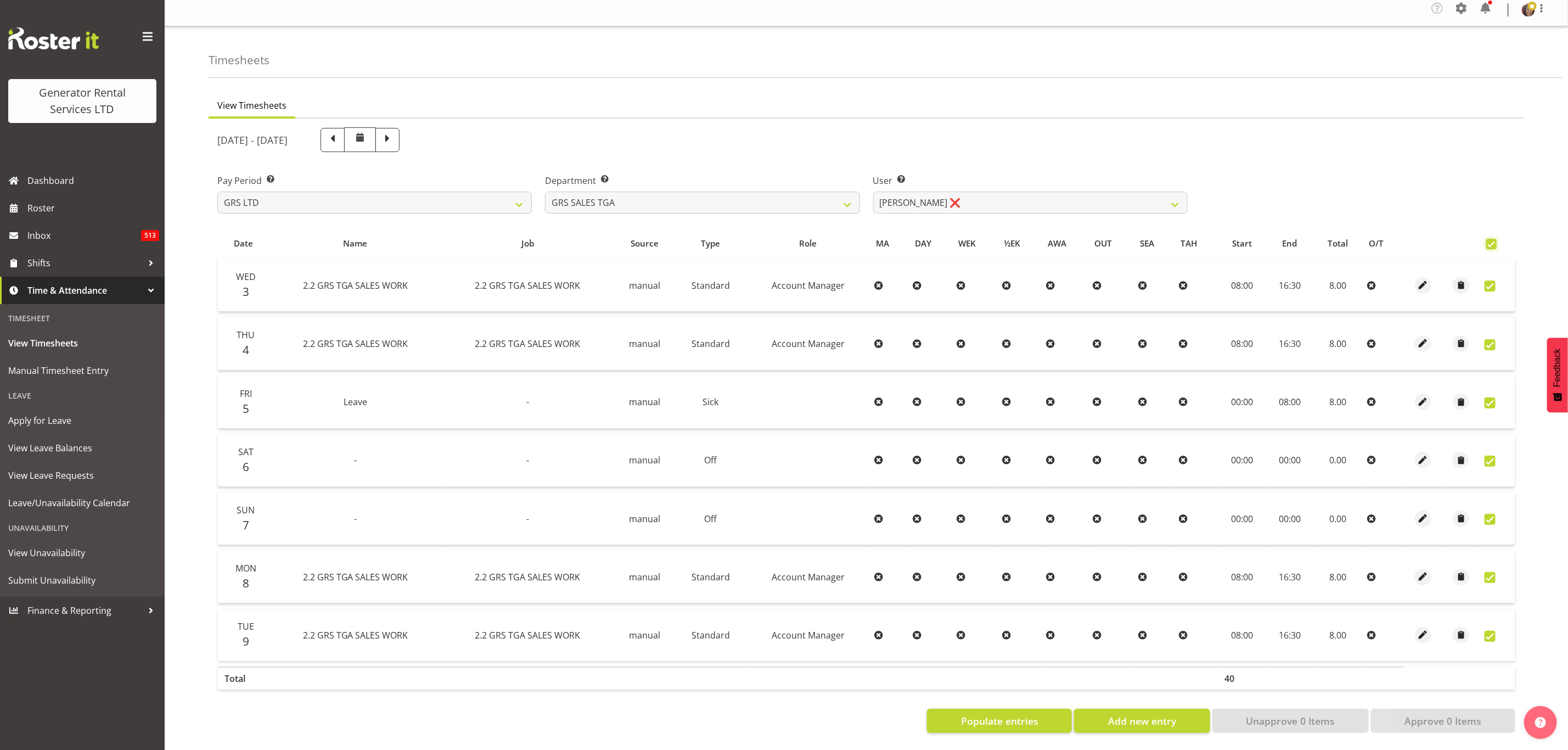
checkbox input "true"
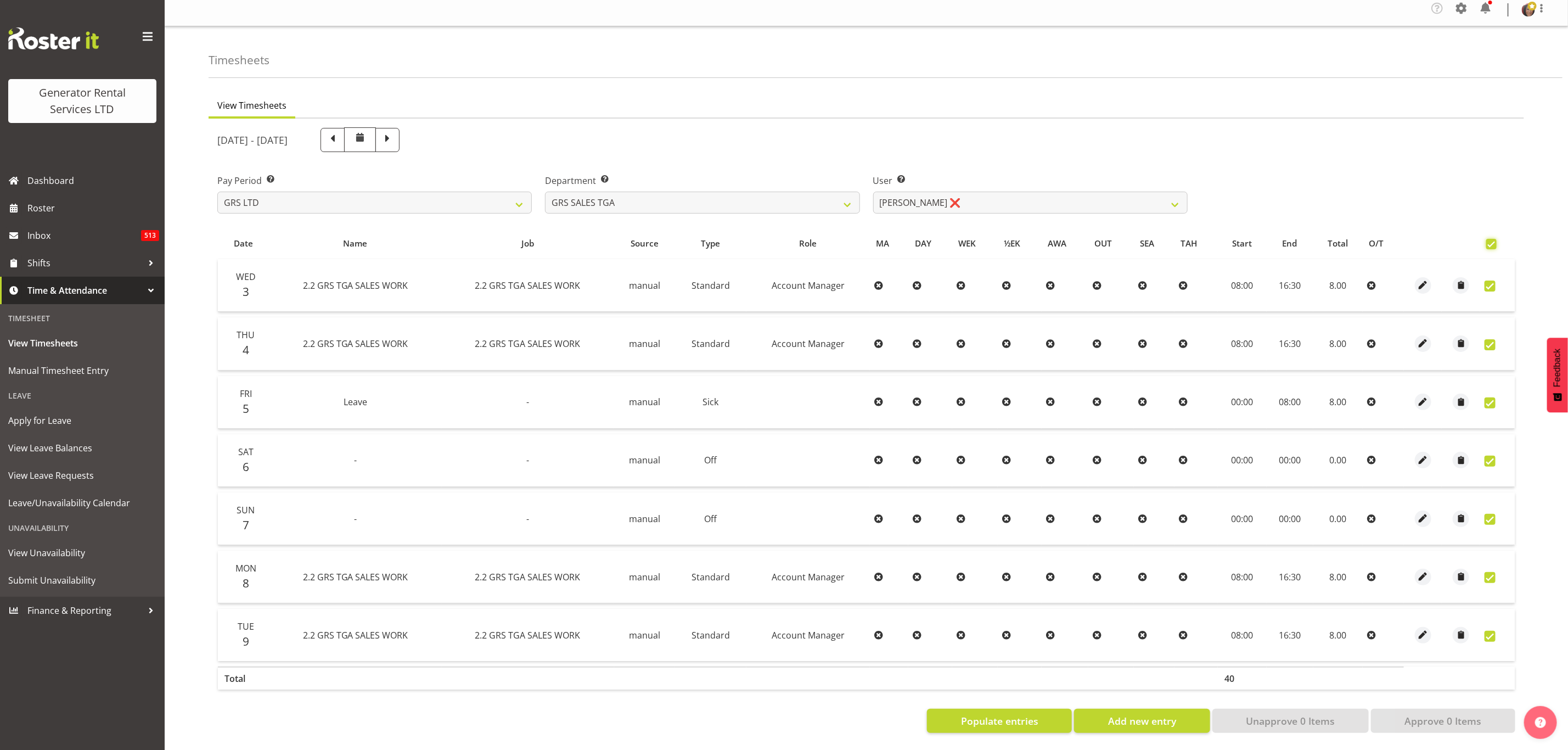
checkbox input "true"
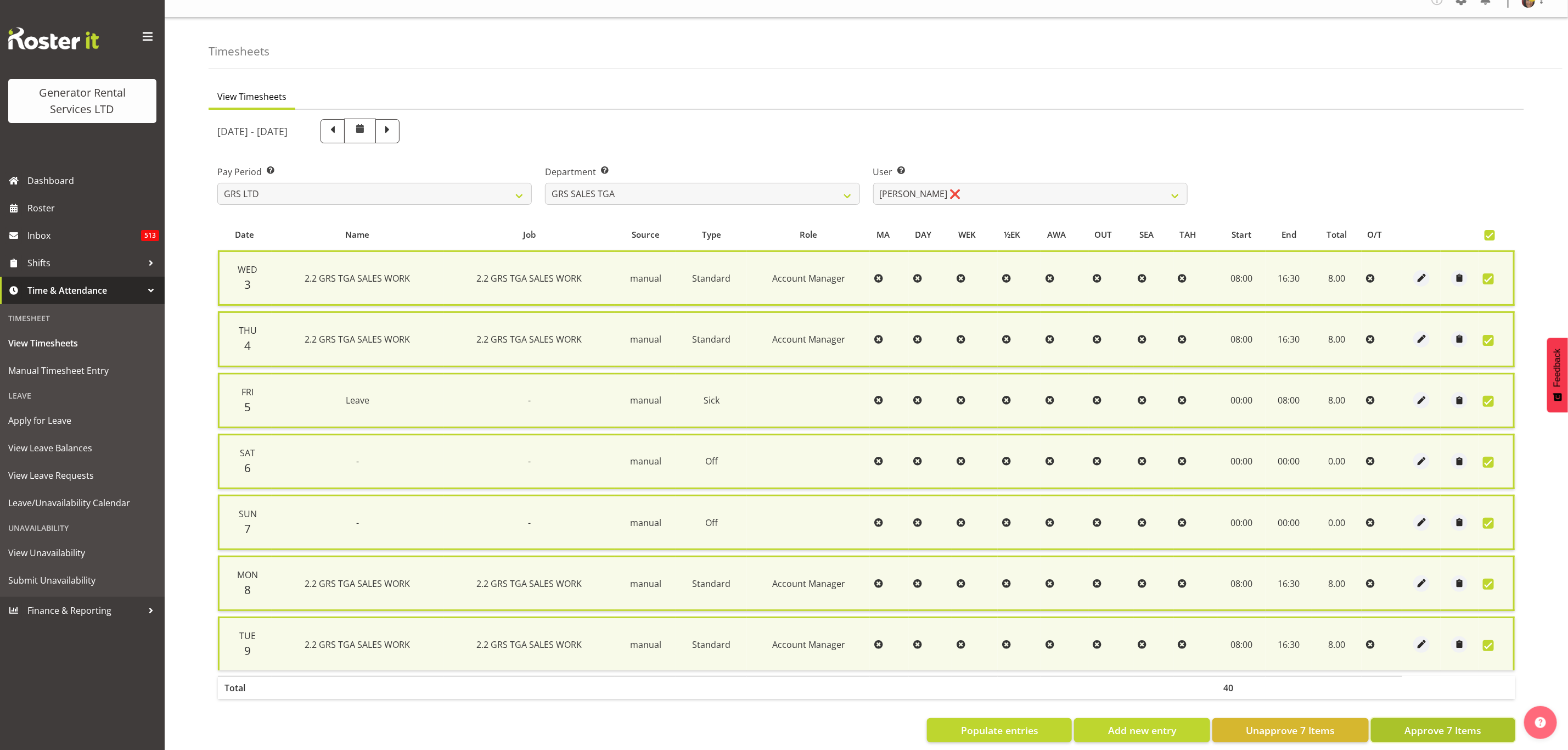
click at [1446, 726] on span "Approve 7 Items" at bounding box center [1443, 730] width 77 height 14
checkbox input "false"
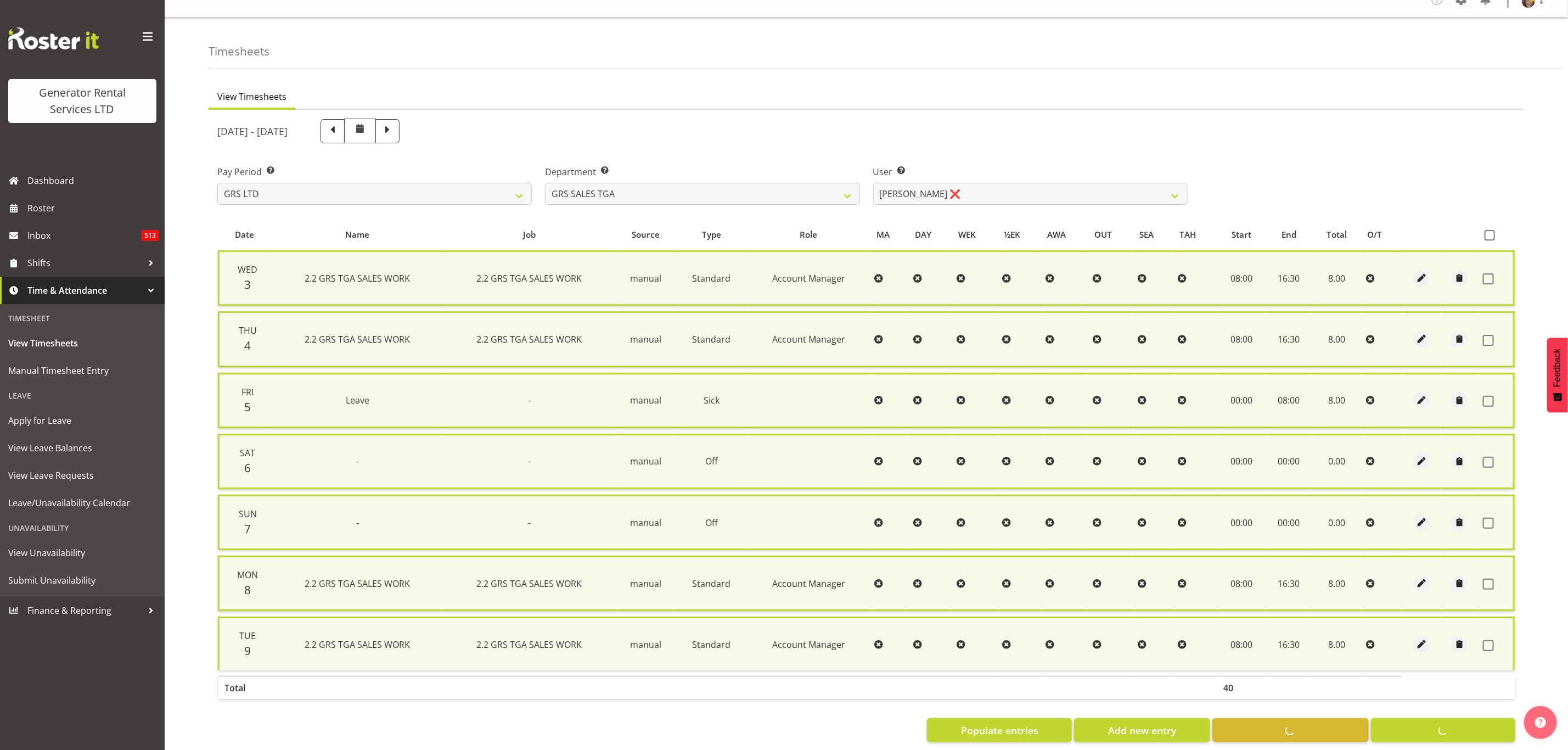
checkbox input "false"
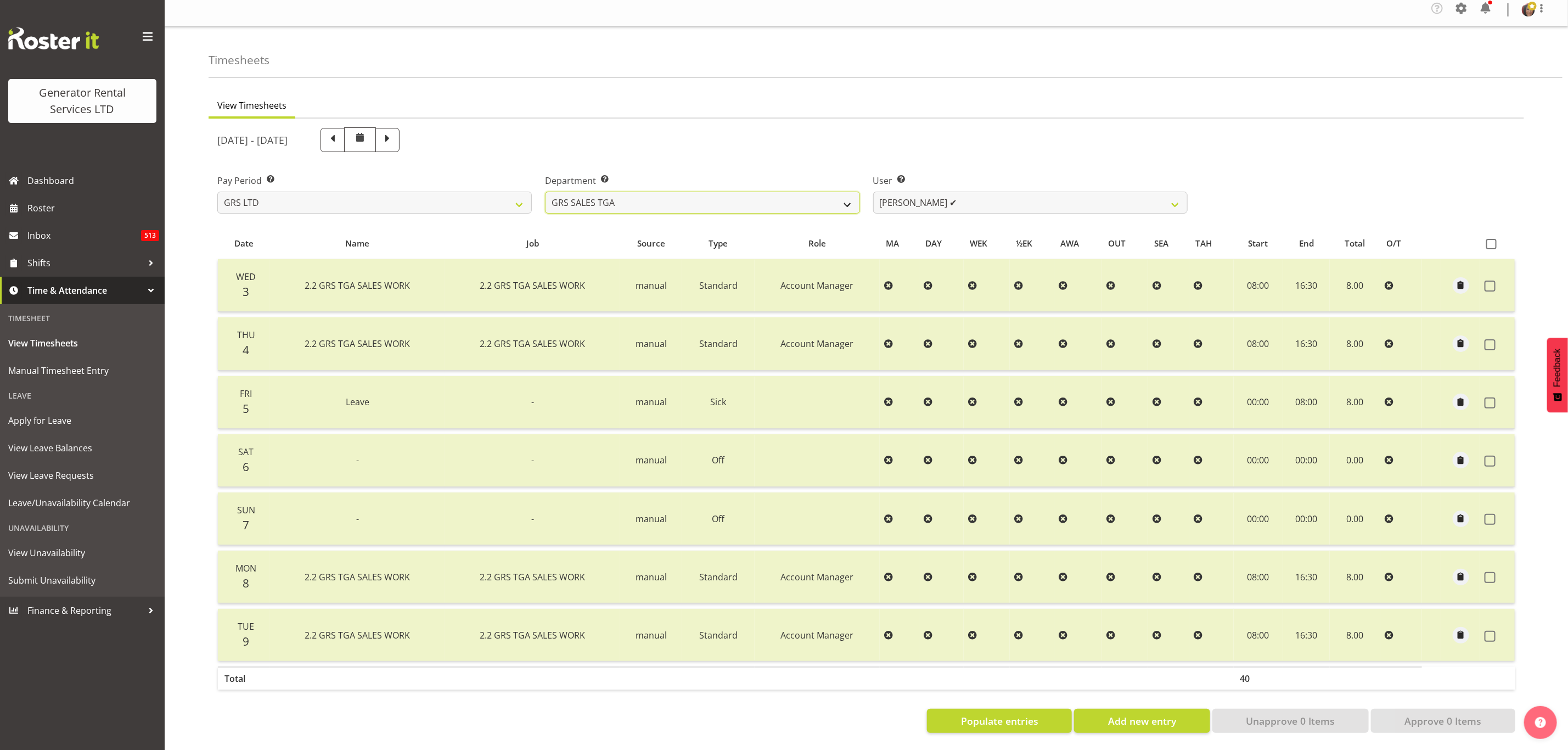
click at [839, 196] on select "GRS ADMIN TGA GRS HIRE TGA GRS SALES TGA" at bounding box center [702, 203] width 315 height 22
select select "163"
click at [545, 191] on select "GRS ADMIN TGA GRS HIRE TGA GRS SALES TGA" at bounding box center [702, 203] width 315 height 22
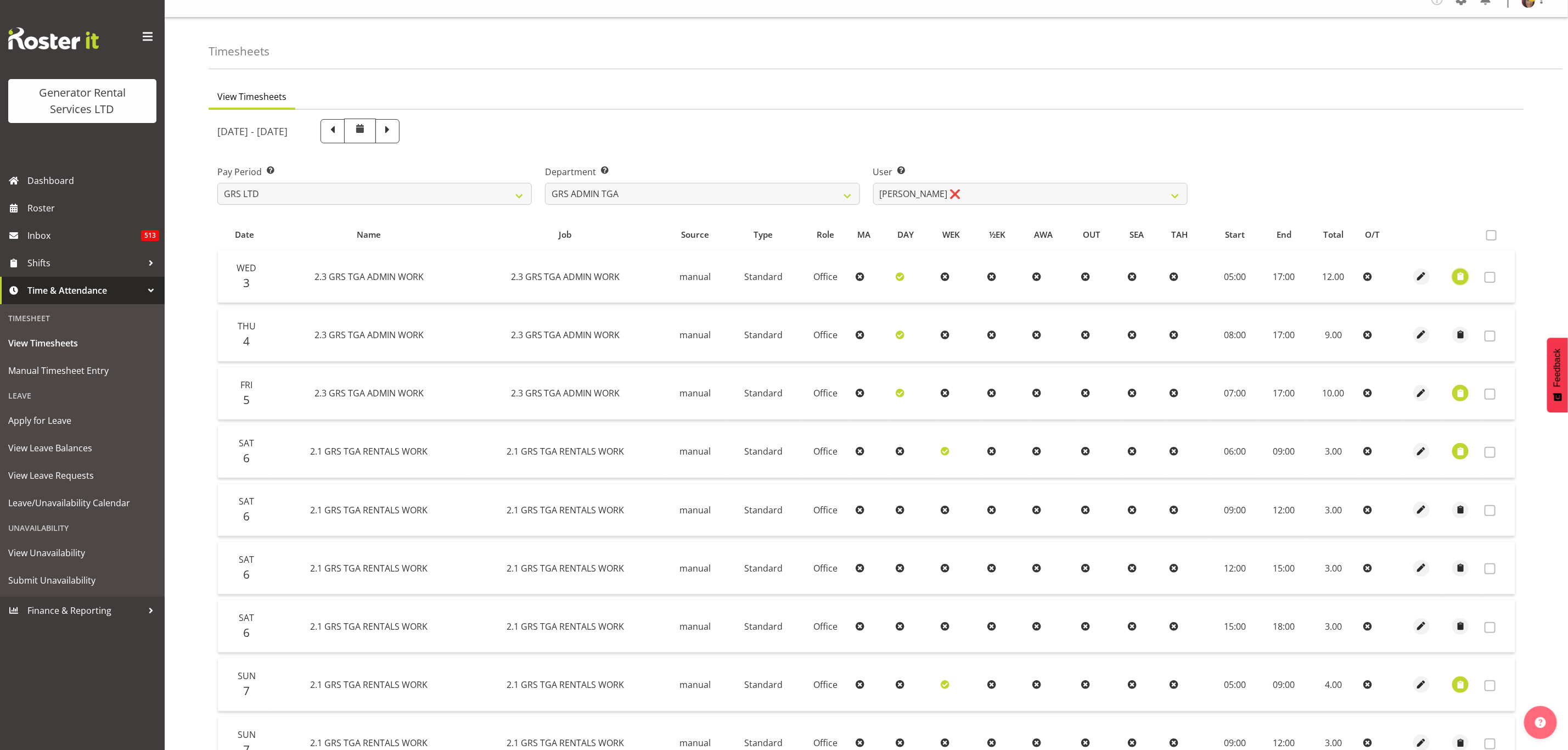
click at [1462, 274] on span "button" at bounding box center [1461, 276] width 13 height 13
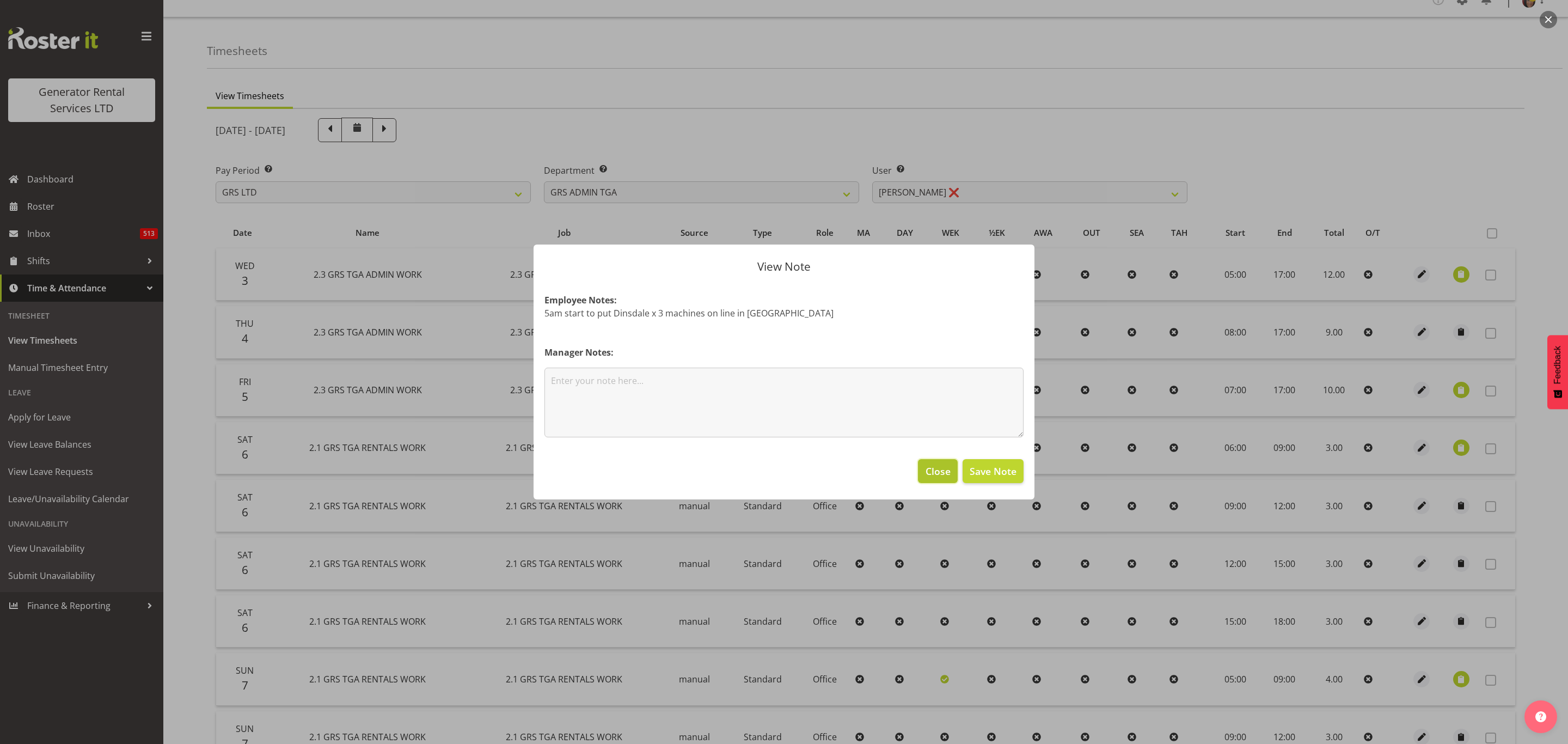
click at [936, 471] on span "Close" at bounding box center [938, 471] width 25 height 14
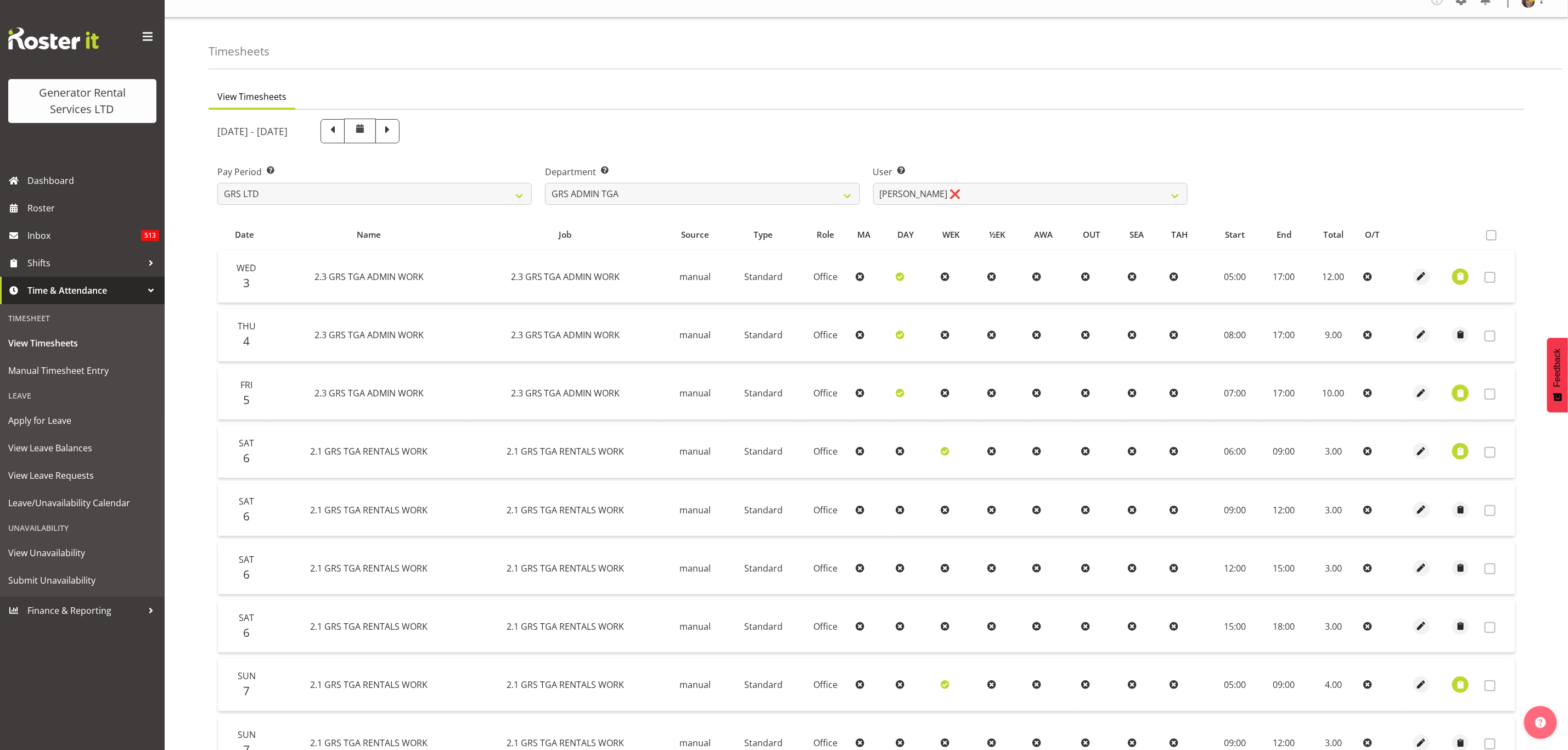
click at [1461, 395] on span "button" at bounding box center [1461, 393] width 13 height 13
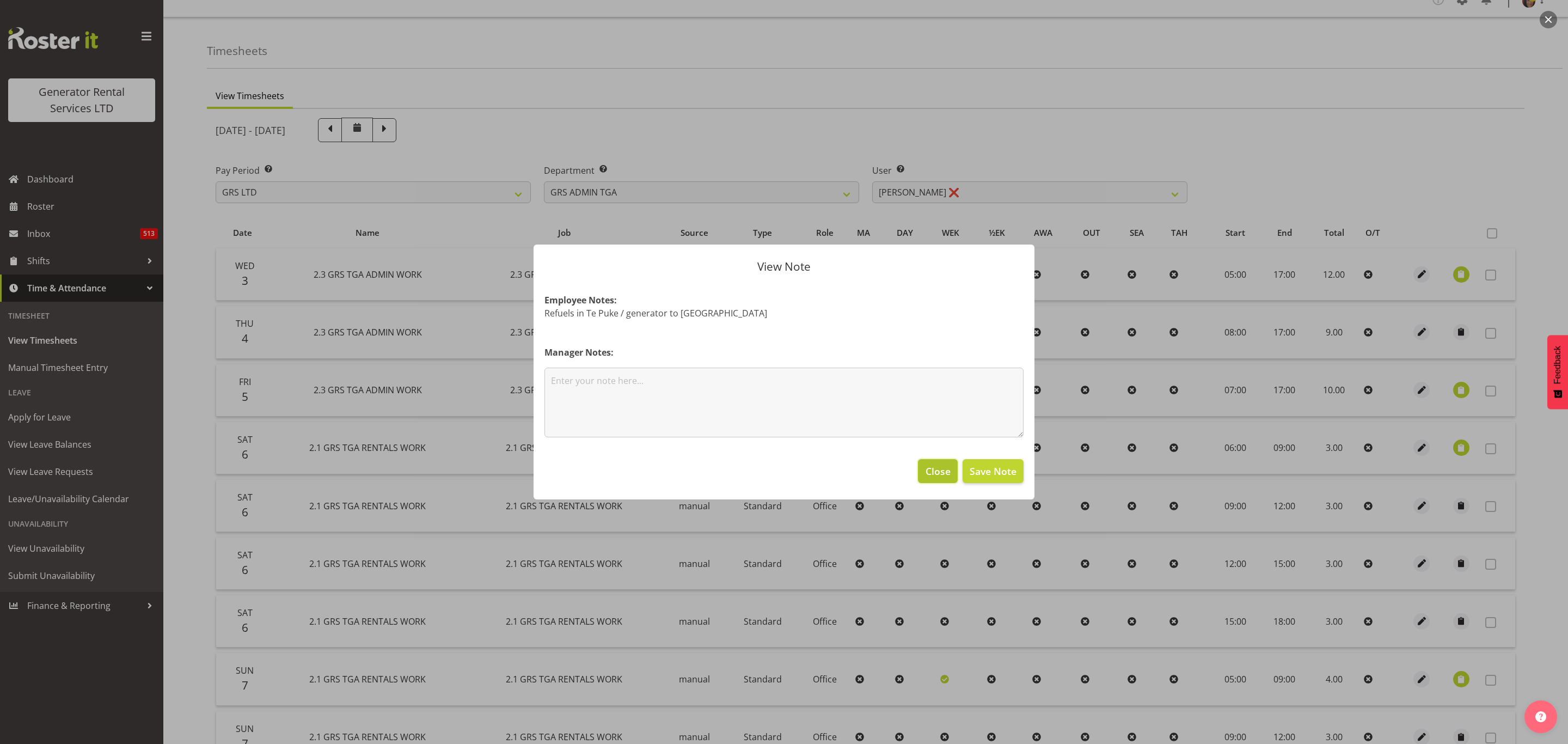
click at [945, 471] on span "Close" at bounding box center [938, 471] width 25 height 14
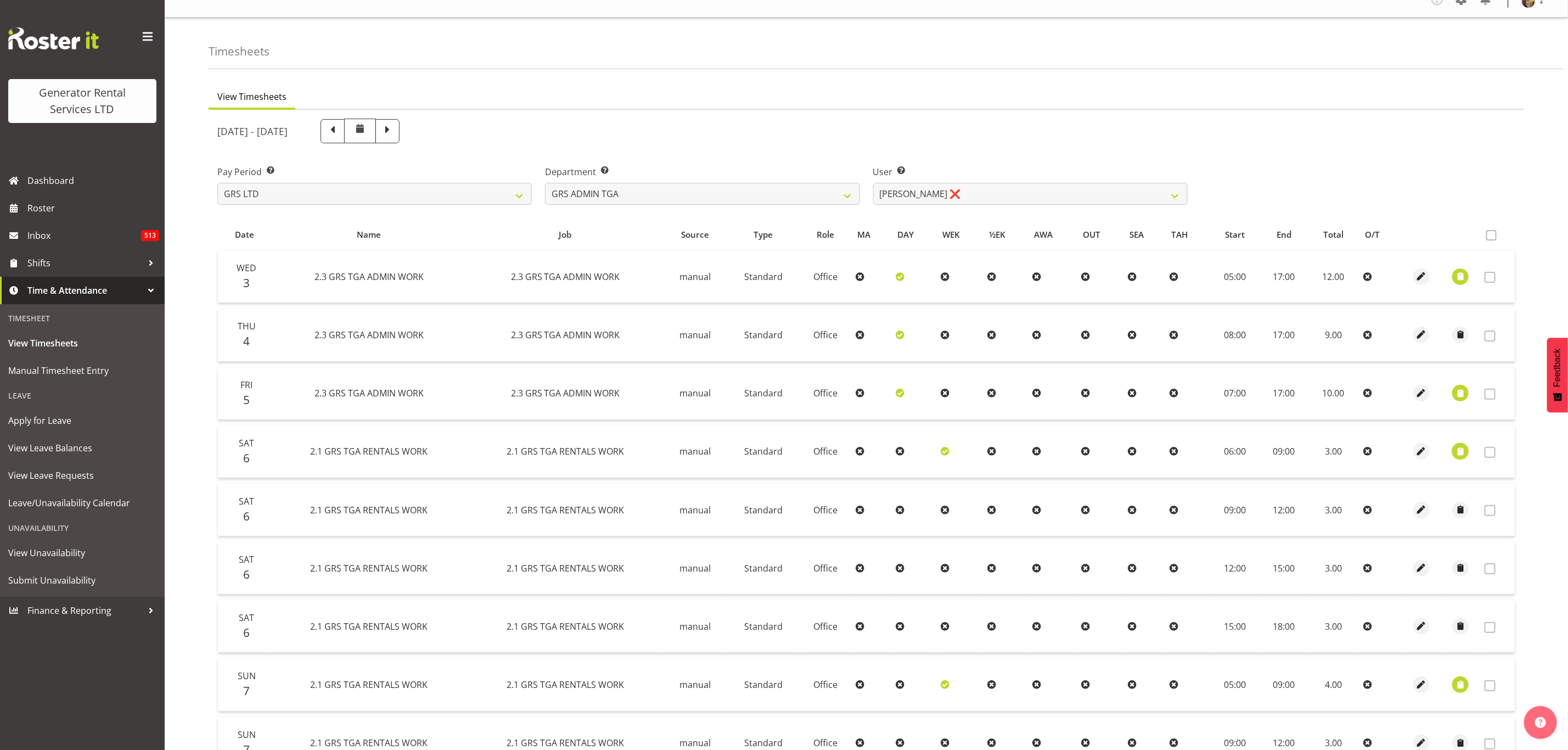
click at [1462, 451] on span "button" at bounding box center [1461, 451] width 13 height 13
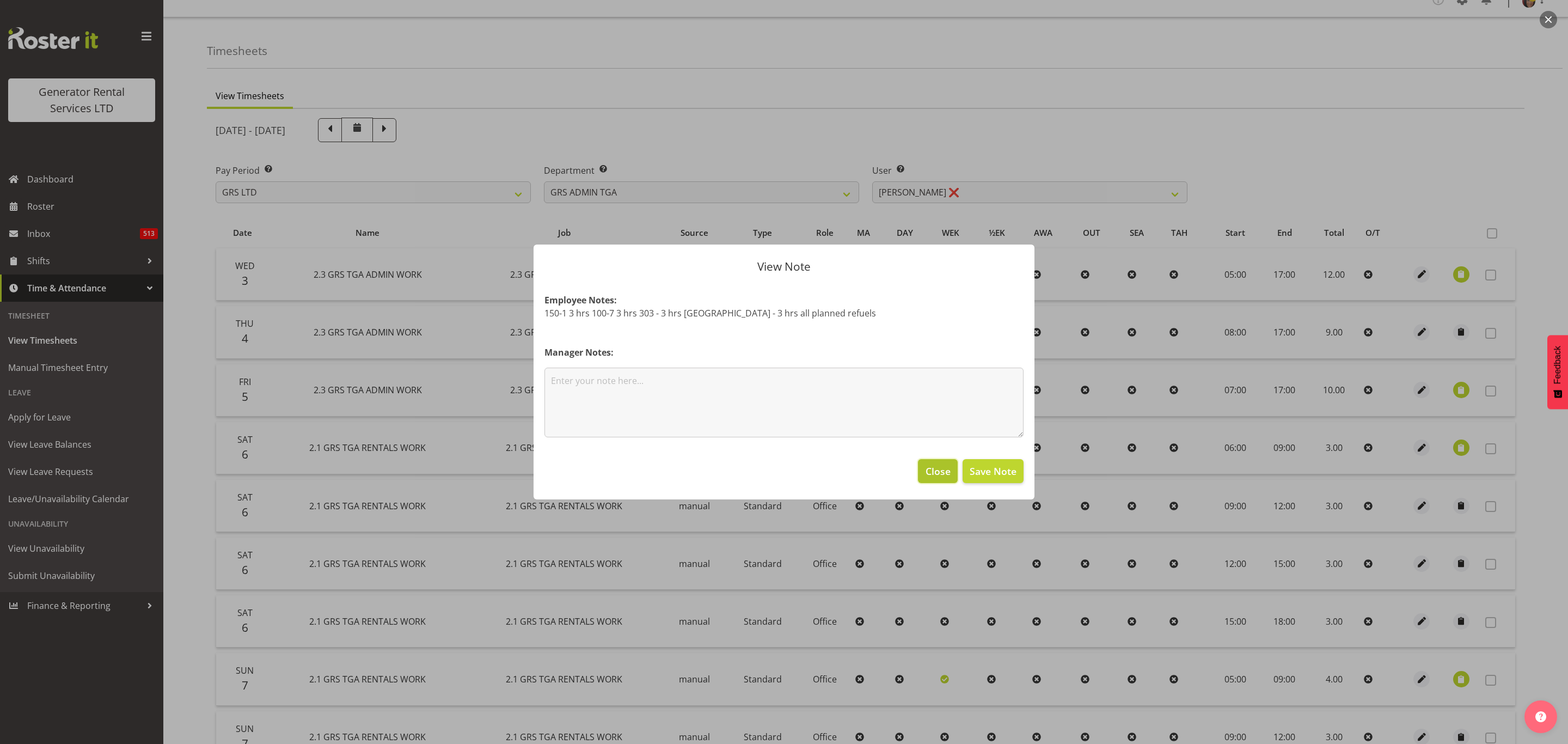
click at [929, 466] on span "Close" at bounding box center [938, 471] width 25 height 14
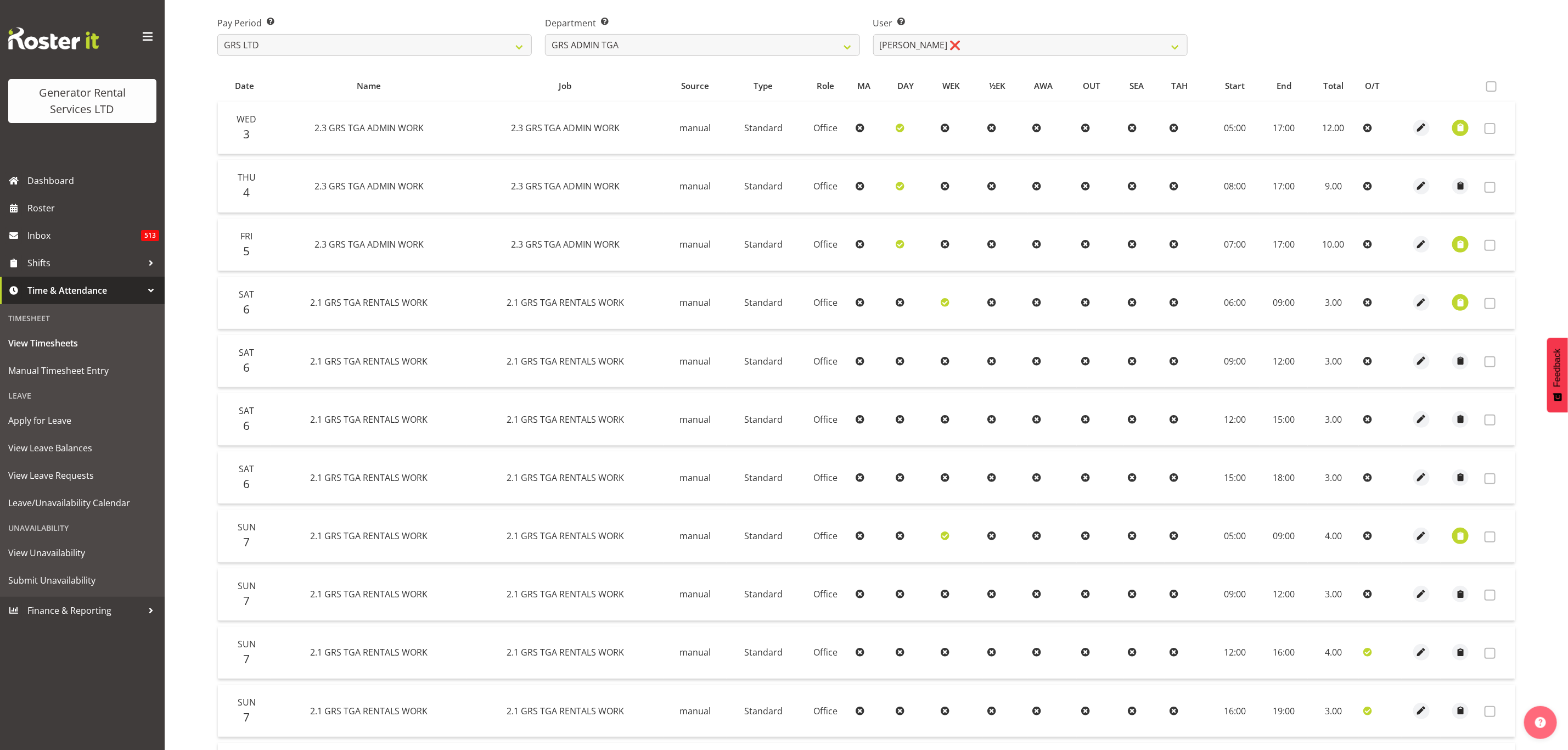
scroll to position [179, 0]
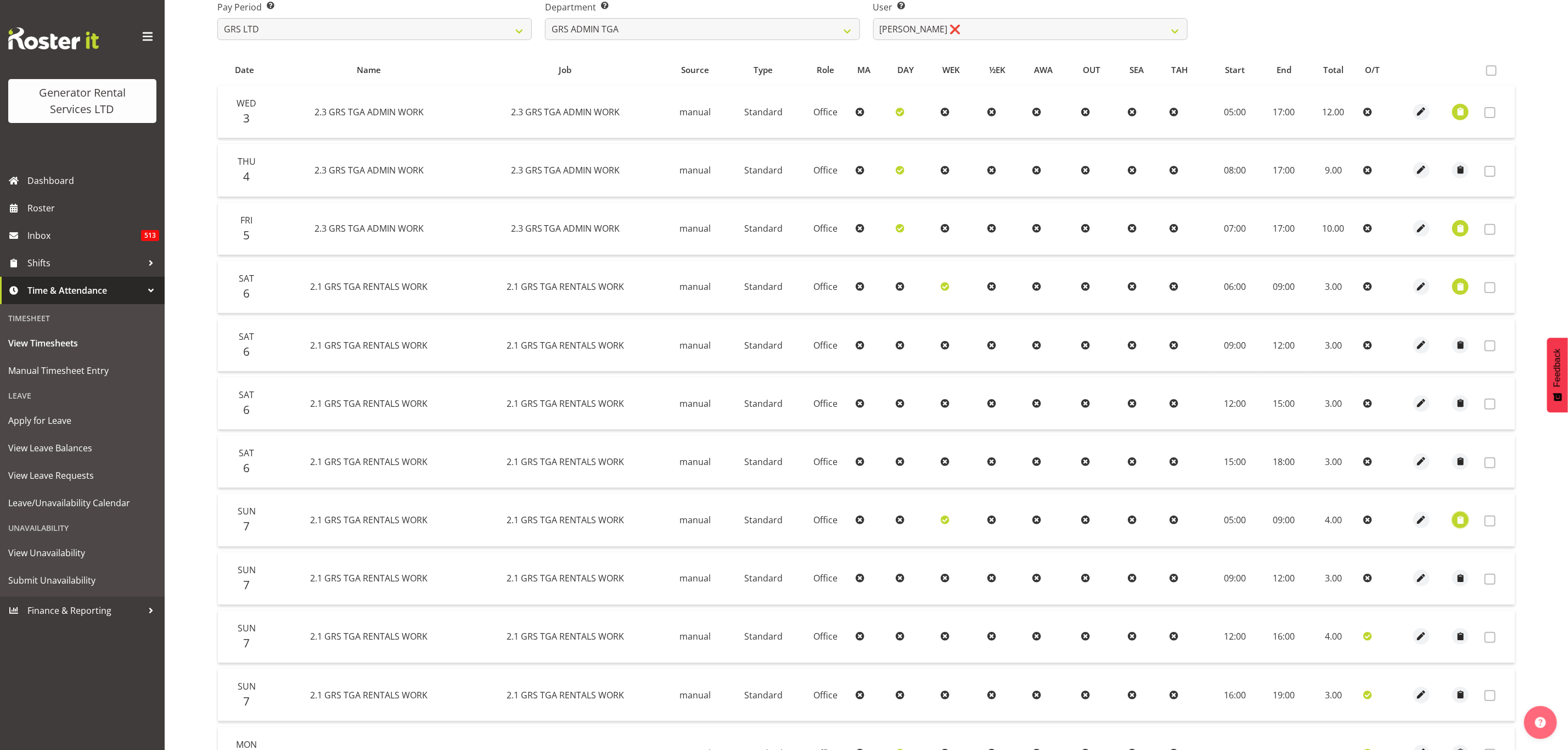
click at [1463, 514] on span "button" at bounding box center [1461, 520] width 13 height 13
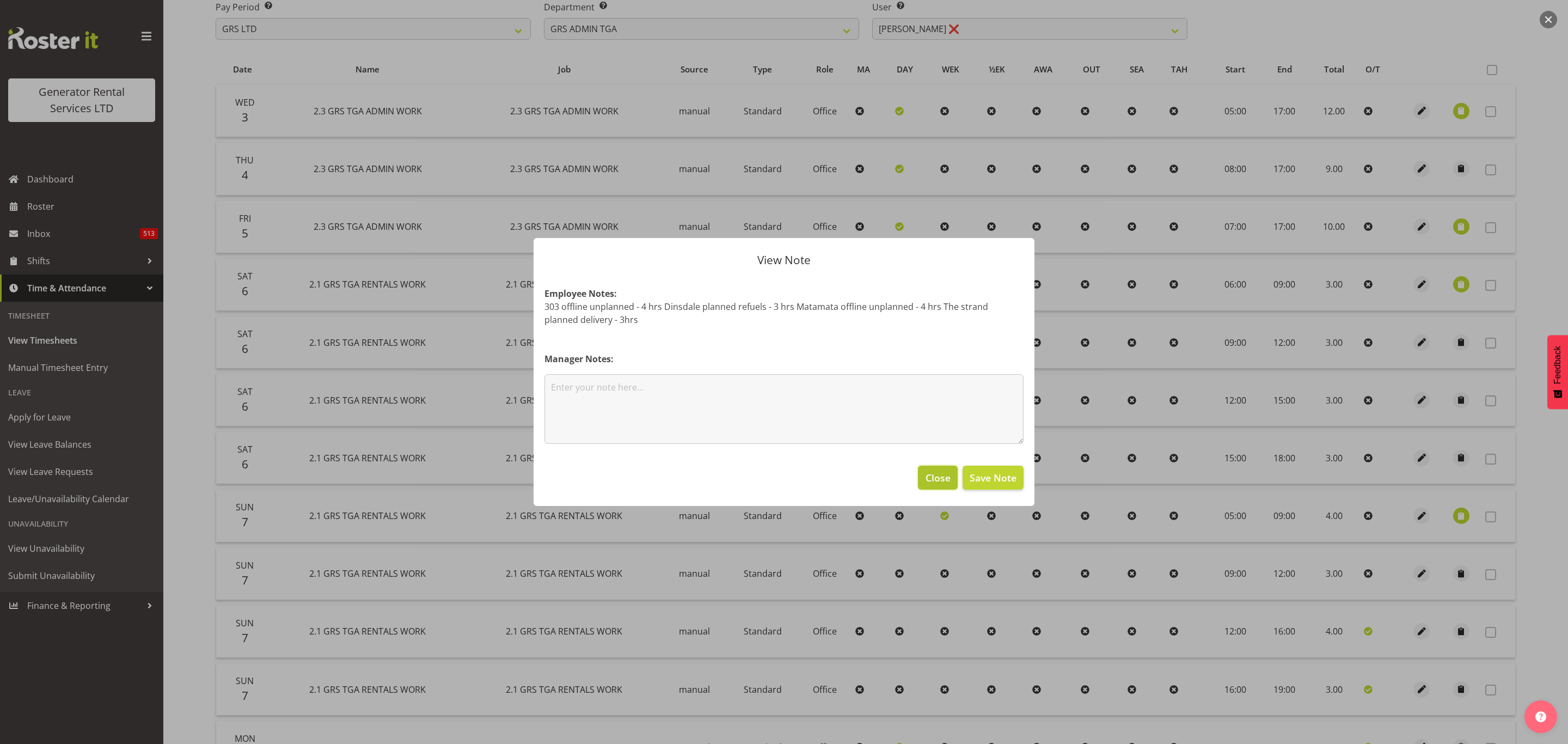
click at [945, 477] on span "Close" at bounding box center [938, 477] width 25 height 14
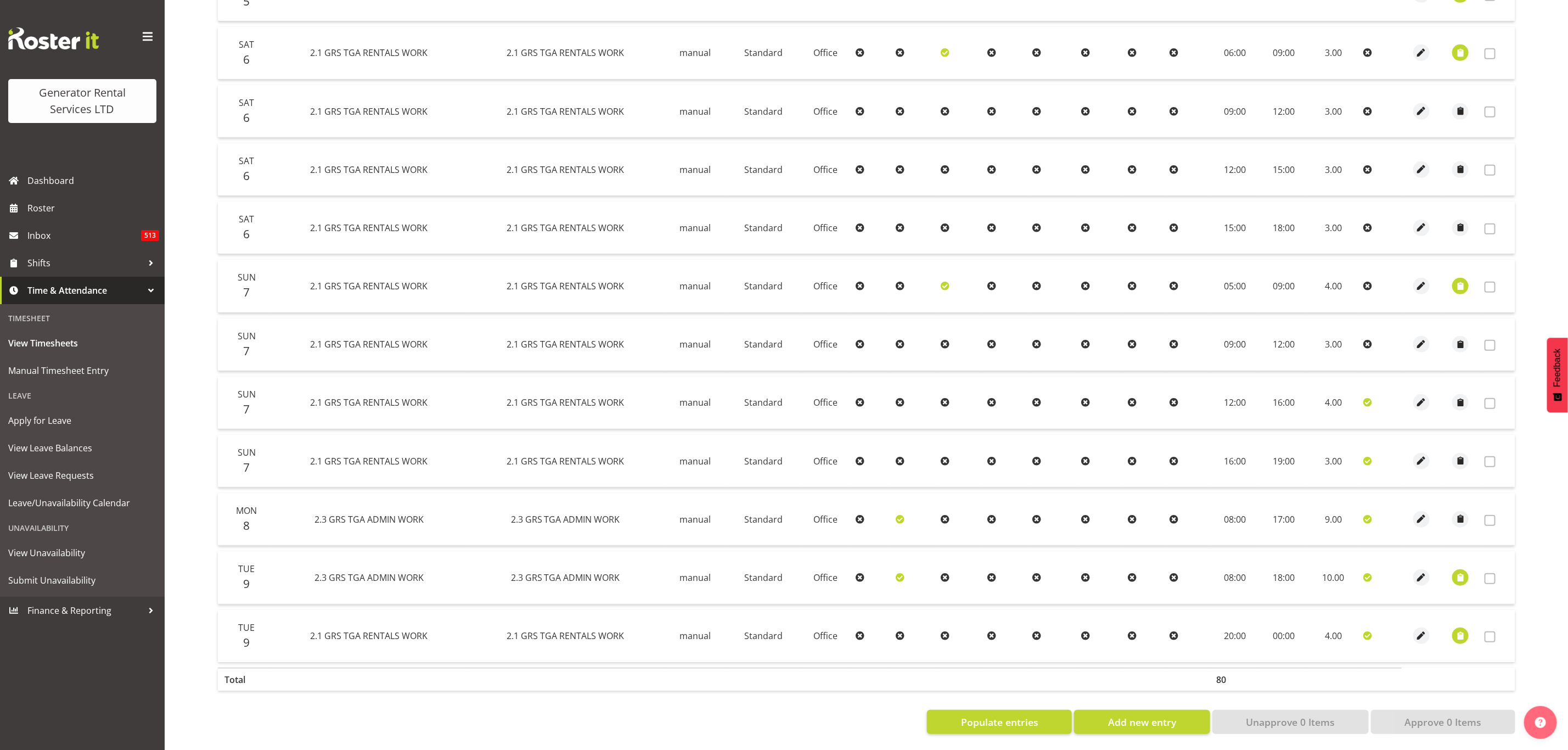
scroll to position [420, 0]
click at [1462, 570] on span "button" at bounding box center [1461, 576] width 13 height 13
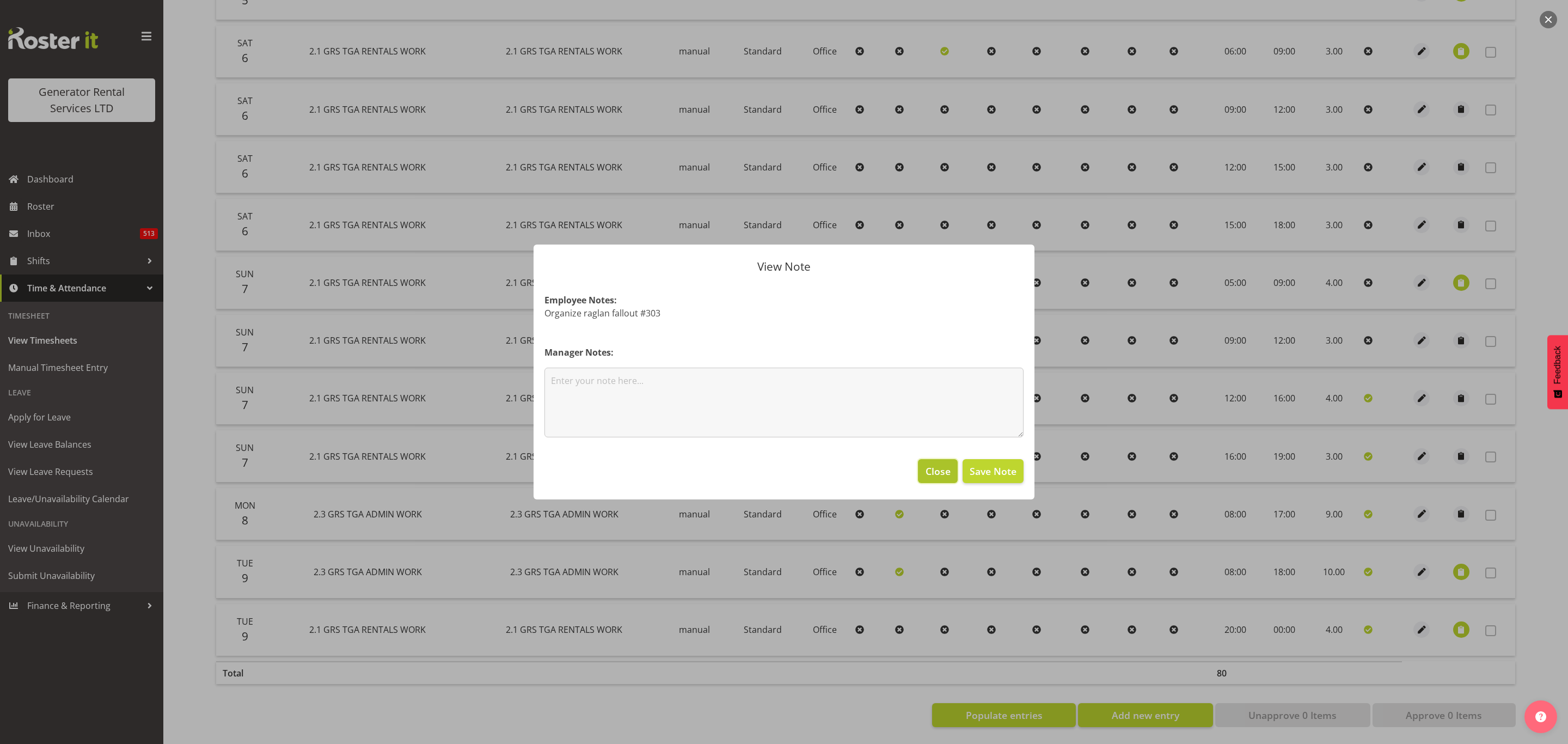
click at [937, 472] on span "Close" at bounding box center [938, 471] width 25 height 14
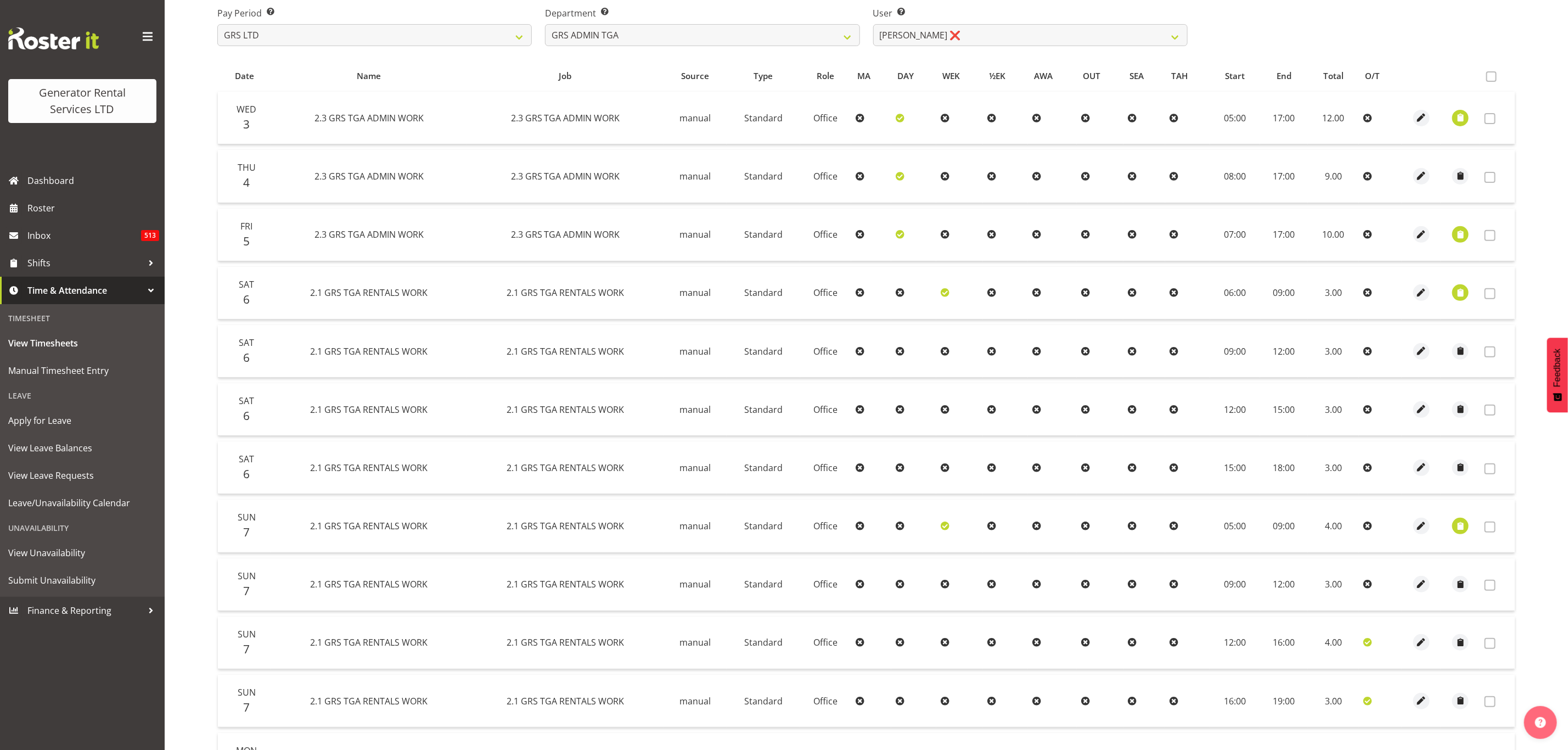
scroll to position [0, 0]
